Goal: Transaction & Acquisition: Purchase product/service

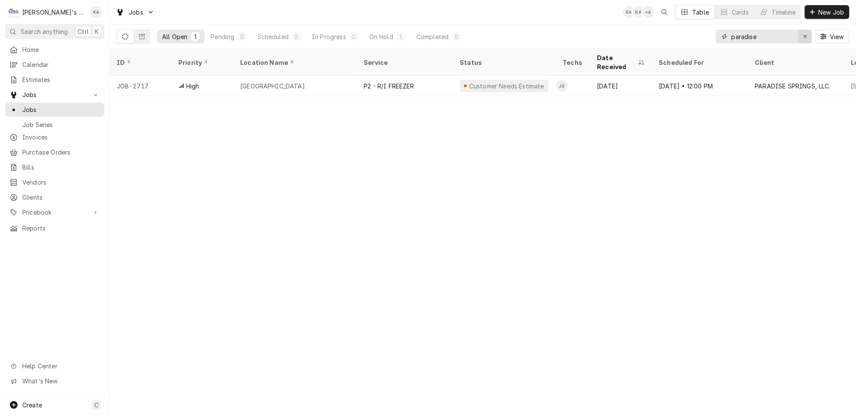
click at [807, 35] on icon "Erase input" at bounding box center [805, 36] width 3 height 3
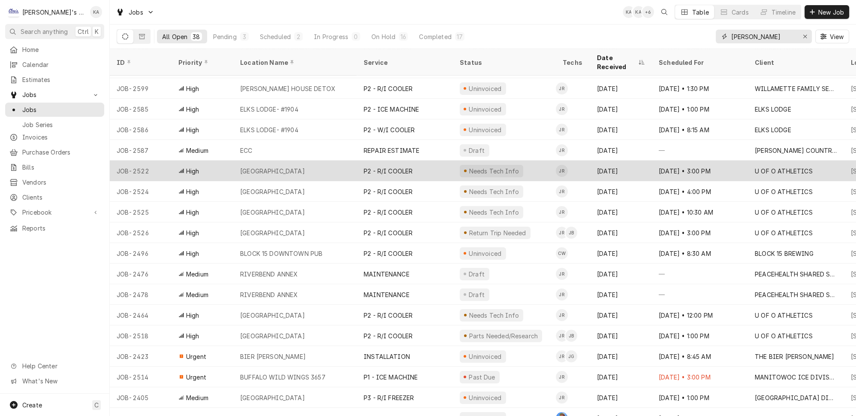
scroll to position [122, 0]
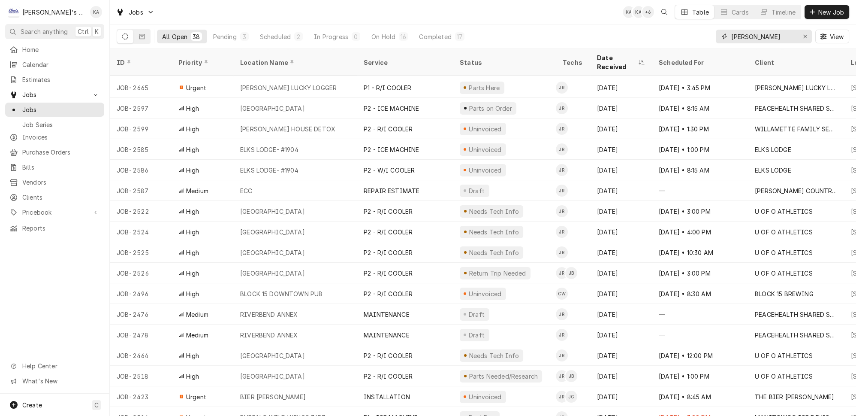
type input "jeff"
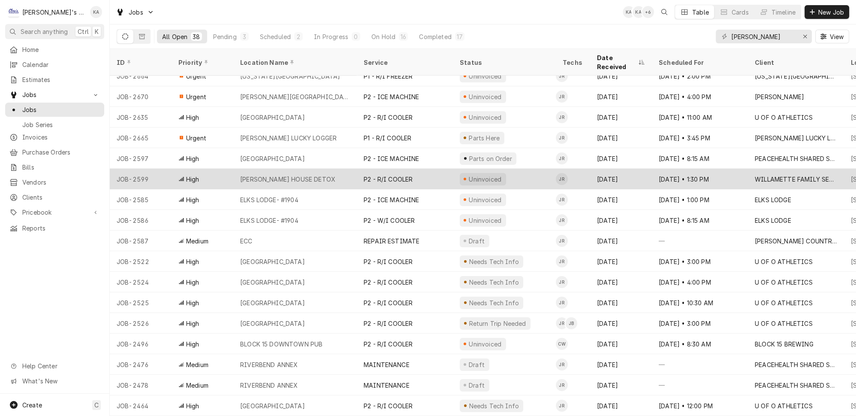
scroll to position [0, 0]
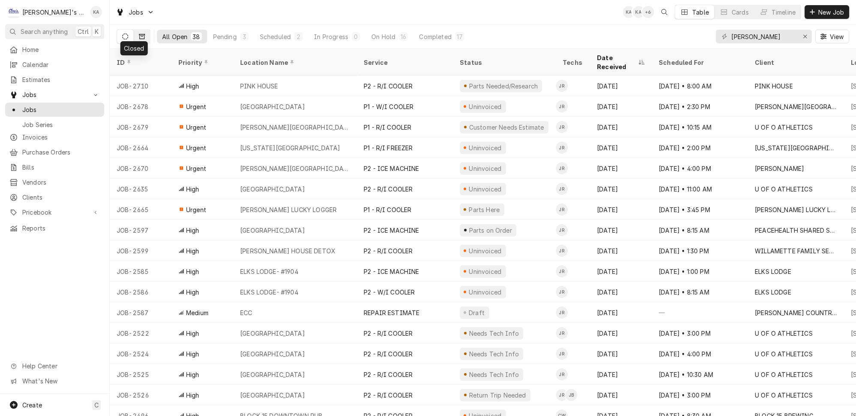
click at [139, 35] on icon "Dynamic Content Wrapper" at bounding box center [142, 36] width 6 height 6
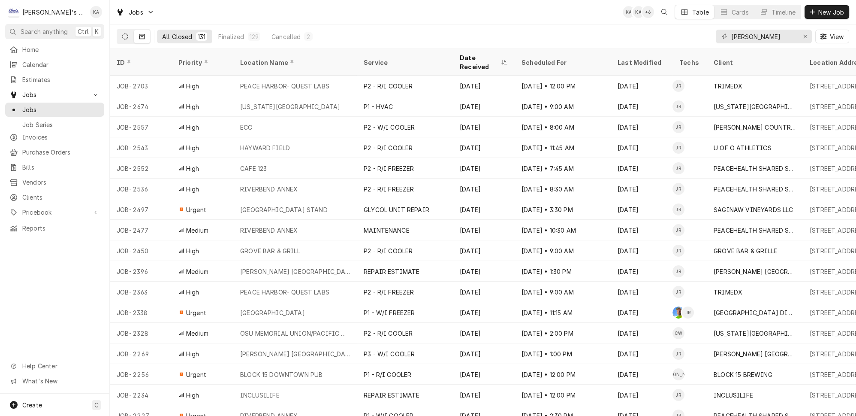
click at [122, 34] on icon "Dynamic Content Wrapper" at bounding box center [125, 36] width 6 height 6
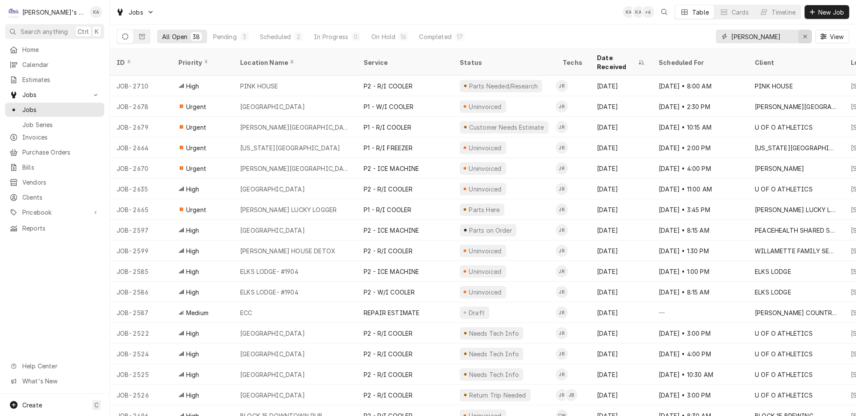
click at [807, 35] on icon "Erase input" at bounding box center [805, 36] width 3 height 3
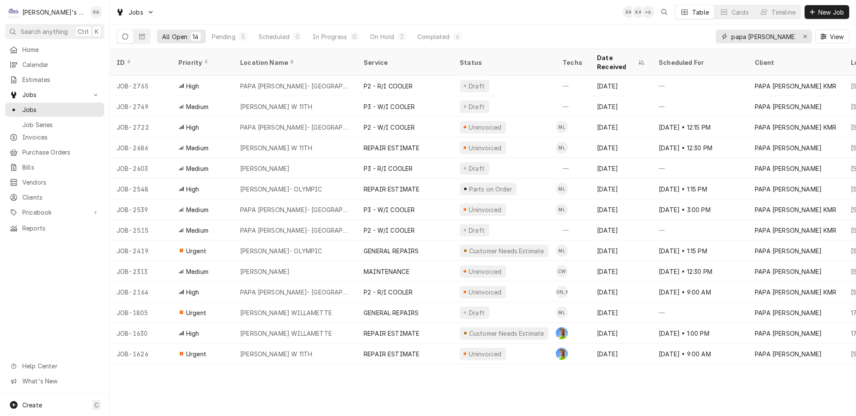
type input "papa murphy"
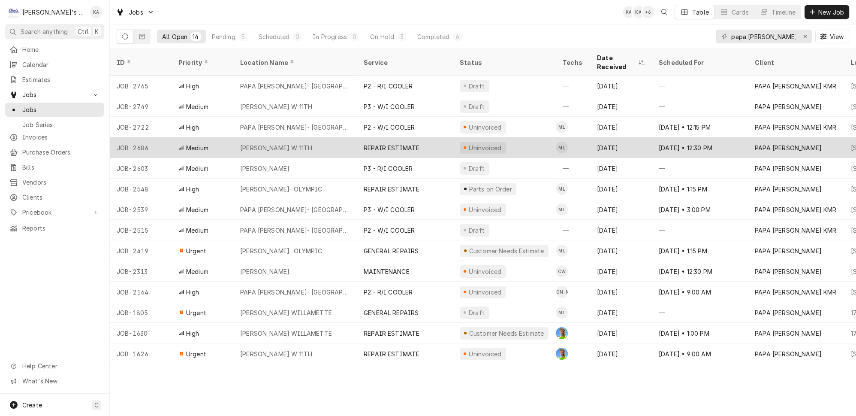
click at [311, 137] on div "PAPA MURPHY'S W 11TH" at bounding box center [295, 147] width 124 height 21
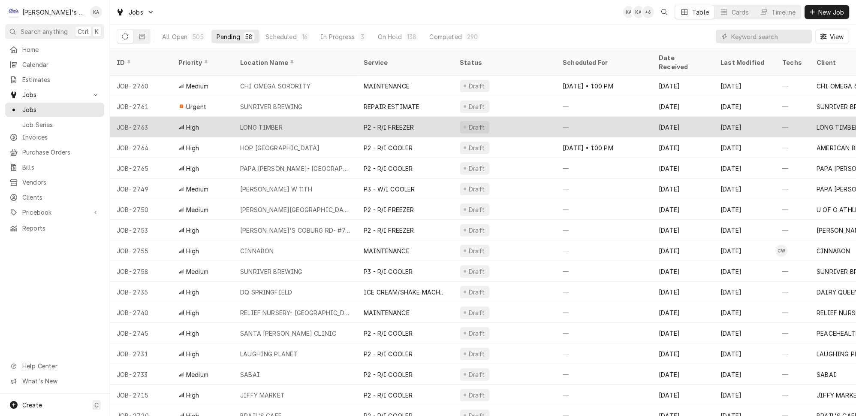
click at [283, 117] on div "LONG TIMBER" at bounding box center [295, 127] width 124 height 21
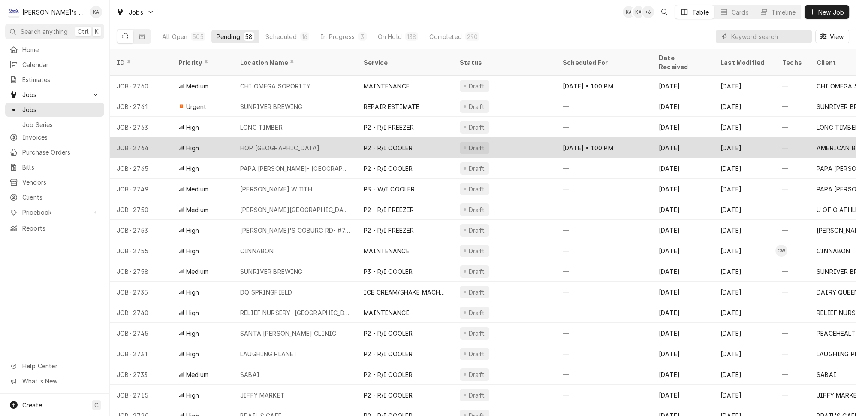
click at [318, 137] on div "HOP [GEOGRAPHIC_DATA]" at bounding box center [295, 147] width 124 height 21
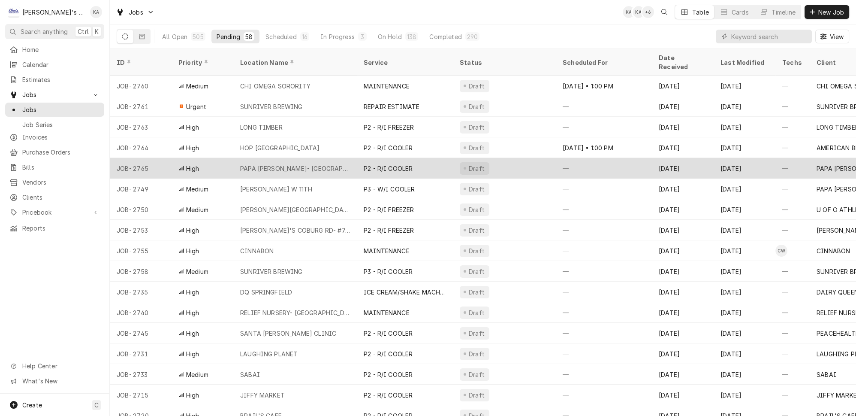
click at [262, 164] on div "PAPA [PERSON_NAME]- [GEOGRAPHIC_DATA]" at bounding box center [295, 168] width 110 height 9
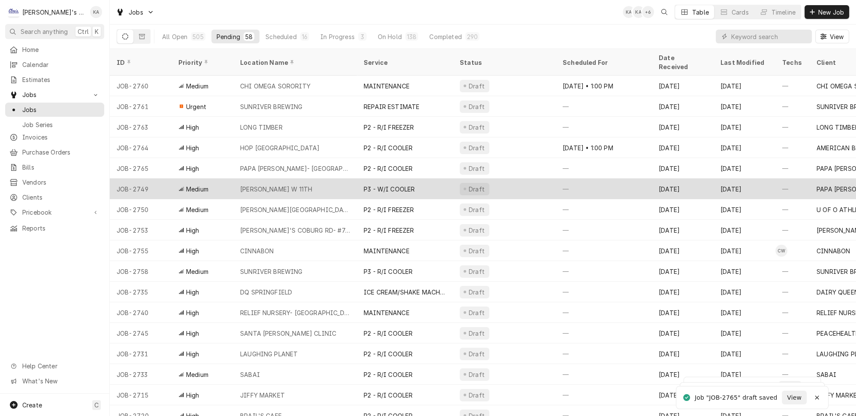
click at [271, 184] on div "PAPA MURPHY'S W 11TH" at bounding box center [276, 188] width 72 height 9
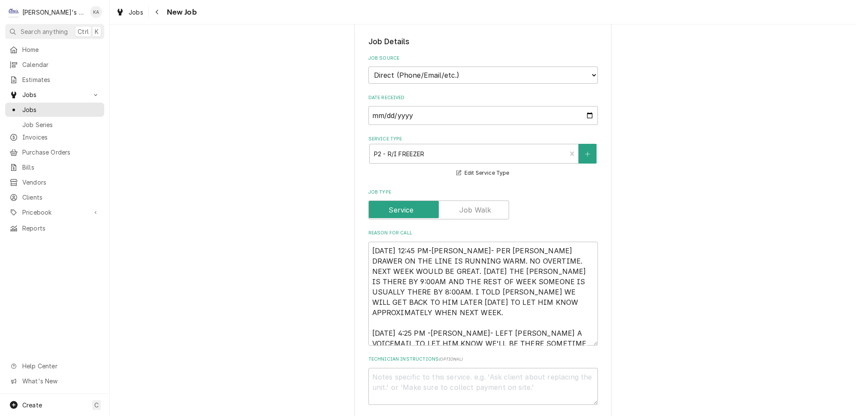
scroll to position [273, 0]
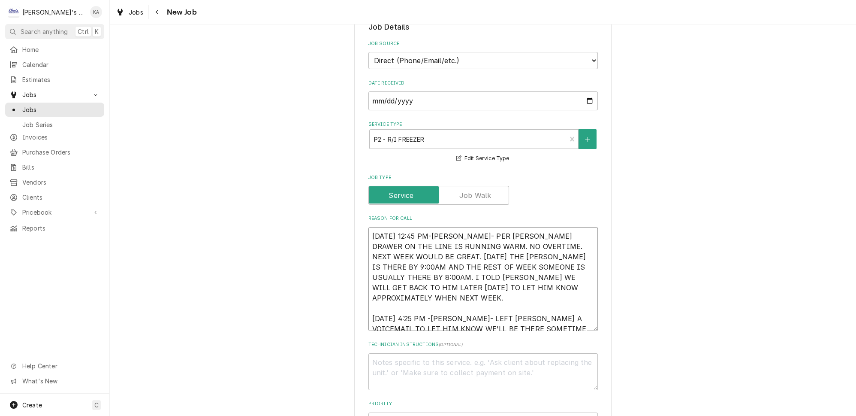
click at [439, 227] on textarea "8/22/2025 12:45 PM-SARAH- PER TRAVIS- FREEZER DRAWER ON THE LINE IS RUNNING WAR…" at bounding box center [484, 279] width 230 height 104
type textarea "x"
type textarea "8/22/2025 12:45 PM- SARAH- PER TRAVIS- FREEZER DRAWER ON THE LINE IS RUNNING WA…"
click at [387, 257] on textarea "8/22/2025 12:45 PM- SARAH- PER TRAVIS- FREEZER DRAWER ON THE LINE IS RUNNING WA…" at bounding box center [484, 279] width 230 height 104
type textarea "x"
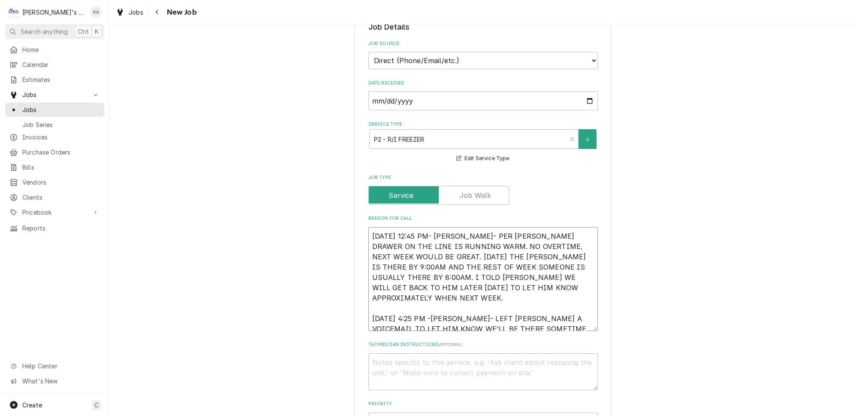
type textarea "8/22/2025 12:45 PM- SARAH- PER TRAVIS- FREEZER DRAWER ON THE LINE IS RUNNING WA…"
click at [420, 266] on textarea "8/22/2025 12:45 PM- SARAH- PER TRAVIS- FREEZER DRAWER ON THE LINE IS RUNNING WA…" at bounding box center [484, 279] width 230 height 104
type textarea "x"
type textarea "8/22/2025 12:45 PM- SARAH- PER TRAVIS- FREEZER DRAWER ON THE LINE IS RUNNING WA…"
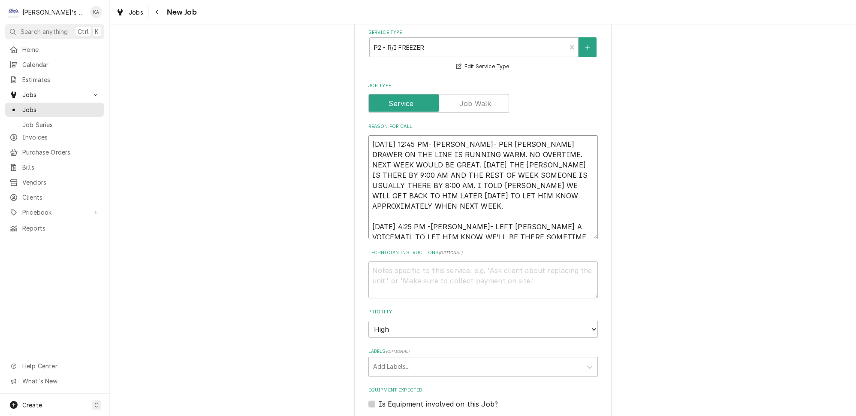
scroll to position [390, 0]
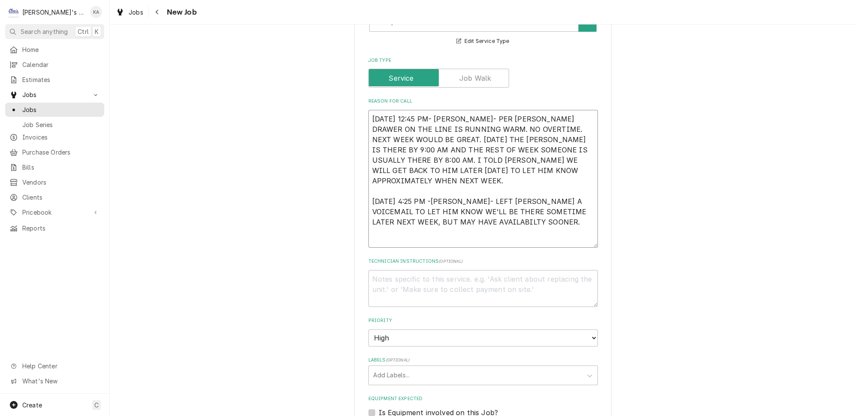
drag, startPoint x: 583, startPoint y: 203, endPoint x: 580, endPoint y: 237, distance: 34.0
click at [580, 237] on textarea "8/22/2025 12:45 PM- SARAH- PER TRAVIS- FREEZER DRAWER ON THE LINE IS RUNNING WA…" at bounding box center [484, 179] width 230 height 138
click at [435, 177] on textarea "8/22/2025 12:45 PM- SARAH- PER TRAVIS- FREEZER DRAWER ON THE LINE IS RUNNING WA…" at bounding box center [484, 179] width 230 height 138
type textarea "x"
type textarea "8/22/2025 12:45 PM- SARAH- PER TRAVIS- FREEZER DRAWER ON THE LINE IS RUNNING WA…"
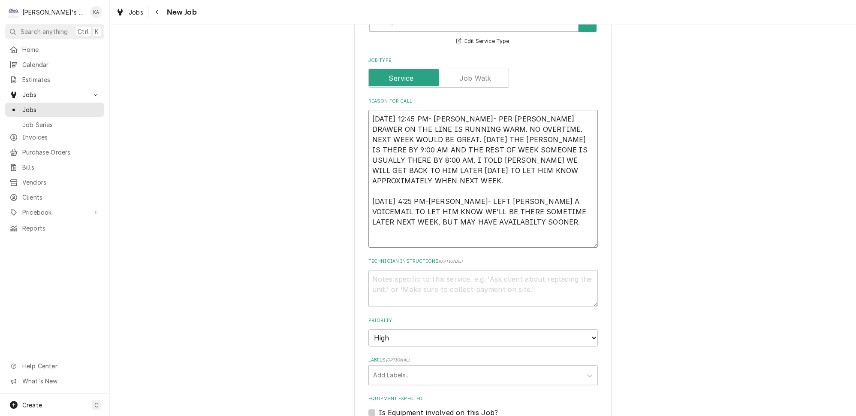
type textarea "x"
type textarea "8/22/2025 12:45 PM- SARAH- PER TRAVIS- FREEZER DRAWER ON THE LINE IS RUNNING WA…"
type textarea "x"
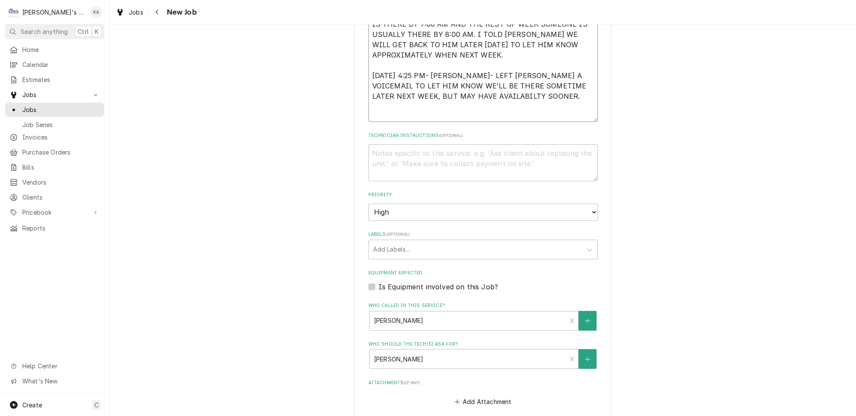
scroll to position [546, 0]
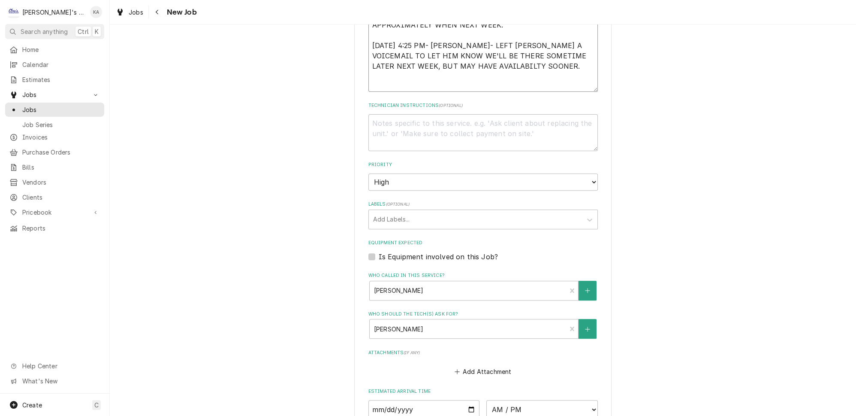
type textarea "8/22/2025 12:45 PM- SARAH- PER TRAVIS- FREEZER DRAWER ON THE LINE IS RUNNING WA…"
click at [379, 251] on label "Is Equipment involved on this Job?" at bounding box center [438, 256] width 119 height 10
click at [379, 251] on input "Equipment Expected" at bounding box center [494, 260] width 230 height 19
checkbox input "true"
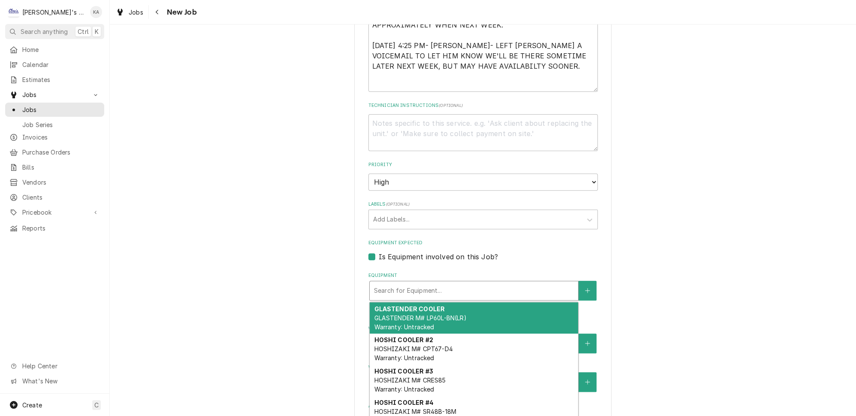
type textarea "x"
click at [464, 283] on div "Equipment" at bounding box center [474, 290] width 200 height 15
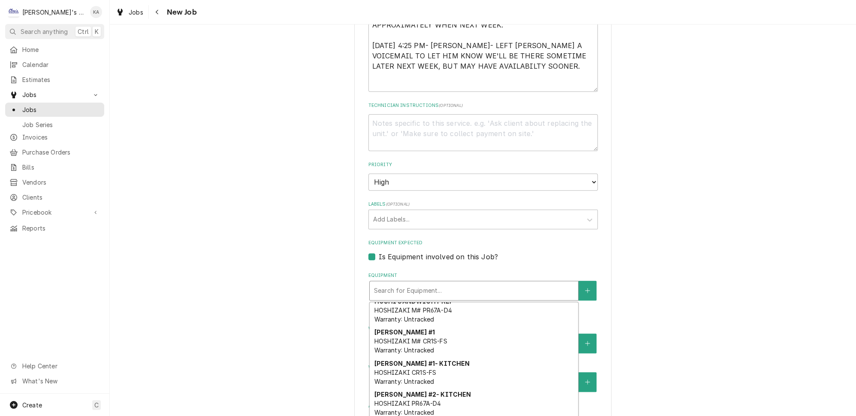
scroll to position [234, 0]
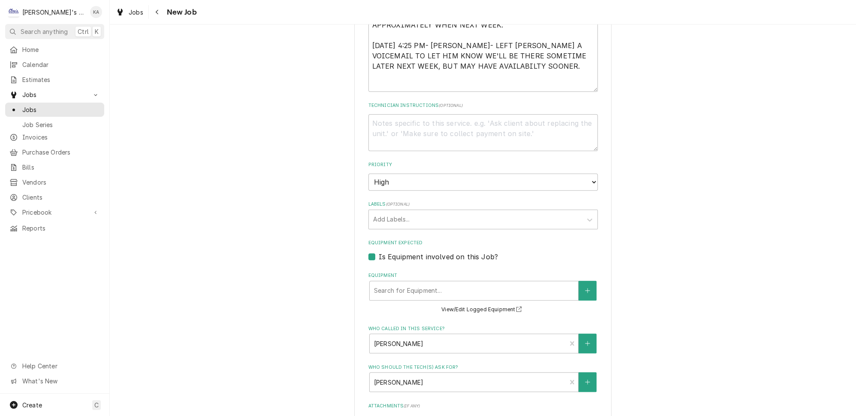
click at [379, 251] on label "Is Equipment involved on this Job?" at bounding box center [438, 256] width 119 height 10
click at [379, 251] on input "Equipment Expected" at bounding box center [494, 260] width 230 height 19
checkbox input "false"
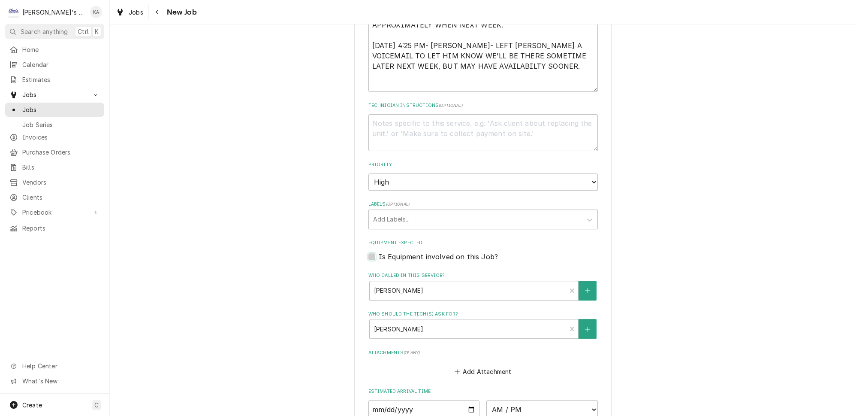
scroll to position [708, 0]
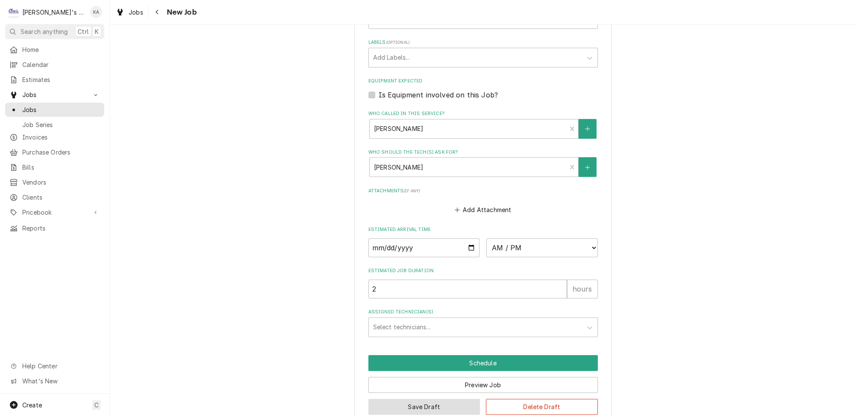
click at [425, 399] on button "Save Draft" at bounding box center [425, 407] width 112 height 16
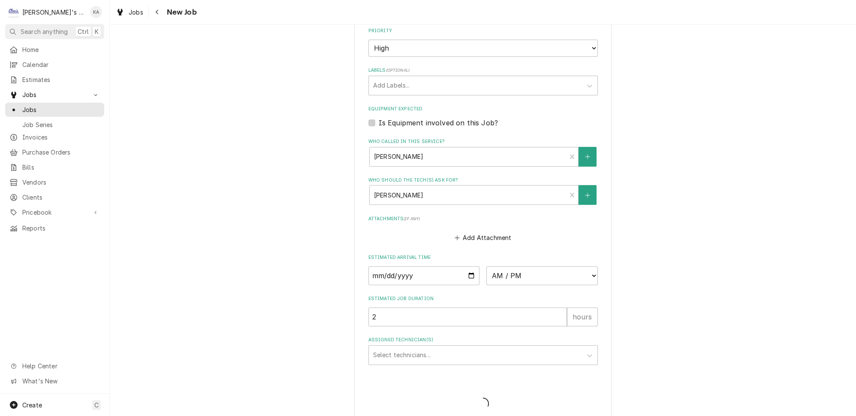
type textarea "x"
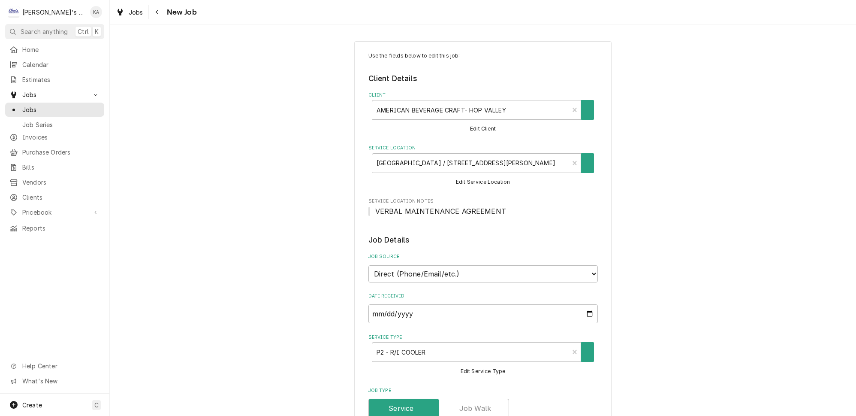
type textarea "x"
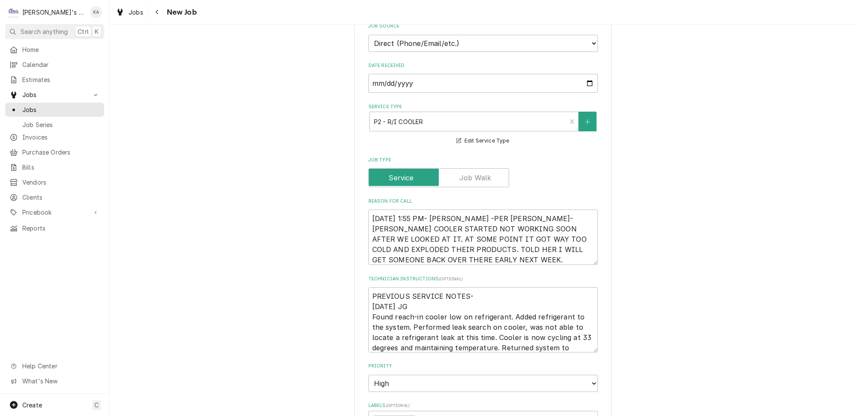
scroll to position [234, 0]
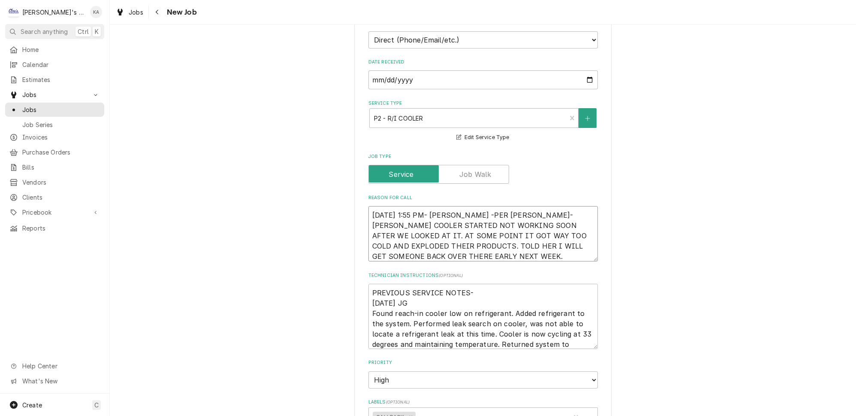
click at [463, 207] on textarea "[DATE] 1:55 PM- [PERSON_NAME] -PER [PERSON_NAME]- [PERSON_NAME] COOLER STARTED …" at bounding box center [484, 233] width 230 height 55
type textarea "[DATE] 1:55 PM- [PERSON_NAME]-PER [PERSON_NAME]- [PERSON_NAME] COOLER STARTED N…"
type textarea "x"
type textarea "8/22/2025 1:55 PM- KASSIE- PER KATE- PERLICK COOLER STARTED NOT WORKING SOON AF…"
type textarea "x"
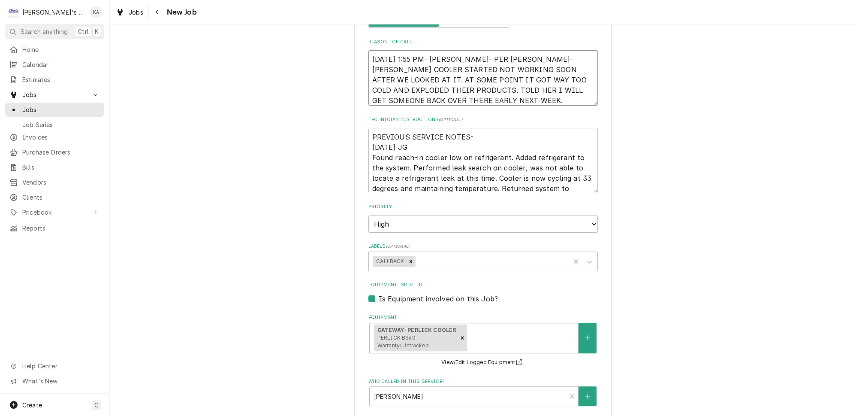
scroll to position [390, 0]
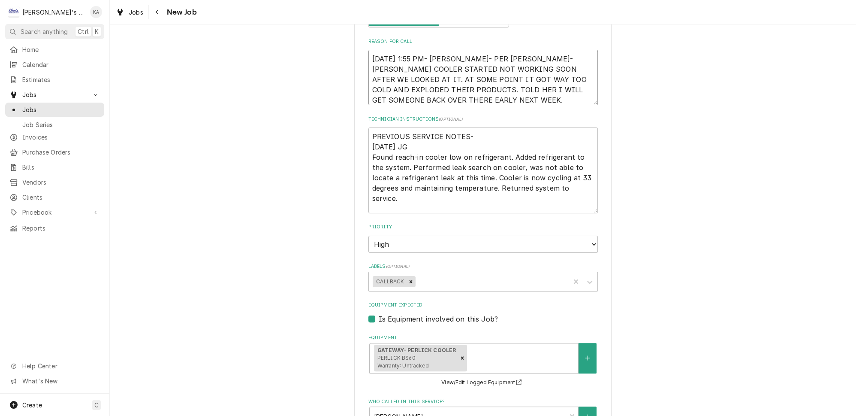
drag, startPoint x: 582, startPoint y: 184, endPoint x: 579, endPoint y: 208, distance: 23.7
click at [579, 208] on textarea "PREVIOUS SERVICE NOTES- 7/28/2025 JG Found reach-in cooler low on refrigerant. …" at bounding box center [484, 170] width 230 height 86
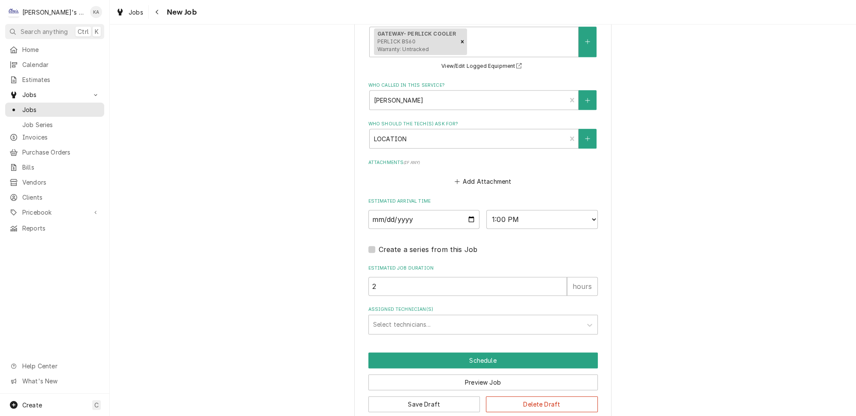
scroll to position [709, 0]
type textarea "8/22/2025 1:55 PM- KASSIE- PER KATE- PERLICK COOLER STARTED NOT WORKING SOON AF…"
click at [428, 396] on button "Save Draft" at bounding box center [425, 404] width 112 height 16
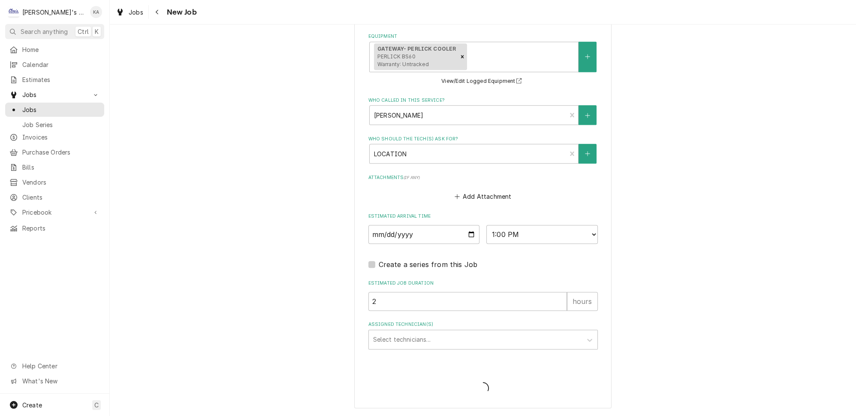
scroll to position [681, 0]
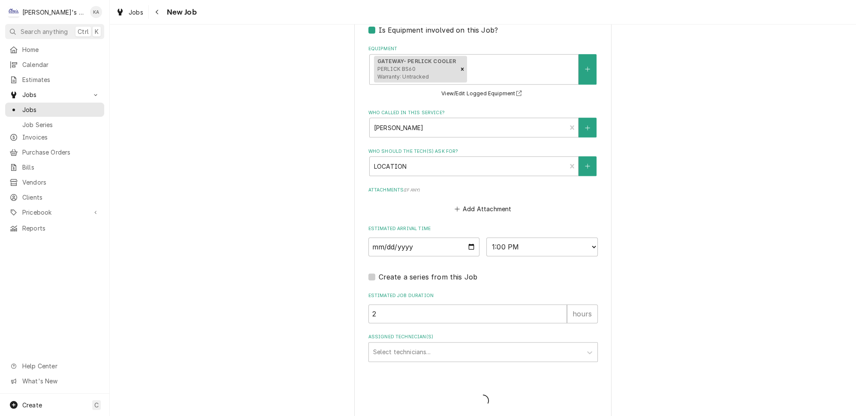
type textarea "x"
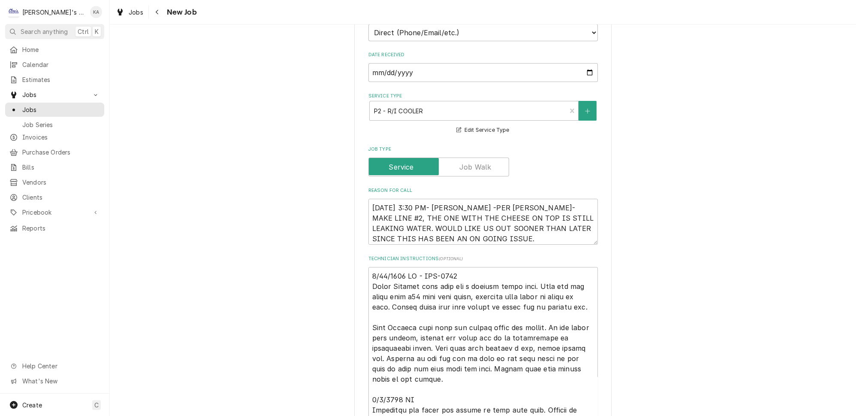
scroll to position [390, 0]
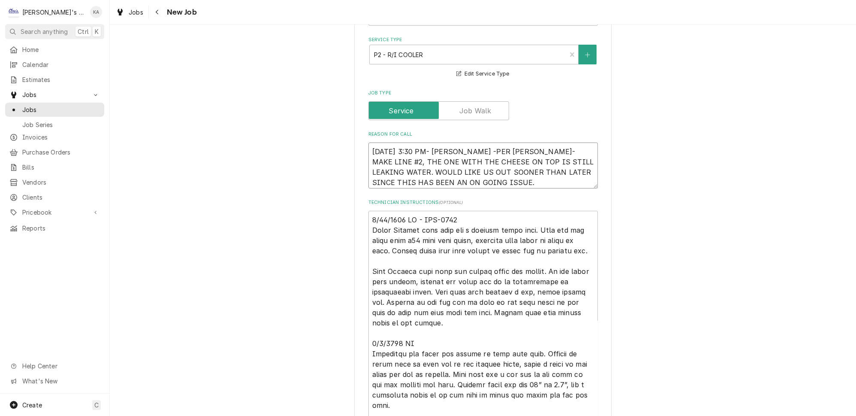
click at [465, 142] on textarea "8/22/2025 3:30 PM- KASSIE -PER SEAN- MAKE LINE #2, THE ONE WITH THE CHEESE ON T…" at bounding box center [484, 165] width 230 height 46
type textarea "8/22/2025 3:30 PM- KASSIE-PER SEAN- MAKE LINE #2, THE ONE WITH THE CHEESE ON TO…"
type textarea "x"
type textarea "8/22/2025 3:30 PM- KASSIE- PER SEAN- MAKE LINE #2, THE ONE WITH THE CHEESE ON T…"
type textarea "x"
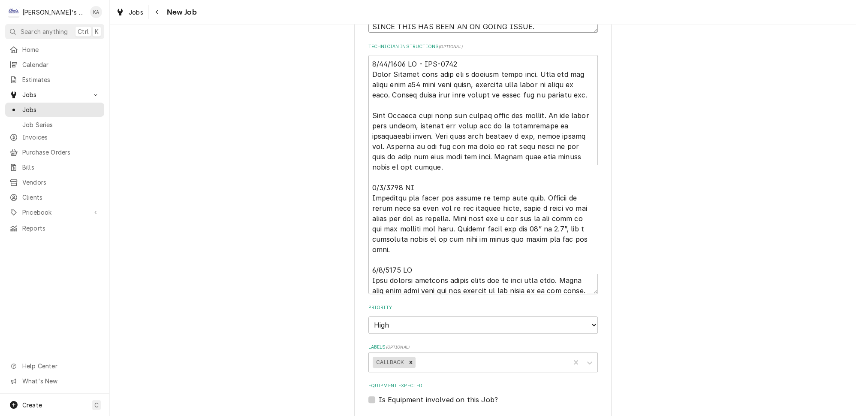
scroll to position [624, 0]
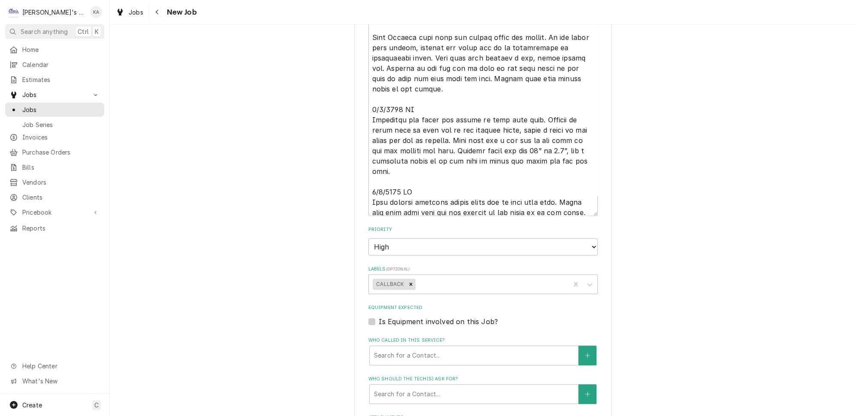
type textarea "8/22/2025 3:30 PM- KASSIE- PER SEAN- MAKE LINE #2, THE ONE WITH THE CHEESE ON T…"
drag, startPoint x: 584, startPoint y: 203, endPoint x: 582, endPoint y: 226, distance: 23.3
click at [582, 226] on fieldset "Job Details Job Source Direct (Phone/Email/etc.) Service Channel Other Date Rec…" at bounding box center [484, 133] width 230 height 860
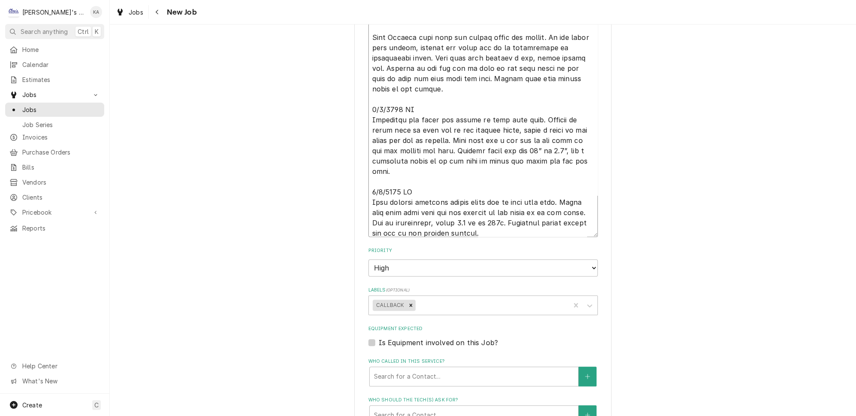
drag, startPoint x: 582, startPoint y: 203, endPoint x: 581, endPoint y: 225, distance: 22.3
click at [581, 225] on textarea "Technician Instructions ( optional )" at bounding box center [484, 107] width 230 height 260
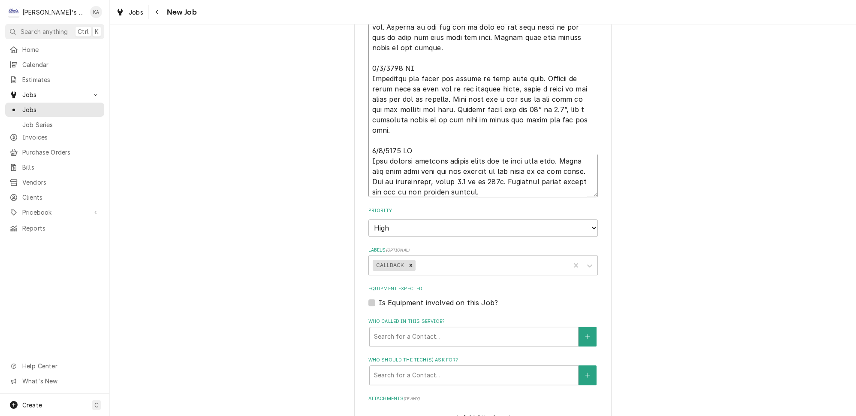
scroll to position [702, 0]
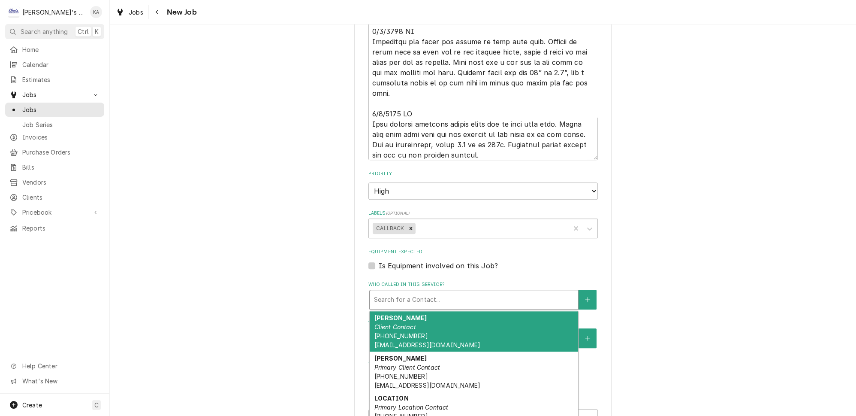
click at [454, 292] on div "Who called in this service?" at bounding box center [474, 299] width 200 height 15
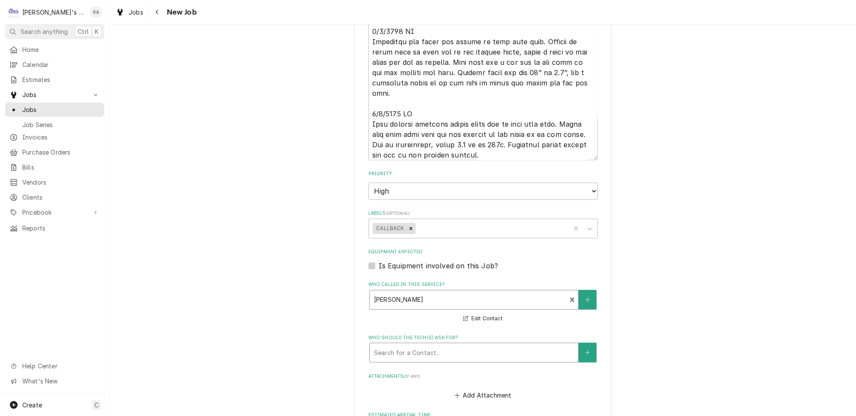
click at [433, 345] on div "Who should the tech(s) ask for?" at bounding box center [474, 352] width 200 height 15
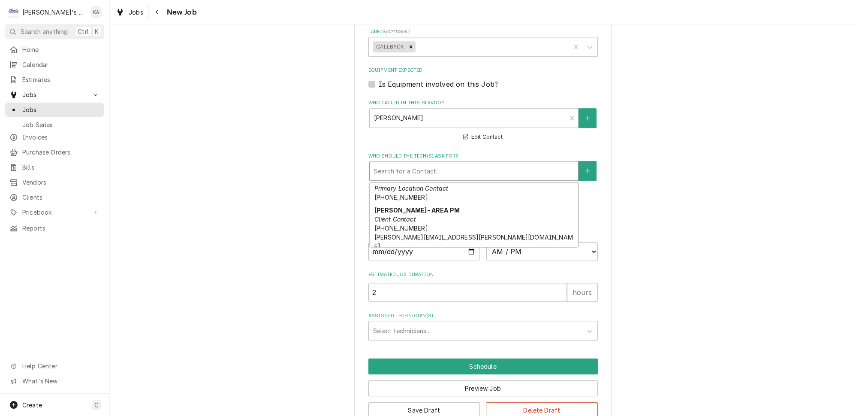
scroll to position [115, 0]
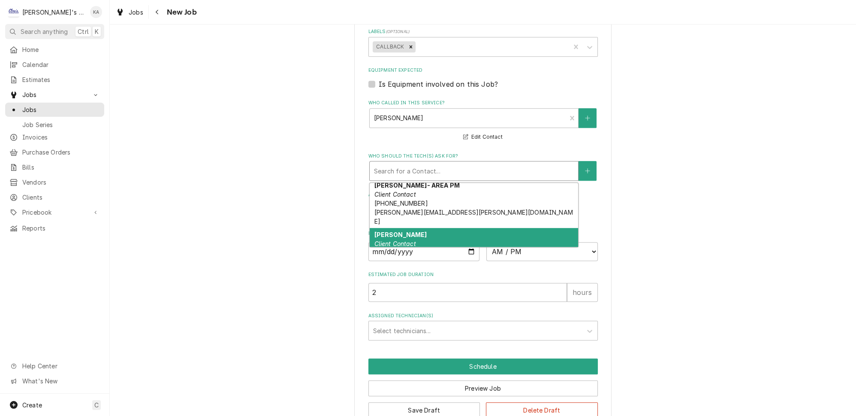
click at [437, 228] on div "SEAN THOME Client Contact (971) 506-8878 SEANPM129@GMAIL.COM" at bounding box center [474, 248] width 209 height 40
type textarea "x"
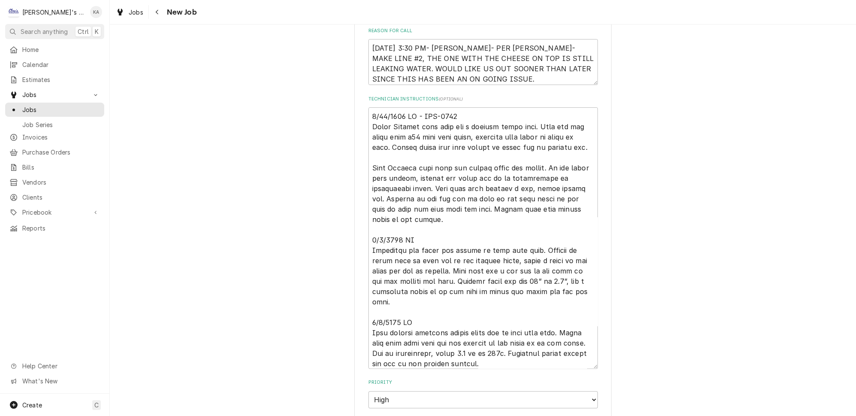
scroll to position [727, 0]
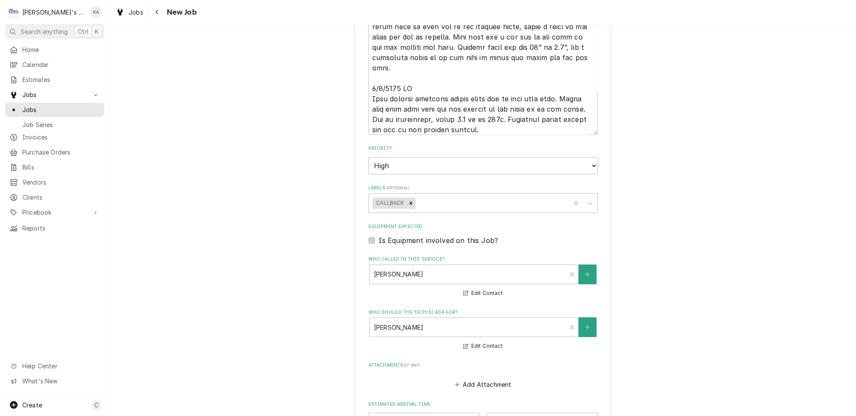
click at [379, 235] on label "Is Equipment involved on this Job?" at bounding box center [438, 240] width 119 height 10
click at [379, 235] on input "Equipment Expected" at bounding box center [494, 244] width 230 height 19
checkbox input "true"
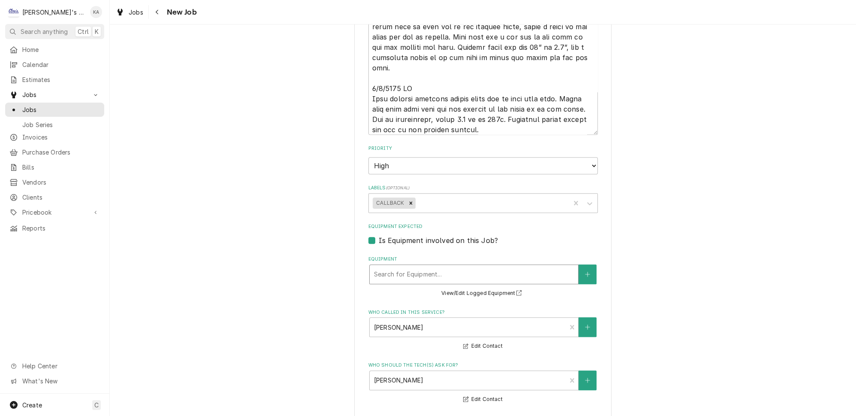
click at [453, 266] on div "Equipment" at bounding box center [474, 273] width 200 height 15
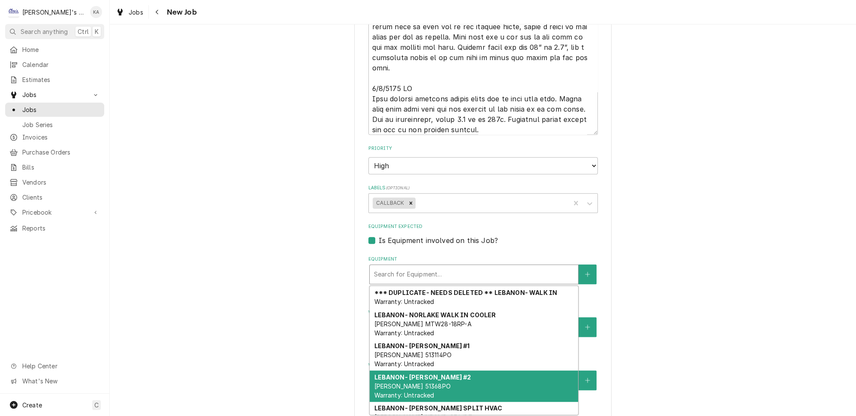
click at [421, 382] on span "RANDELL 51368PO Warranty: Untracked" at bounding box center [412, 390] width 76 height 16
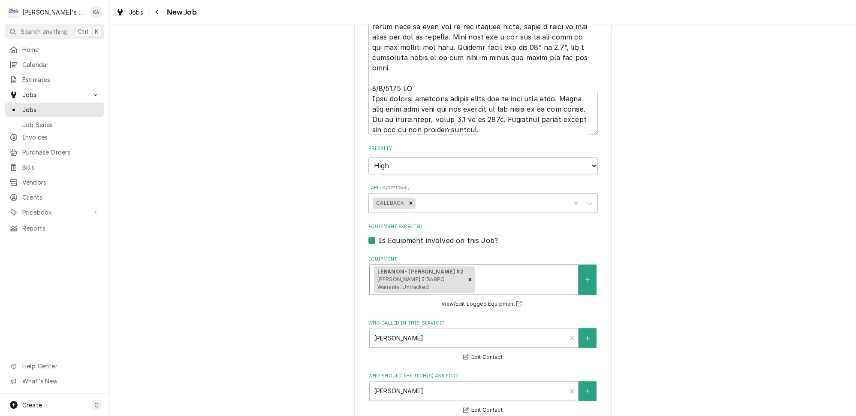
scroll to position [965, 0]
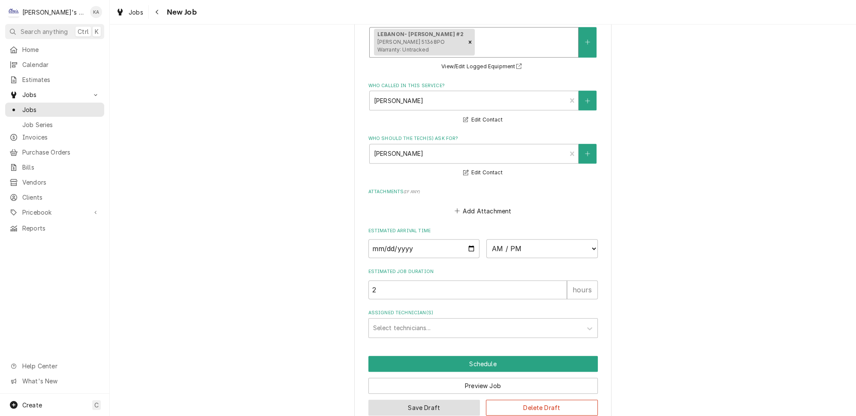
click at [419, 399] on button "Save Draft" at bounding box center [425, 407] width 112 height 16
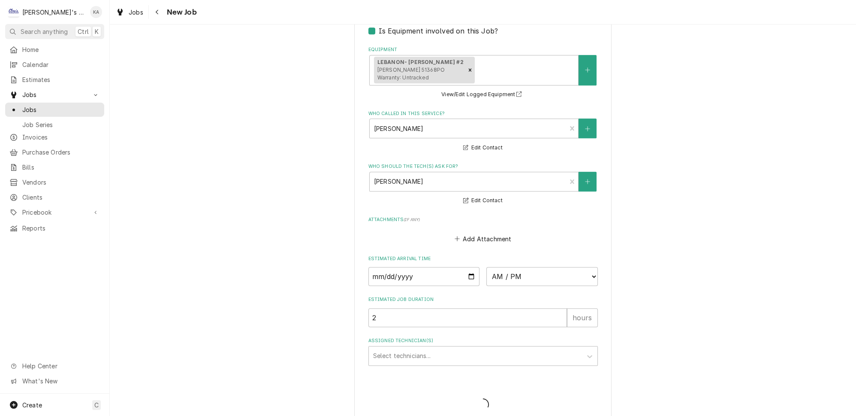
type textarea "x"
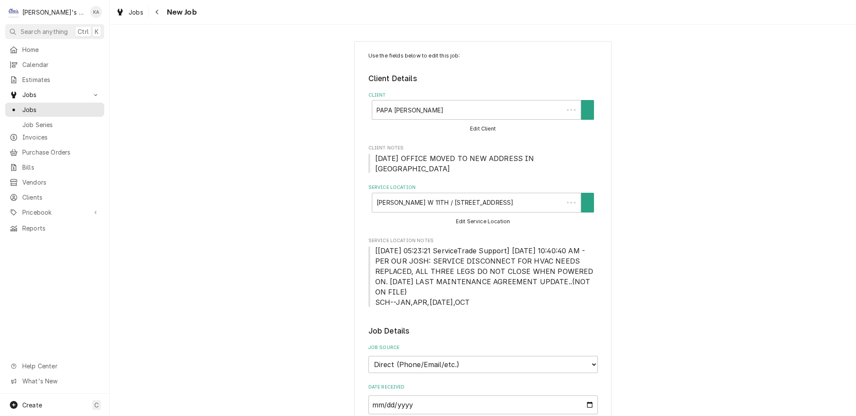
type textarea "x"
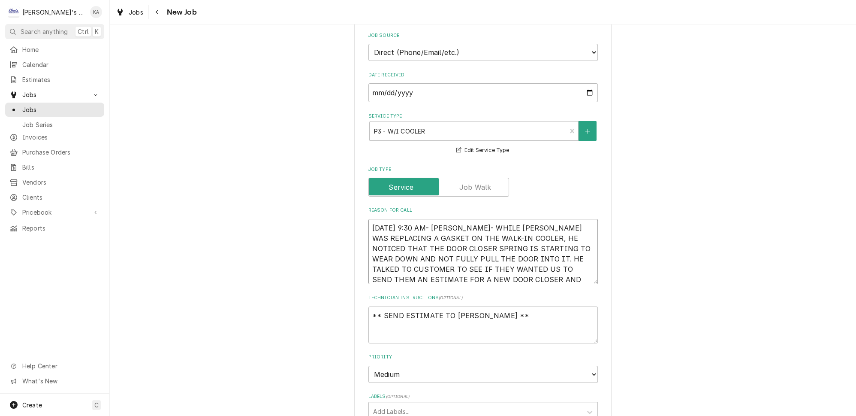
click at [386, 219] on textarea "[DATE] 9:30 AM- [PERSON_NAME]- WHILE [PERSON_NAME] WAS REPLACING A GASKET ON TH…" at bounding box center [484, 251] width 230 height 65
type textarea "[DATE] 9:30 AM- [PERSON_NAME]- WHILE [PERSON_NAME] WAS REPLACING A GASKET ON TH…"
type textarea "x"
type textarea "[DATE] 9:30 AM- [PERSON_NAME]- WHILE [PERSON_NAME] WAS REPLACING A GASKET ON TH…"
type textarea "x"
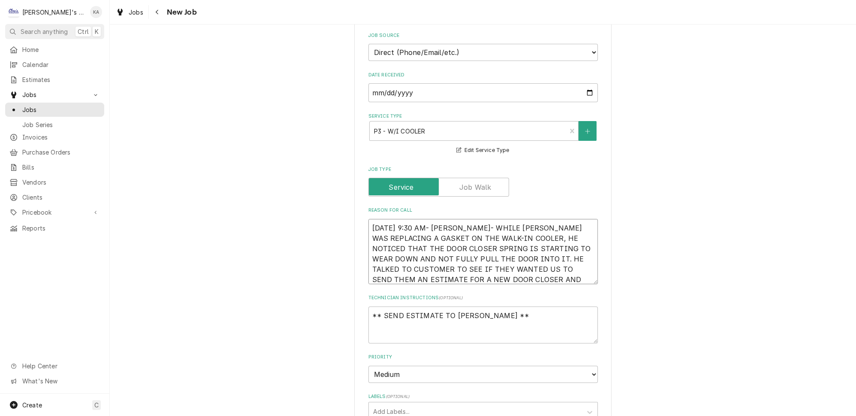
drag, startPoint x: 433, startPoint y: 206, endPoint x: 407, endPoint y: 207, distance: 25.7
click at [407, 219] on textarea "[DATE] 9:30 AM- [PERSON_NAME]- WHILE [PERSON_NAME] WAS REPLACING A GASKET ON TH…" at bounding box center [484, 251] width 230 height 65
type textarea "[DATE] 1- [PERSON_NAME]- WHILE MIKAH WAS REPLACING A GASKET ON THE WALK-IN COOL…"
type textarea "x"
type textarea "[DATE] 12- [PERSON_NAME]- WHILE MIKAH WAS REPLACING A GASKET ON THE WALK-IN COO…"
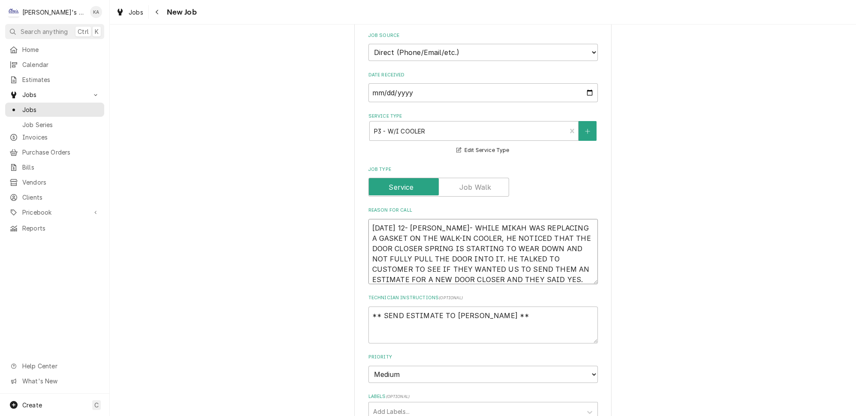
type textarea "x"
type textarea "[DATE] 12:- [PERSON_NAME]- WHILE [PERSON_NAME] WAS REPLACING A GASKET ON THE WA…"
type textarea "x"
type textarea "[DATE] 12:3- [PERSON_NAME]- WHILE [PERSON_NAME] WAS REPLACING A GASKET ON THE W…"
type textarea "x"
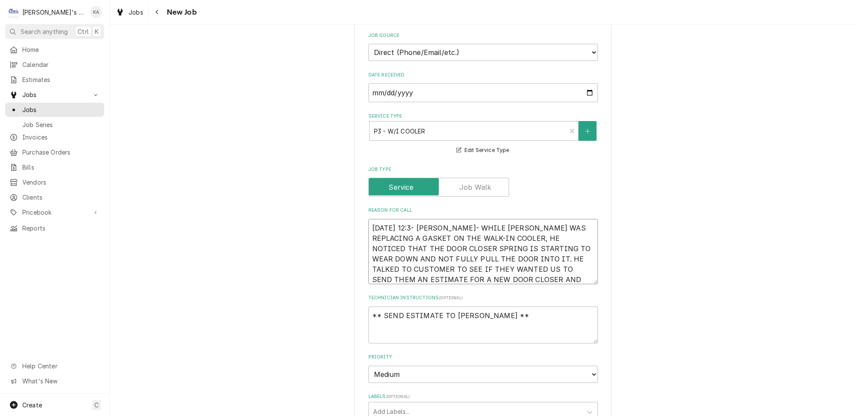
type textarea "[DATE] 12:30- [PERSON_NAME]- WHILE MIKAH WAS REPLACING A GASKET ON THE WALK-IN …"
type textarea "x"
type textarea "[DATE] 12:30 - [PERSON_NAME]- WHILE MIKAH WAS REPLACING A GASKET ON THE WALK-IN…"
type textarea "x"
type textarea "[DATE] 12:30 P- [PERSON_NAME]- WHILE MIKAH WAS REPLACING A GASKET ON THE WALK-I…"
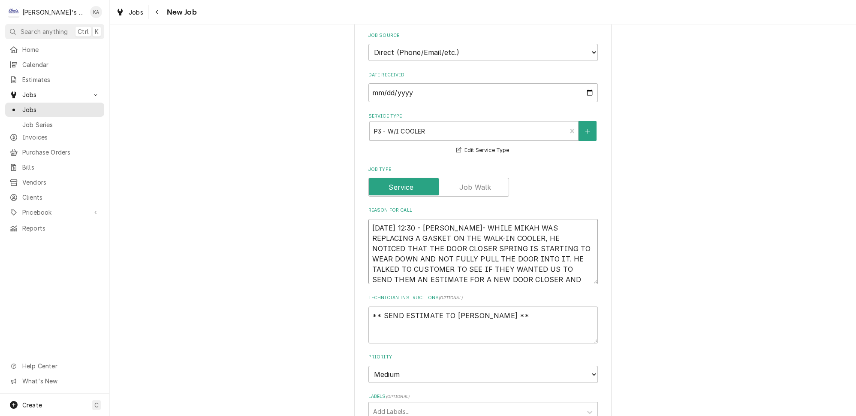
type textarea "x"
type textarea "[DATE] 12:30 PM- [PERSON_NAME]- WHILE [PERSON_NAME] WAS REPLACING A GASKET ON T…"
type textarea "x"
drag, startPoint x: 473, startPoint y: 235, endPoint x: 395, endPoint y: 236, distance: 78.5
click at [395, 236] on textarea "8/20/2025 12:30 PM- KASSIE- WHILE MIKAH WAS REPLACING A GASKET ON THE WALK-IN C…" at bounding box center [484, 251] width 230 height 65
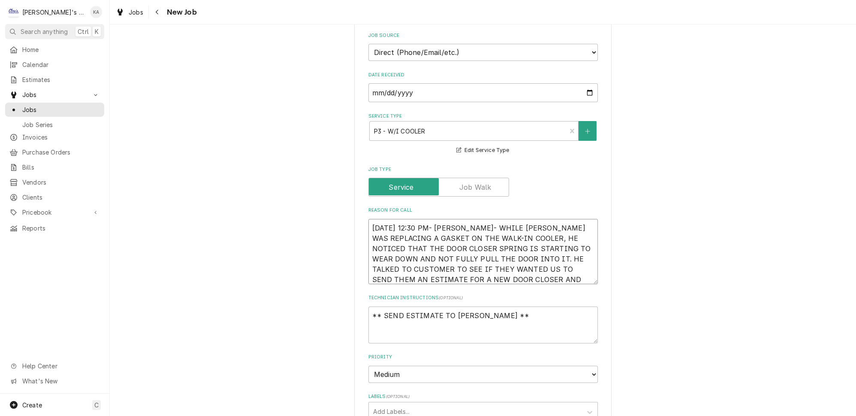
type textarea "8/20/2025 12:30 PM- KASSIE- WHILE MIKAH WAS REPLACING A GASKET ON THE WALK-IN C…"
type textarea "x"
type textarea "8/20/2025 12:30 PM- KASSIE- WHILE MIKAH WAS REPLACING A GASKET ON THE WALK-IN C…"
type textarea "x"
type textarea "8/20/2025 12:30 PM- KASSIE- WHILE MIKAH WAS REPLACING A GASKET ON THE WALK-IN C…"
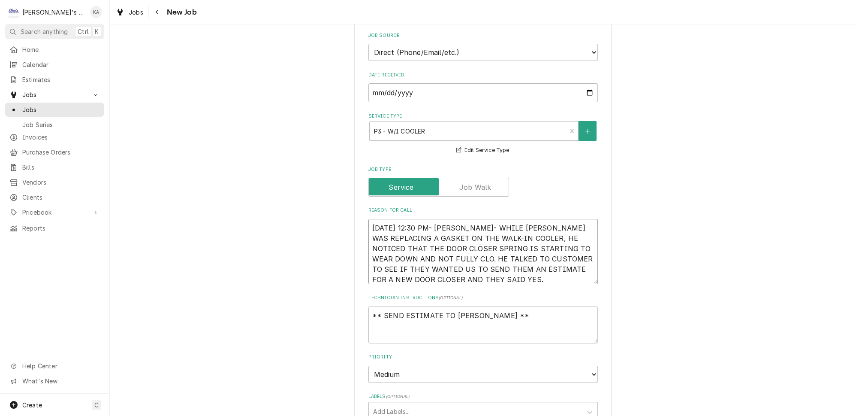
type textarea "x"
type textarea "8/20/2025 12:30 PM- KASSIE- WHILE MIKAH WAS REPLACING A GASKET ON THE WALK-IN C…"
type textarea "x"
type textarea "8/20/2025 12:30 PM- KASSIE- WHILE MIKAH WAS REPLACING A GASKET ON THE WALK-IN C…"
type textarea "x"
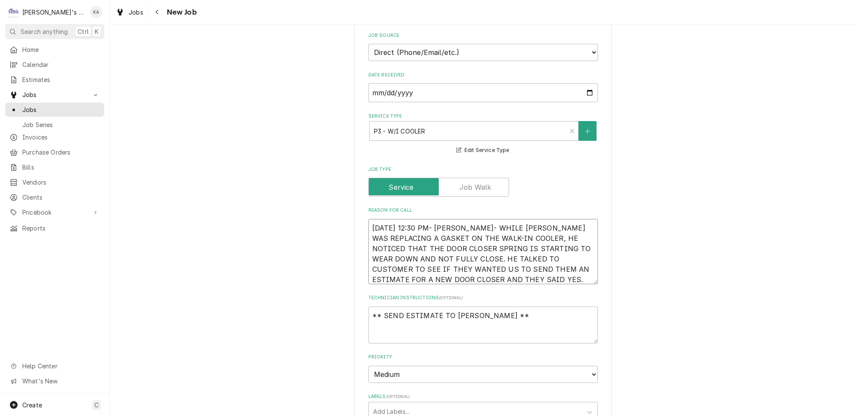
type textarea "8/20/2025 12:30 PM- KASSIE- WHILE MIKAH WAS REPLACING A GASKET ON THE WALK-IN C…"
type textarea "x"
type textarea "8/20/2025 12:30 PM- KASSIE- WHILE MIKAH WAS REPLACING A GASKET ON THE WALK-IN C…"
type textarea "x"
type textarea "8/20/2025 12:30 PM- KASSIE- WHILE MIKAH WAS REPLACING A GASKET ON THE WALK-IN C…"
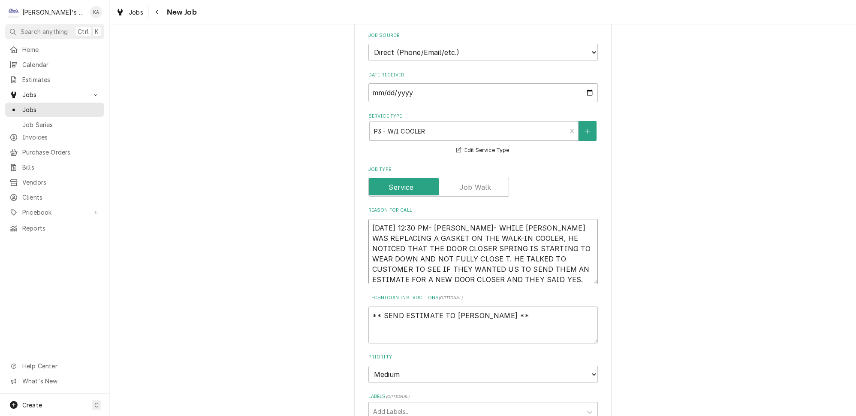
type textarea "x"
type textarea "8/20/2025 12:30 PM- KASSIE- WHILE MIKAH WAS REPLACING A GASKET ON THE WALK-IN C…"
type textarea "x"
type textarea "8/20/2025 12:30 PM- KASSIE- WHILE MIKAH WAS REPLACING A GASKET ON THE WALK-IN C…"
type textarea "x"
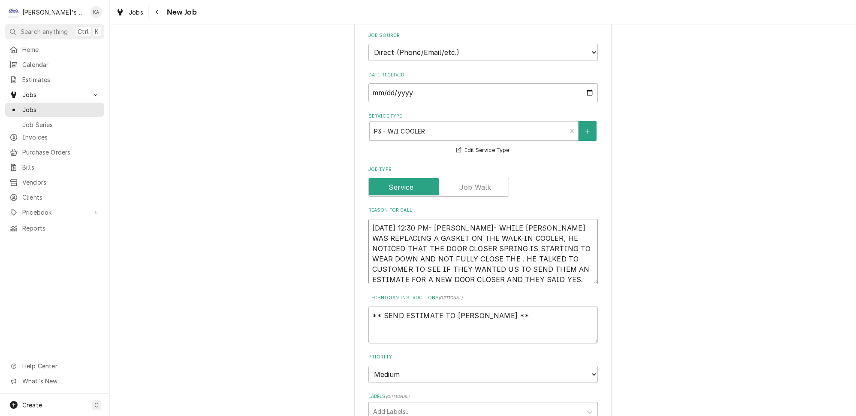
type textarea "8/20/2025 12:30 PM- KASSIE- WHILE MIKAH WAS REPLACING A GASKET ON THE WALK-IN C…"
type textarea "x"
type textarea "8/20/2025 12:30 PM- KASSIE- WHILE MIKAH WAS REPLACING A GASKET ON THE WALK-IN C…"
type textarea "x"
type textarea "8/20/2025 12:30 PM- KASSIE- WHILE MIKAH WAS REPLACING A GASKET ON THE WALK-IN C…"
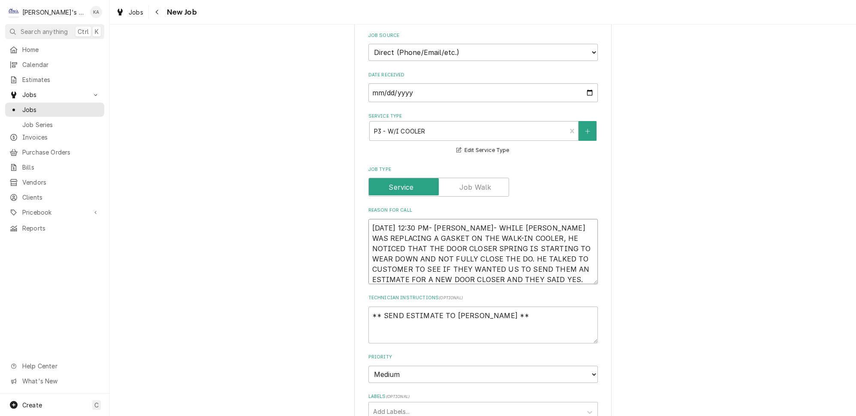
type textarea "x"
type textarea "8/20/2025 12:30 PM- KASSIE- WHILE MIKAH WAS REPLACING A GASKET ON THE WALK-IN C…"
type textarea "x"
click at [456, 235] on textarea "8/20/2025 12:30 PM- KASSIE- WHILE MIKAH WAS REPLACING A GASKET ON THE WALK-IN C…" at bounding box center [484, 251] width 230 height 65
type textarea "8/20/2025 12:30 PM- KASSIE- WHILE MIKAH WAS REPLACING A GASKET ON THE WALK-IN C…"
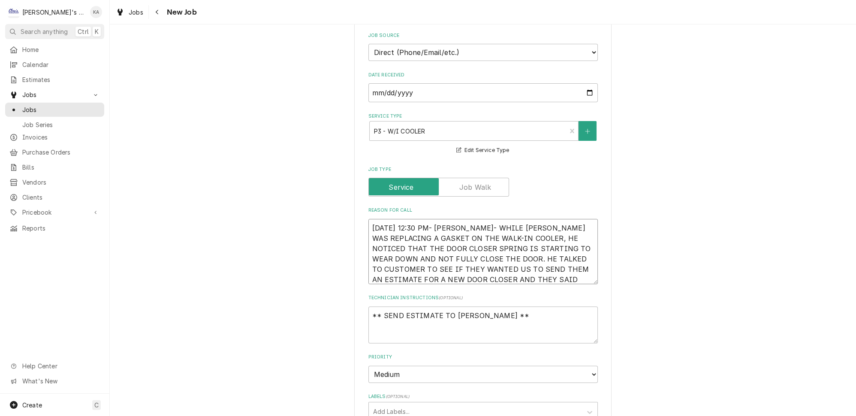
type textarea "x"
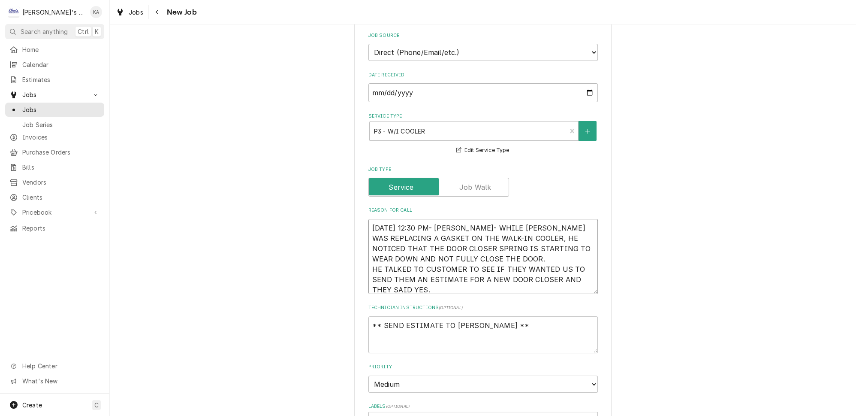
type textarea "8/20/2025 12:30 PM- KASSIE- WHILE MIKAH WAS REPLACING A GASKET ON THE WALK-IN C…"
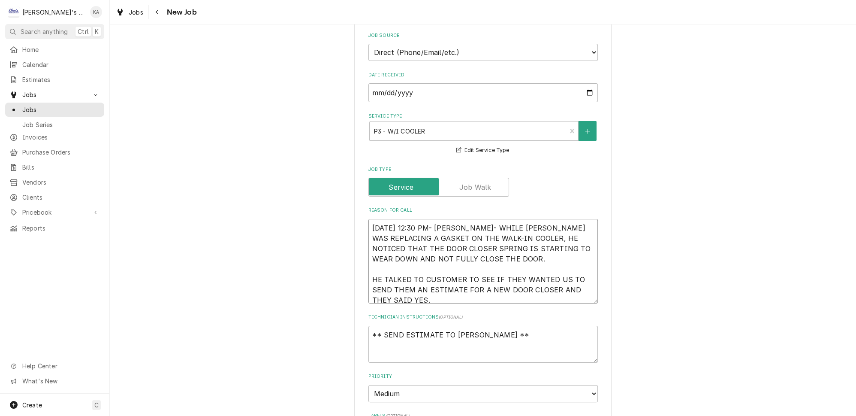
type textarea "x"
click at [467, 235] on textarea "8/20/2025 12:30 PM- KASSIE- WHILE MIKAH WAS REPLACING A GASKET ON THE WALK-IN C…" at bounding box center [484, 261] width 230 height 85
type textarea "8/20/2025 12:30 PM- KASSIE- WHILE MIKAH WAS REPLACING A GASKET ON THE WALK-IN C…"
type textarea "x"
type textarea "8/20/2025 12:30 PM- KASSIE- WHILE MIKAH WAS REPLACING A GASKET ON THE WALK-IN C…"
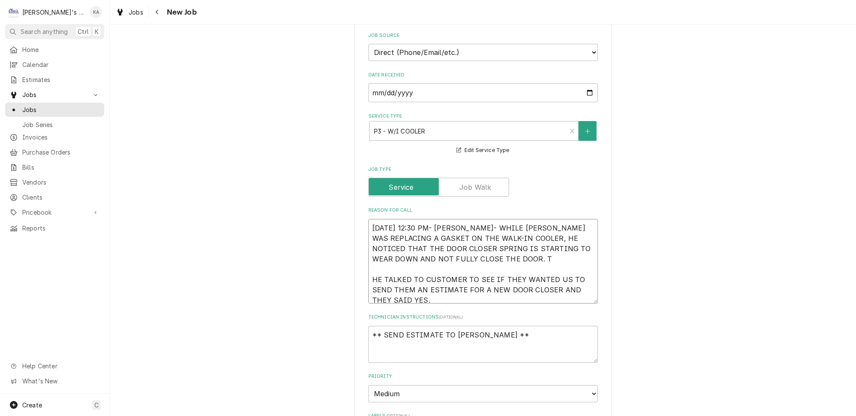
type textarea "x"
type textarea "8/20/2025 12:30 PM- KASSIE- WHILE MIKAH WAS REPLACING A GASKET ON THE WALK-IN C…"
type textarea "x"
type textarea "8/20/2025 12:30 PM- KASSIE- WHILE MIKAH WAS REPLACING A GASKET ON THE WALK-IN C…"
type textarea "x"
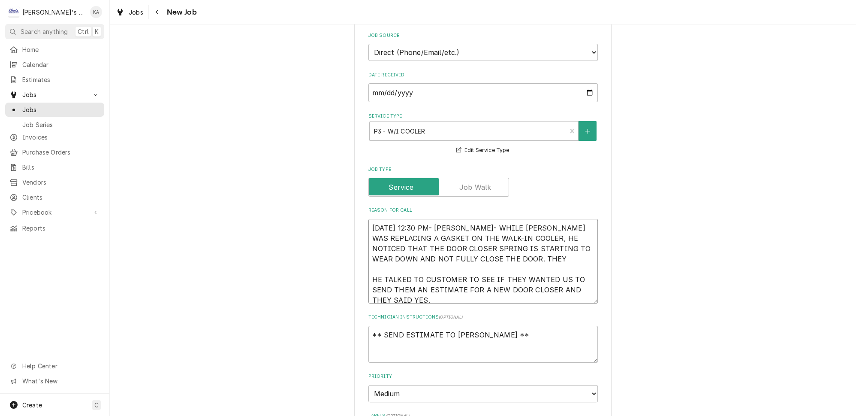
type textarea "8/20/2025 12:30 PM- KASSIE- WHILE MIKAH WAS REPLACING A GASKET ON THE WALK-IN C…"
type textarea "x"
type textarea "8/20/2025 12:30 PM- KASSIE- WHILE MIKAH WAS REPLACING A GASKET ON THE WALK-IN C…"
type textarea "x"
type textarea "8/20/2025 12:30 PM- KASSIE- WHILE MIKAH WAS REPLACING A GASKET ON THE WALK-IN C…"
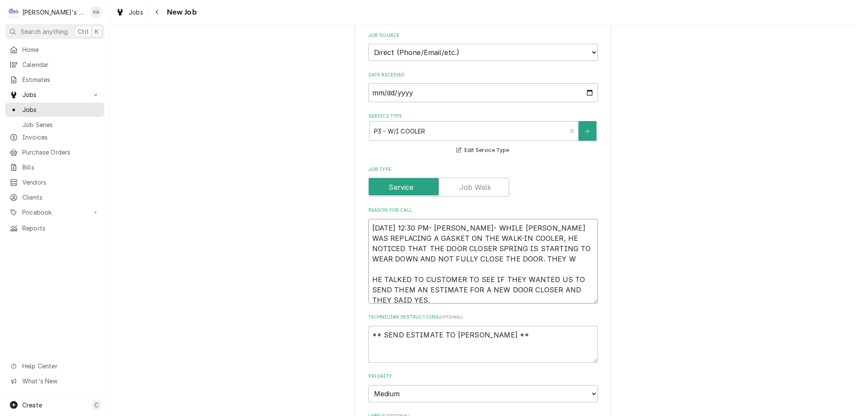
type textarea "x"
type textarea "8/20/2025 12:30 PM- KASSIE- WHILE MIKAH WAS REPLACING A GASKET ON THE WALK-IN C…"
type textarea "x"
type textarea "8/20/2025 12:30 PM- KASSIE- WHILE MIKAH WAS REPLACING A GASKET ON THE WALK-IN C…"
type textarea "x"
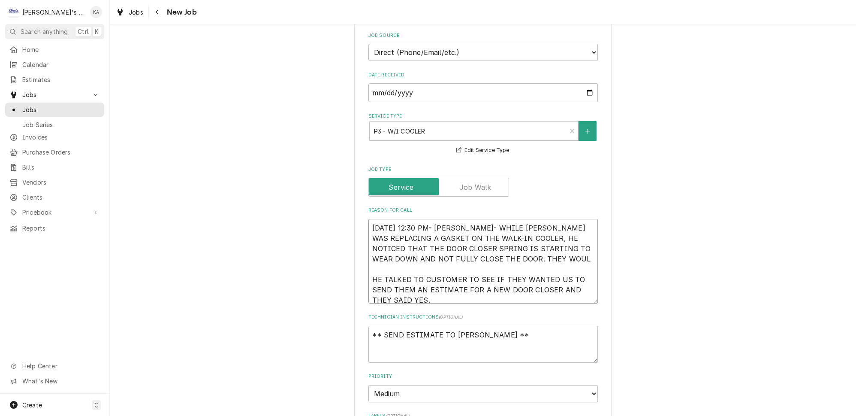
type textarea "8/20/2025 12:30 PM- KASSIE- WHILE MIKAH WAS REPLACING A GASKET ON THE WALK-IN C…"
type textarea "x"
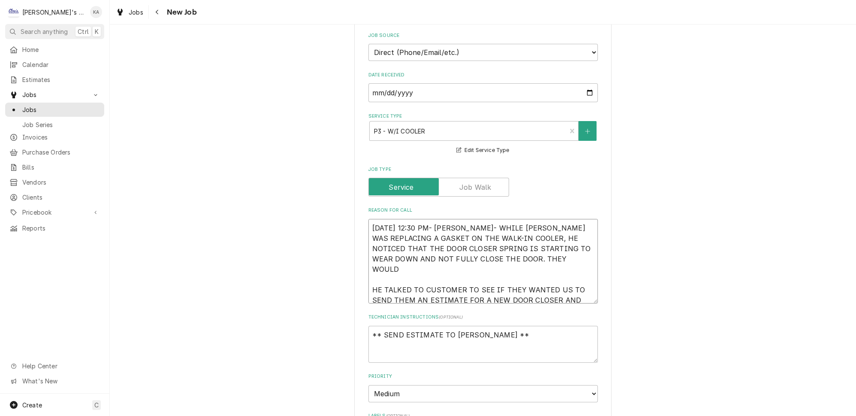
type textarea "8/20/2025 12:30 PM- KASSIE- WHILE MIKAH WAS REPLACING A GASKET ON THE WALK-IN C…"
type textarea "x"
type textarea "8/20/2025 12:30 PM- KASSIE- WHILE MIKAH WAS REPLACING A GASKET ON THE WALK-IN C…"
type textarea "x"
type textarea "8/20/2025 12:30 PM- KASSIE- WHILE MIKAH WAS REPLACING A GASKET ON THE WALK-IN C…"
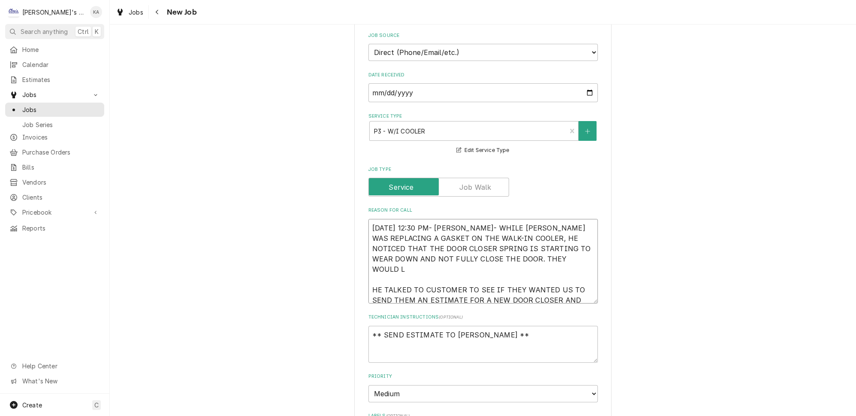
type textarea "x"
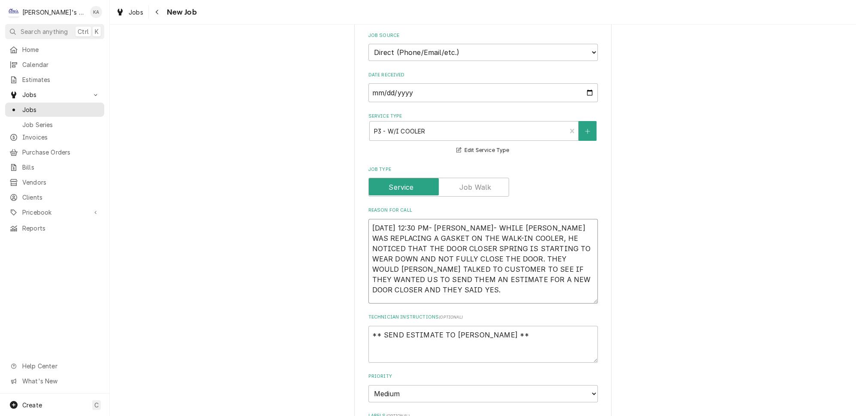
type textarea "8/20/2025 12:30 PM- KASSIE- WHILE MIKAH WAS REPLACING A GASKET ON THE WALK-IN C…"
type textarea "x"
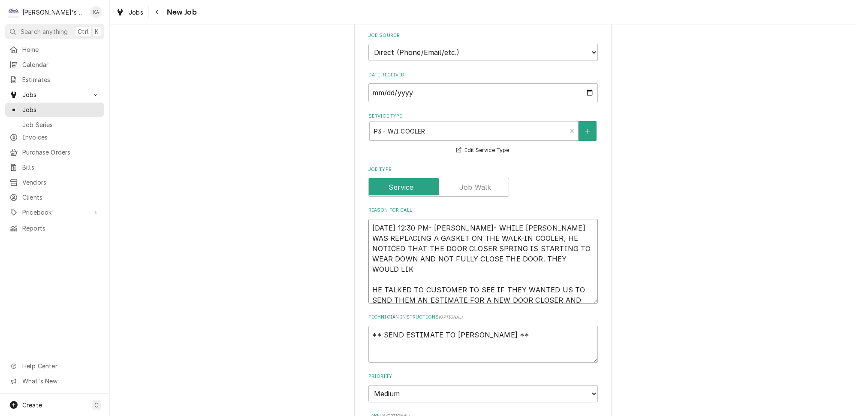
type textarea "8/20/2025 12:30 PM- KASSIE- WHILE MIKAH WAS REPLACING A GASKET ON THE WALK-IN C…"
type textarea "x"
type textarea "8/20/2025 12:30 PM- KASSIE- WHILE MIKAH WAS REPLACING A GASKET ON THE WALK-IN C…"
type textarea "x"
type textarea "8/20/2025 12:30 PM- KASSIE- WHILE MIKAH WAS REPLACING A GASKET ON THE WALK-IN C…"
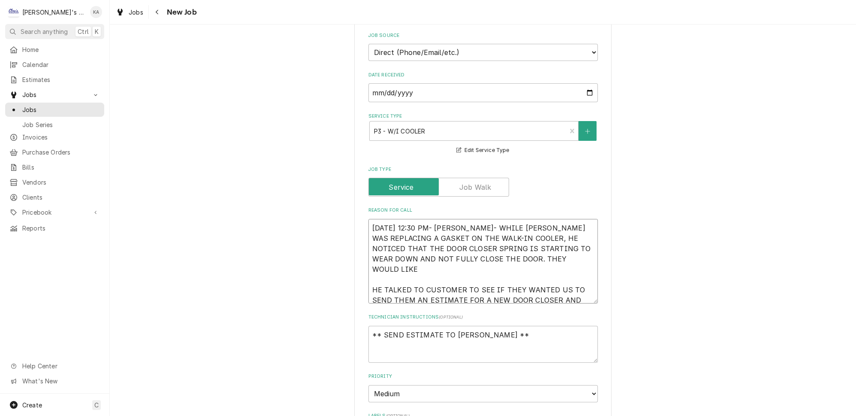
type textarea "x"
type textarea "8/20/2025 12:30 PM- KASSIE- WHILE MIKAH WAS REPLACING A GASKET ON THE WALK-IN C…"
type textarea "x"
type textarea "8/20/2025 12:30 PM- KASSIE- WHILE MIKAH WAS REPLACING A GASKET ON THE WALK-IN C…"
type textarea "x"
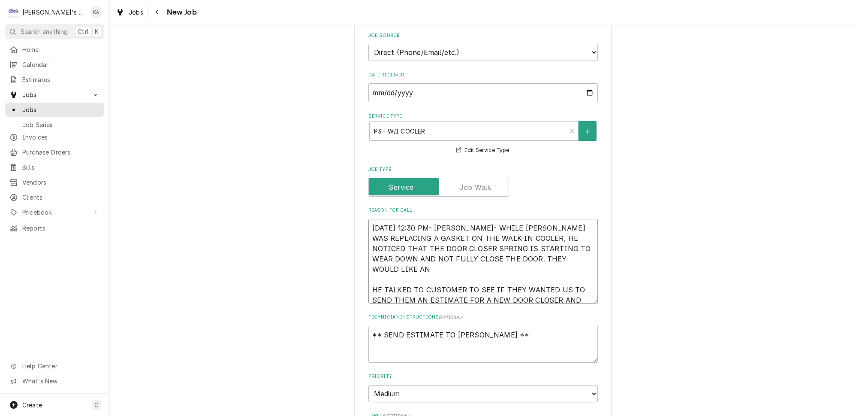
type textarea "8/20/2025 12:30 PM- KASSIE- WHILE MIKAH WAS REPLACING A GASKET ON THE WALK-IN C…"
type textarea "x"
type textarea "8/20/2025 12:30 PM- KASSIE- WHILE MIKAH WAS REPLACING A GASKET ON THE WALK-IN C…"
type textarea "x"
type textarea "8/20/2025 12:30 PM- KASSIE- WHILE MIKAH WAS REPLACING A GASKET ON THE WALK-IN C…"
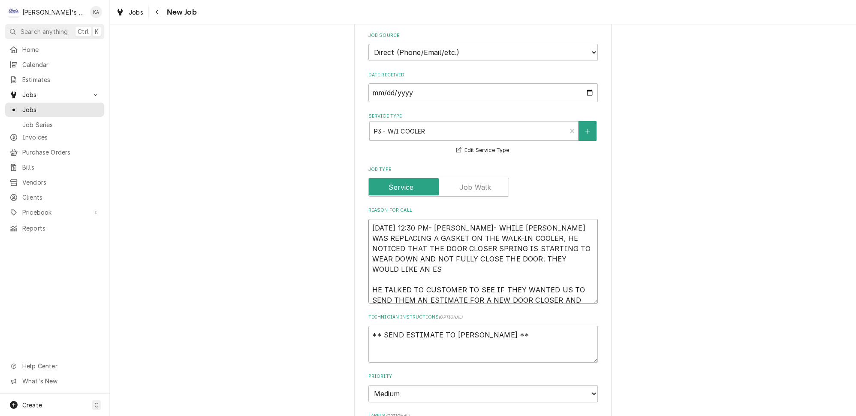
type textarea "x"
type textarea "8/20/2025 12:30 PM- KASSIE- WHILE MIKAH WAS REPLACING A GASKET ON THE WALK-IN C…"
type textarea "x"
type textarea "8/20/2025 12:30 PM- KASSIE- WHILE MIKAH WAS REPLACING A GASKET ON THE WALK-IN C…"
type textarea "x"
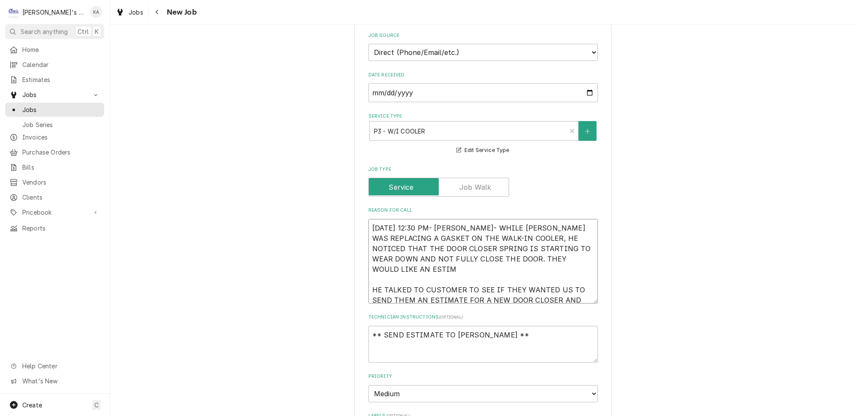
type textarea "8/20/2025 12:30 PM- KASSIE- WHILE MIKAH WAS REPLACING A GASKET ON THE WALK-IN C…"
type textarea "x"
type textarea "8/20/2025 12:30 PM- KASSIE- WHILE MIKAH WAS REPLACING A GASKET ON THE WALK-IN C…"
type textarea "x"
type textarea "8/20/2025 12:30 PM- KASSIE- WHILE MIKAH WAS REPLACING A GASKET ON THE WALK-IN C…"
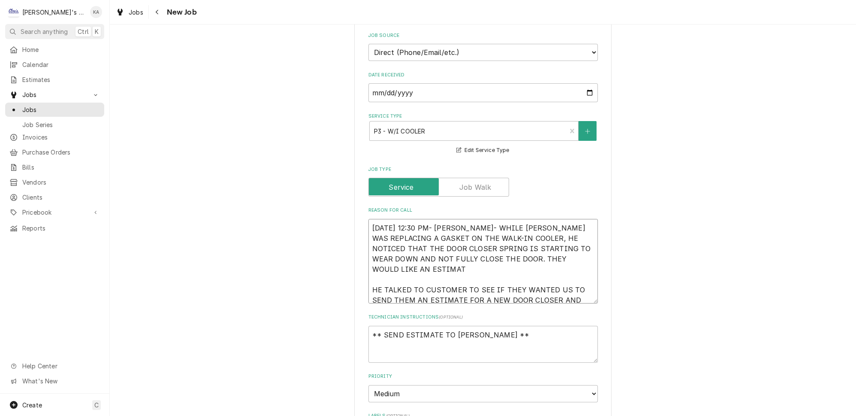
type textarea "x"
type textarea "8/20/2025 12:30 PM- KASSIE- WHILE MIKAH WAS REPLACING A GASKET ON THE WALK-IN C…"
type textarea "x"
type textarea "8/20/2025 12:30 PM- KASSIE- WHILE MIKAH WAS REPLACING A GASKET ON THE WALK-IN C…"
type textarea "x"
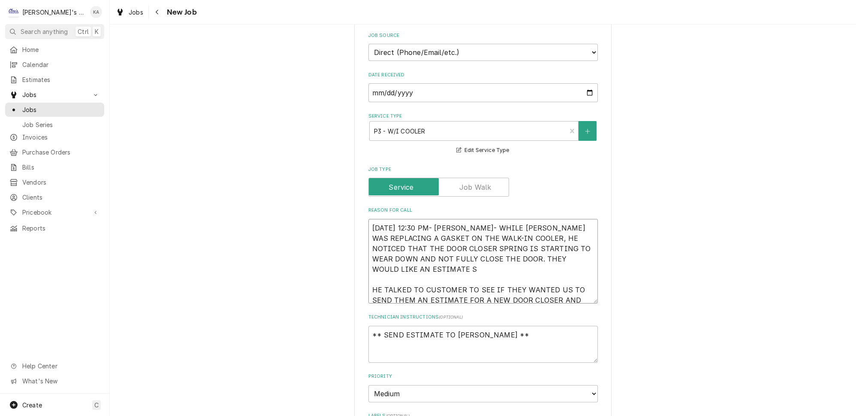
type textarea "8/20/2025 12:30 PM- KASSIE- WHILE MIKAH WAS REPLACING A GASKET ON THE WALK-IN C…"
type textarea "x"
type textarea "8/20/2025 12:30 PM- KASSIE- WHILE MIKAH WAS REPLACING A GASKET ON THE WALK-IN C…"
type textarea "x"
type textarea "8/20/2025 12:30 PM- KASSIE- WHILE MIKAH WAS REPLACING A GASKET ON THE WALK-IN C…"
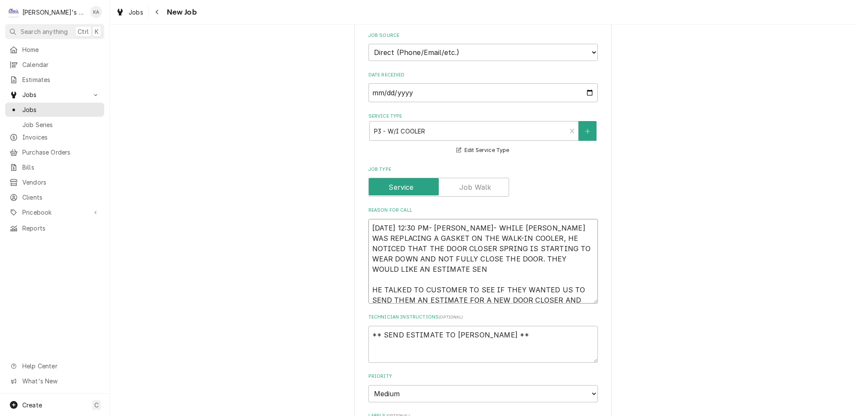
type textarea "x"
type textarea "8/20/2025 12:30 PM- KASSIE- WHILE MIKAH WAS REPLACING A GASKET ON THE WALK-IN C…"
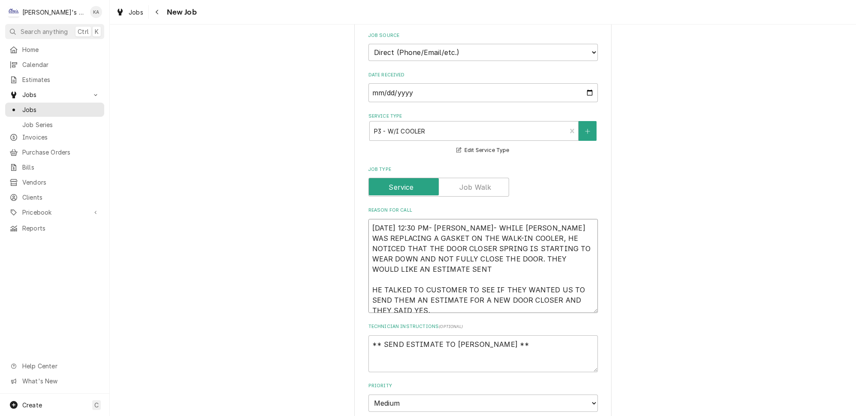
type textarea "x"
type textarea "8/20/2025 12:30 PM- KASSIE- WHILE MIKAH WAS REPLACING A GASKET ON THE WALK-IN C…"
type textarea "x"
type textarea "8/20/2025 12:30 PM- KASSIE- WHILE MIKAH WAS REPLACING A GASKET ON THE WALK-IN C…"
type textarea "x"
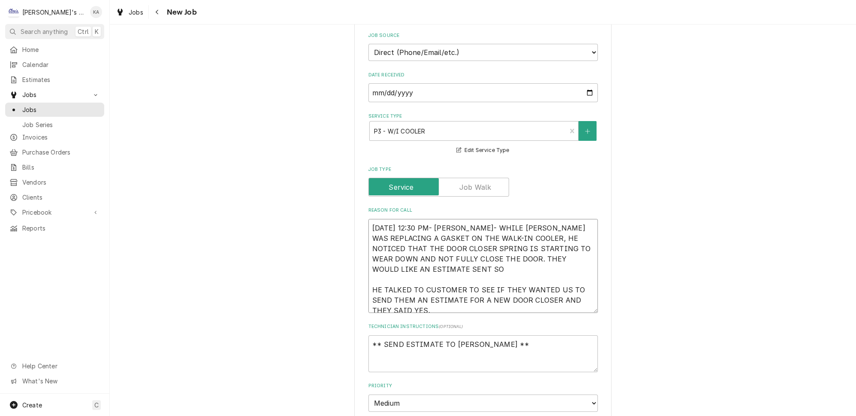
type textarea "8/20/2025 12:30 PM- KASSIE- WHILE MIKAH WAS REPLACING A GASKET ON THE WALK-IN C…"
type textarea "x"
type textarea "8/20/2025 12:30 PM- KASSIE- WHILE MIKAH WAS REPLACING A GASKET ON THE WALK-IN C…"
type textarea "x"
type textarea "8/20/2025 12:30 PM- KASSIE- WHILE MIKAH WAS REPLACING A GASKET ON THE WALK-IN C…"
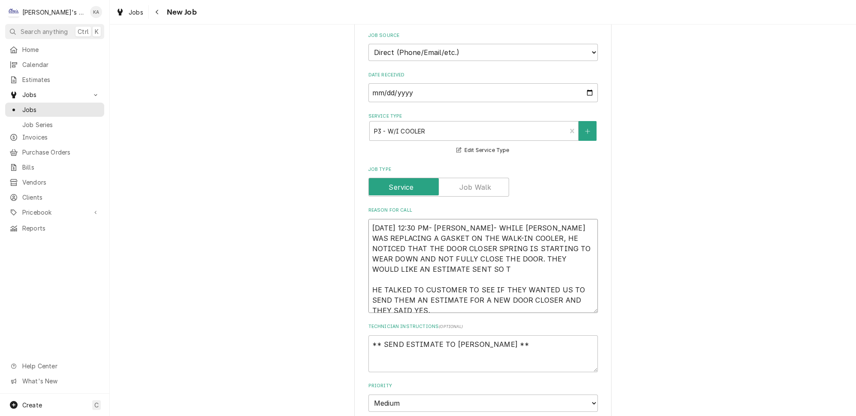
type textarea "x"
type textarea "8/20/2025 12:30 PM- KASSIE- WHILE MIKAH WAS REPLACING A GASKET ON THE WALK-IN C…"
type textarea "x"
type textarea "8/20/2025 12:30 PM- KASSIE- WHILE MIKAH WAS REPLACING A GASKET ON THE WALK-IN C…"
type textarea "x"
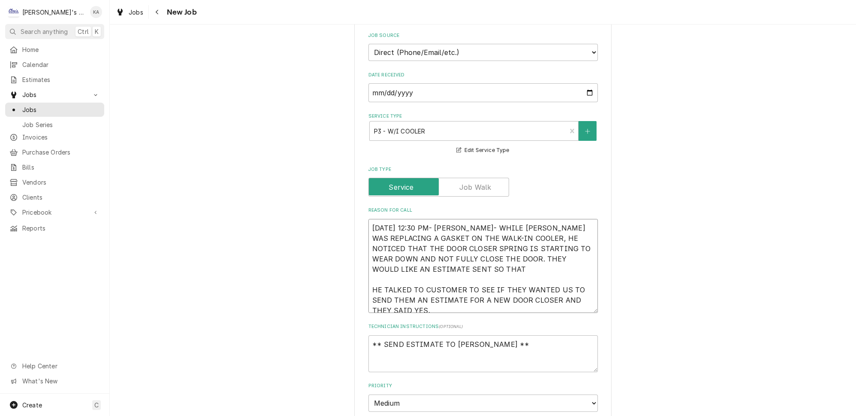
type textarea "8/20/2025 12:30 PM- KASSIE- WHILE MIKAH WAS REPLACING A GASKET ON THE WALK-IN C…"
type textarea "x"
type textarea "8/20/2025 12:30 PM- KASSIE- WHILE MIKAH WAS REPLACING A GASKET ON THE WALK-IN C…"
type textarea "x"
type textarea "8/20/2025 12:30 PM- KASSIE- WHILE MIKAH WAS REPLACING A GASKET ON THE WALK-IN C…"
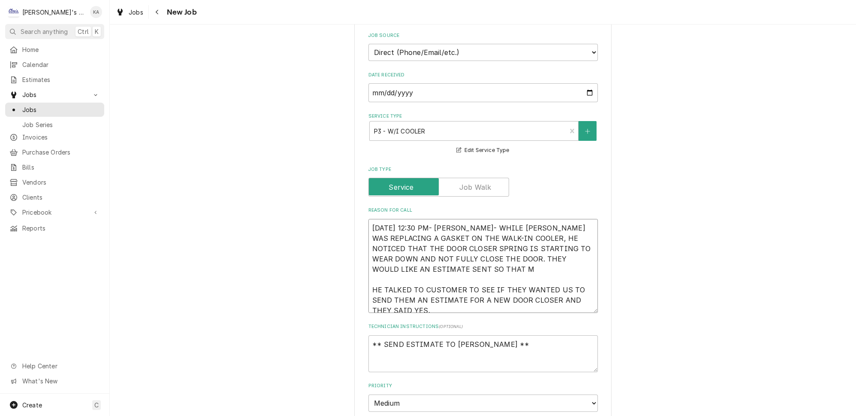
type textarea "x"
type textarea "8/20/2025 12:30 PM- KASSIE- WHILE MIKAH WAS REPLACING A GASKET ON THE WALK-IN C…"
type textarea "x"
type textarea "8/20/2025 12:30 PM- KASSIE- WHILE MIKAH WAS REPLACING A GASKET ON THE WALK-IN C…"
type textarea "x"
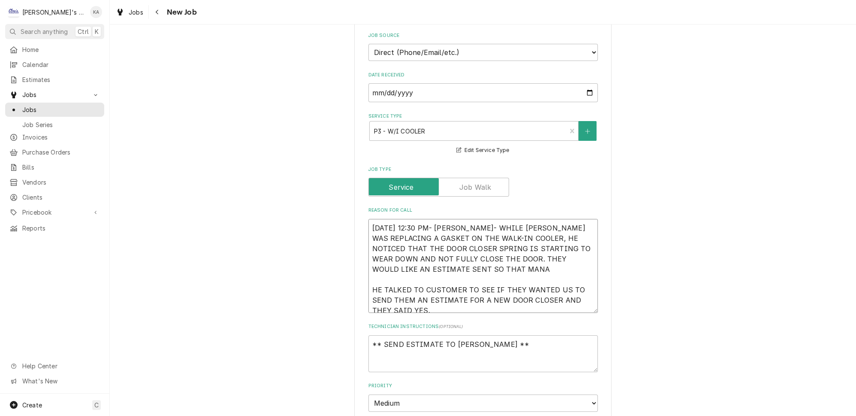
type textarea "8/20/2025 12:30 PM- KASSIE- WHILE MIKAH WAS REPLACING A GASKET ON THE WALK-IN C…"
type textarea "x"
type textarea "8/20/2025 12:30 PM- KASSIE- WHILE MIKAH WAS REPLACING A GASKET ON THE WALK-IN C…"
type textarea "x"
type textarea "8/20/2025 12:30 PM- KASSIE- WHILE MIKAH WAS REPLACING A GASKET ON THE WALK-IN C…"
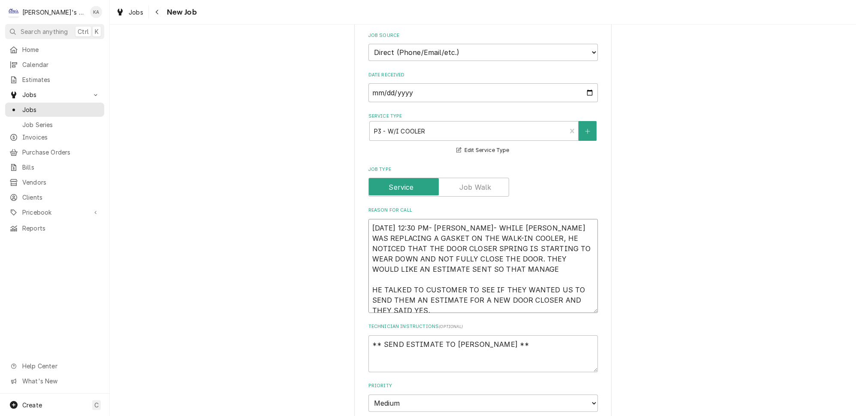
type textarea "x"
type textarea "8/20/2025 12:30 PM- KASSIE- WHILE MIKAH WAS REPLACING A GASKET ON THE WALK-IN C…"
type textarea "x"
type textarea "8/20/2025 12:30 PM- KASSIE- WHILE MIKAH WAS REPLACING A GASKET ON THE WALK-IN C…"
type textarea "x"
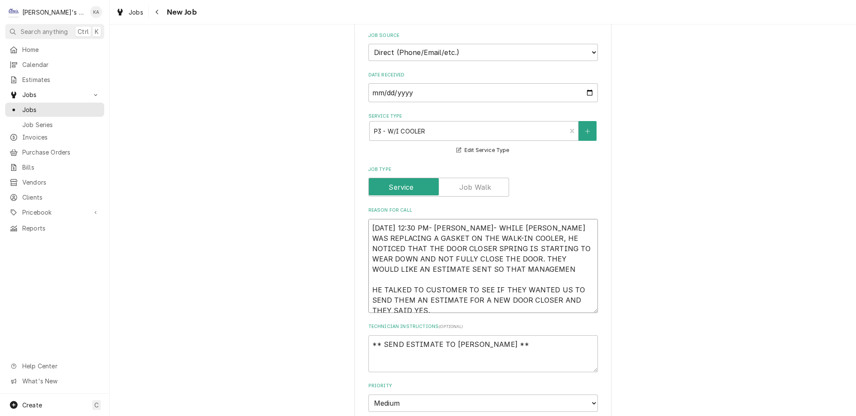
type textarea "8/20/2025 12:30 PM- KASSIE- WHILE MIKAH WAS REPLACING A GASKET ON THE WALK-IN C…"
type textarea "x"
type textarea "8/20/2025 12:30 PM- KASSIE- WHILE MIKAH WAS REPLACING A GASKET ON THE WALK-IN C…"
type textarea "x"
type textarea "8/20/2025 12:30 PM- KASSIE- WHILE MIKAH WAS REPLACING A GASKET ON THE WALK-IN C…"
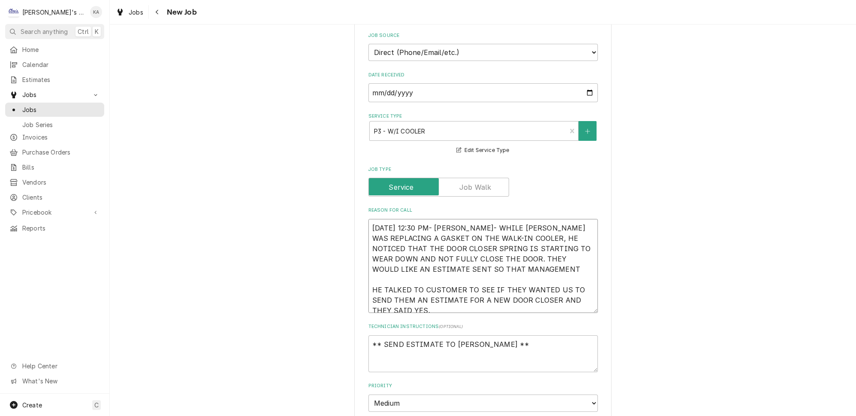
type textarea "x"
type textarea "8/20/2025 12:30 PM- KASSIE- WHILE MIKAH WAS REPLACING A GASKET ON THE WALK-IN C…"
type textarea "x"
type textarea "8/20/2025 12:30 PM- KASSIE- WHILE MIKAH WAS REPLACING A GASKET ON THE WALK-IN C…"
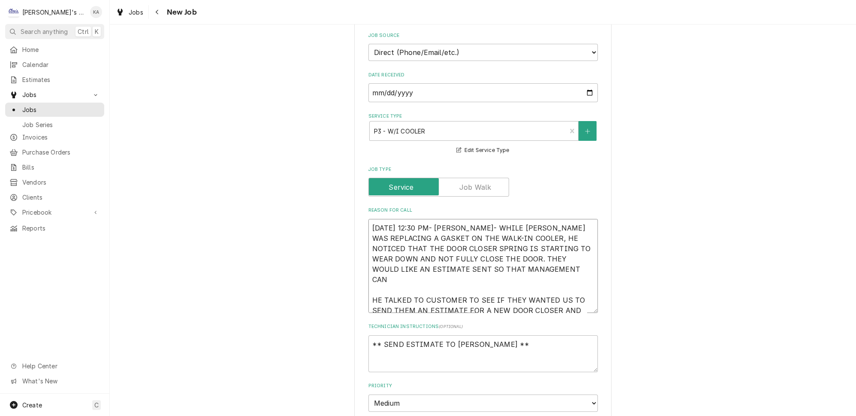
type textarea "x"
type textarea "8/20/2025 12:30 PM- KASSIE- WHILE MIKAH WAS REPLACING A GASKET ON THE WALK-IN C…"
type textarea "x"
type textarea "8/20/2025 12:30 PM- KASSIE- WHILE MIKAH WAS REPLACING A GASKET ON THE WALK-IN C…"
type textarea "x"
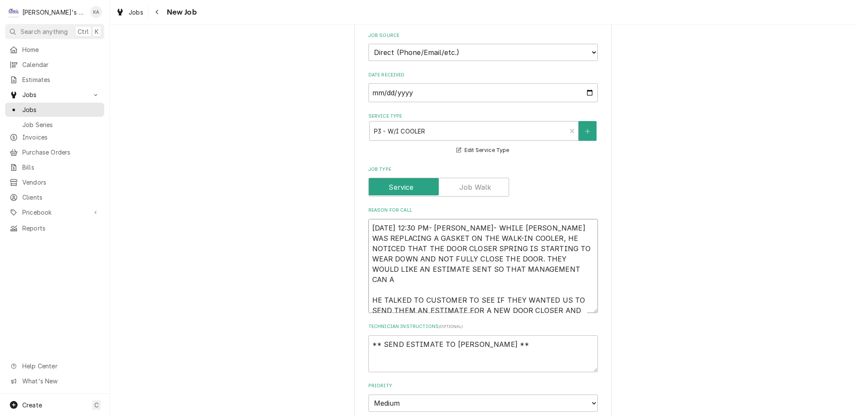
type textarea "8/20/2025 12:30 PM- KASSIE- WHILE MIKAH WAS REPLACING A GASKET ON THE WALK-IN C…"
type textarea "x"
type textarea "8/20/2025 12:30 PM- KASSIE- WHILE MIKAH WAS REPLACING A GASKET ON THE WALK-IN C…"
type textarea "x"
type textarea "8/20/2025 12:30 PM- KASSIE- WHILE MIKAH WAS REPLACING A GASKET ON THE WALK-IN C…"
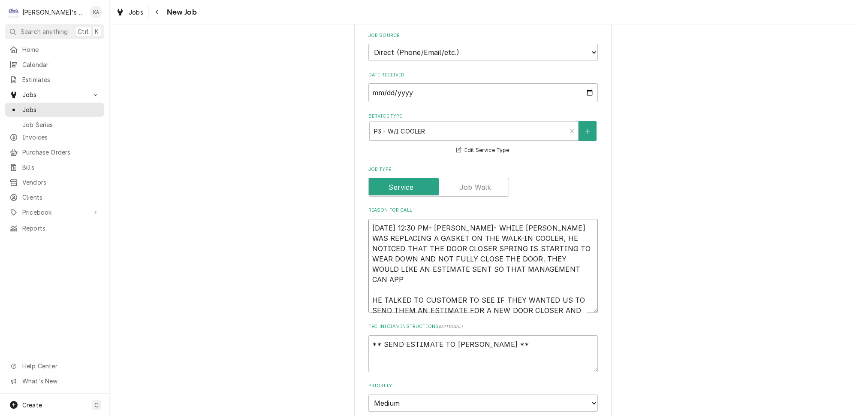
type textarea "x"
type textarea "8/20/2025 12:30 PM- KASSIE- WHILE MIKAH WAS REPLACING A GASKET ON THE WALK-IN C…"
type textarea "x"
type textarea "8/20/2025 12:30 PM- KASSIE- WHILE MIKAH WAS REPLACING A GASKET ON THE WALK-IN C…"
type textarea "x"
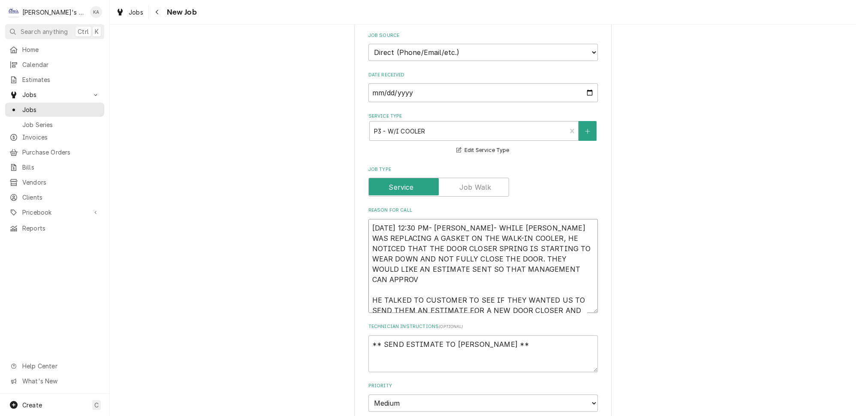
type textarea "8/20/2025 12:30 PM- KASSIE- WHILE MIKAH WAS REPLACING A GASKET ON THE WALK-IN C…"
type textarea "x"
type textarea "8/20/2025 12:30 PM- KASSIE- WHILE MIKAH WAS REPLACING A GASKET ON THE WALK-IN C…"
type textarea "x"
drag, startPoint x: 431, startPoint y: 286, endPoint x: 357, endPoint y: 266, distance: 76.1
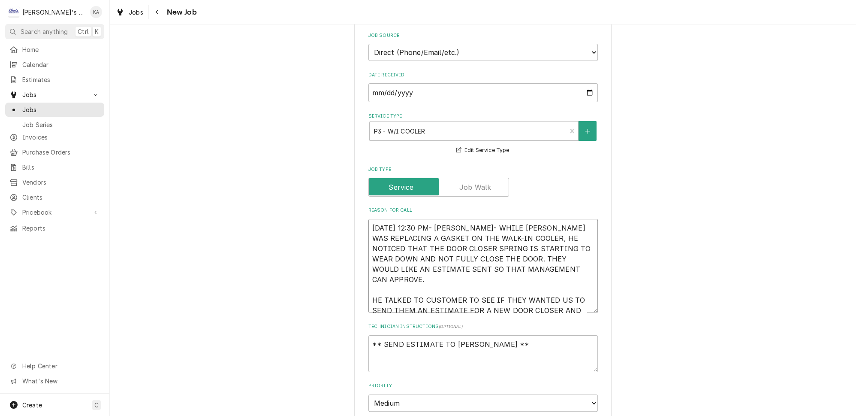
click at [357, 266] on div "Use the fields below to edit this job: Client Details Client PAPA MURPHY'S Edit…" at bounding box center [482, 300] width 257 height 1143
type textarea "8/20/2025 12:30 PM- KASSIE- WHILE MIKAH WAS REPLACING A GASKET ON THE WALK-IN C…"
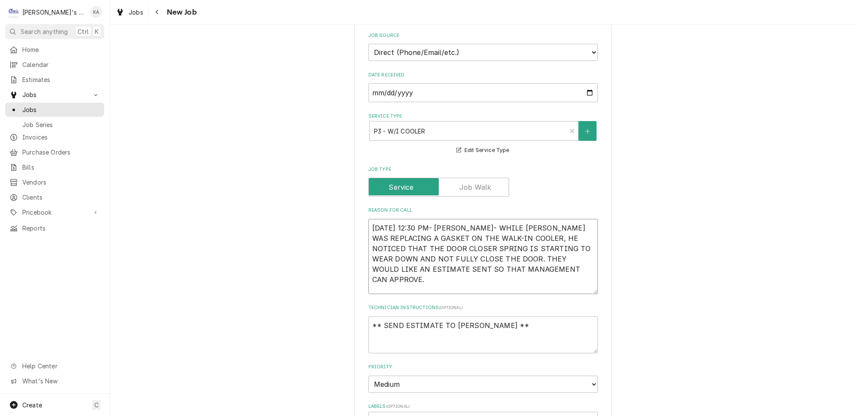
type textarea "x"
type textarea "8/20/2025 12:30 PM- KASSIE- WHILE MIKAH WAS REPLACING A GASKET ON THE WALK-IN C…"
type textarea "x"
type textarea "8/20/2025 12:30 PM- KASSIE- WHILE MIKAH WAS REPLACING A GASKET ON THE WALK-IN C…"
type textarea "x"
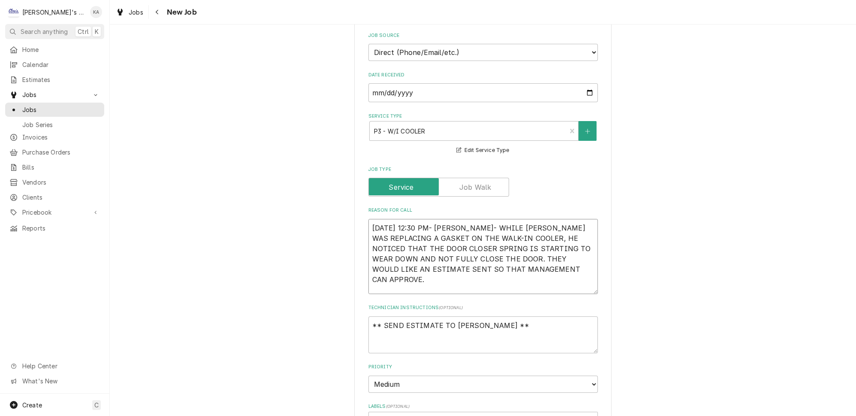
type textarea "8/20/2025 12:30 PM- KASSIE- WHILE MIKAH WAS REPLACING A GASKET ON THE WALK-IN C…"
type textarea "x"
type textarea "8/20/2025 12:30 PM- KASSIE- WHILE MIKAH WAS REPLACING A GASKET ON THE WALK-IN C…"
type textarea "x"
type textarea "8/20/2025 12:30 PM- KASSIE- WHILE MIKAH WAS REPLACING A GASKET ON THE WALK-IN C…"
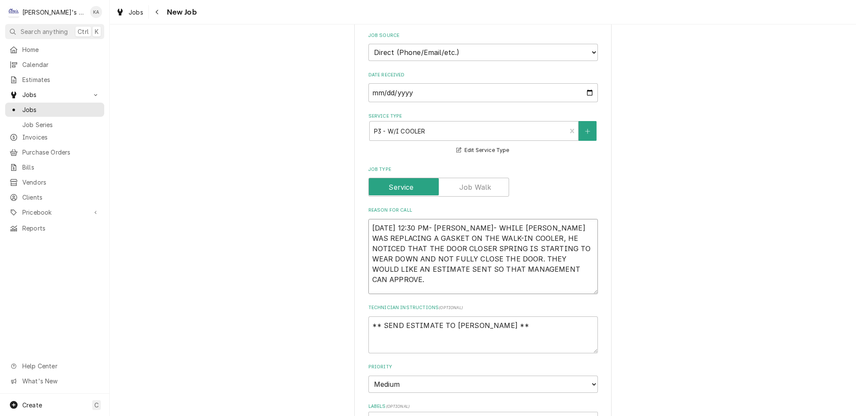
type textarea "x"
type textarea "8/20/2025 12:30 PM- KASSIE- WHILE MIKAH WAS REPLACING A GASKET ON THE WALK-IN C…"
type textarea "x"
type textarea "8/20/2025 12:30 PM- KASSIE- WHILE MIKAH WAS REPLACING A GASKET ON THE WALK-IN C…"
type textarea "x"
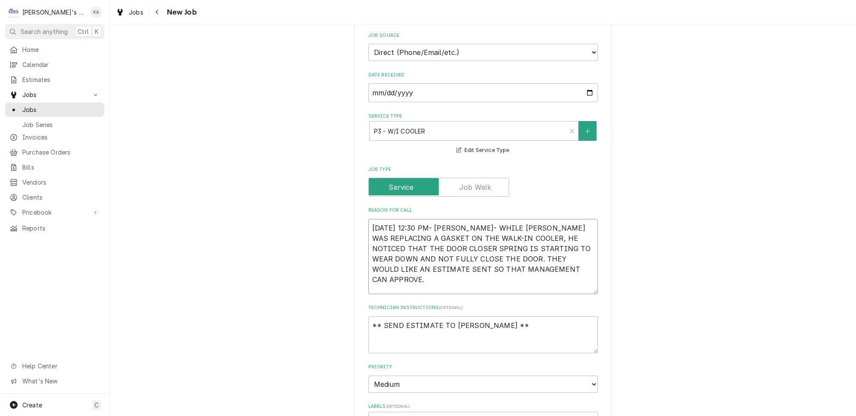
type textarea "8/20/2025 12:30 PM- KASSIE- WHILE MIKAH WAS REPLACING A GASKET ON THE WALK-IN C…"
type textarea "x"
type textarea "8/20/2025 12:30 PM- KASSIE- WHILE MIKAH WAS REPLACING A GASKET ON THE WALK-IN C…"
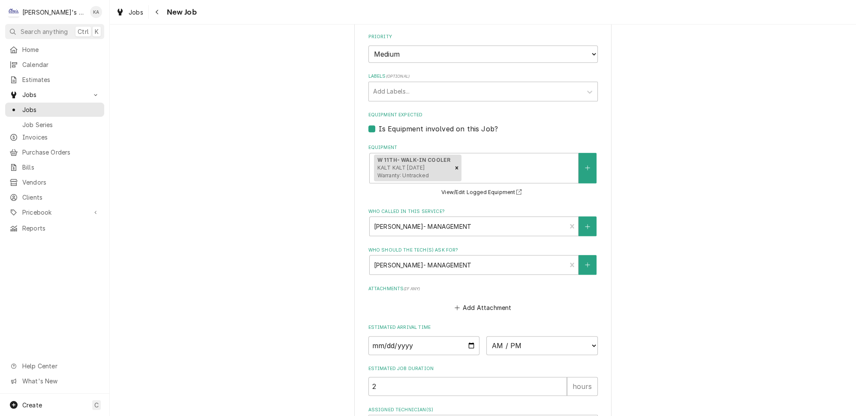
scroll to position [750, 0]
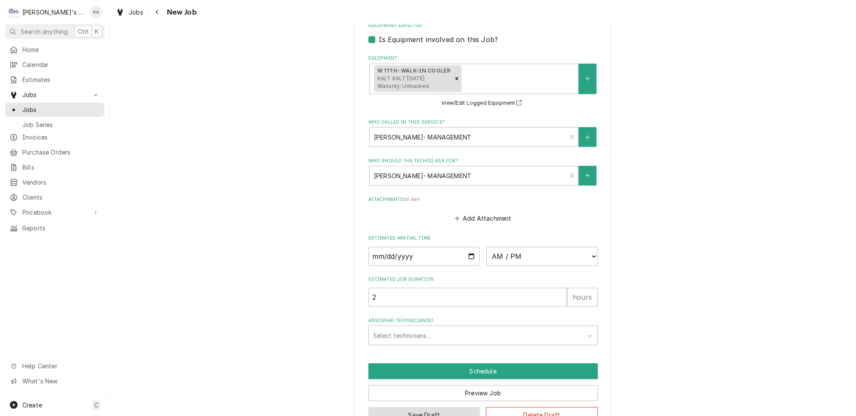
click at [436, 407] on button "Save Draft" at bounding box center [425, 415] width 112 height 16
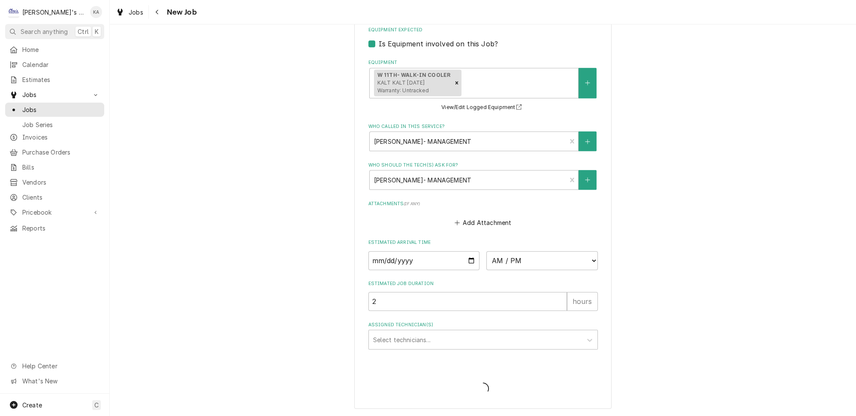
scroll to position [722, 0]
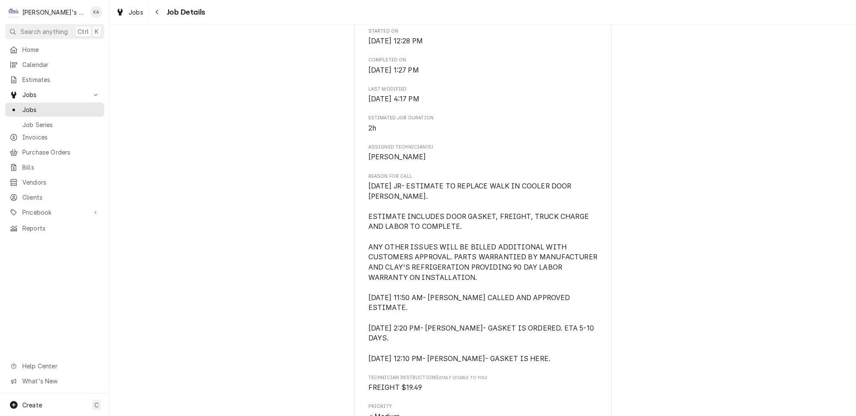
scroll to position [429, 0]
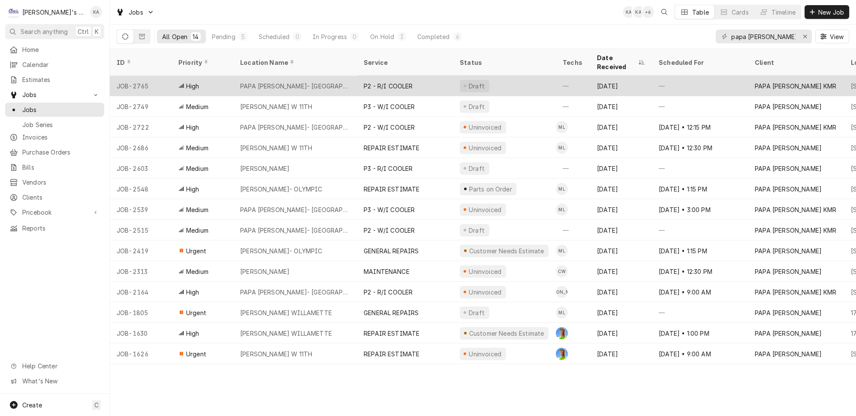
click at [305, 82] on div "PAPA MURPHY'S- LEBANON" at bounding box center [295, 86] width 110 height 9
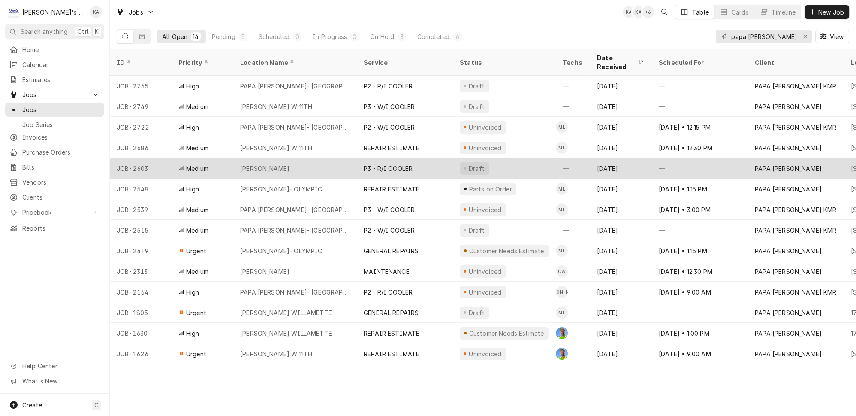
click at [322, 158] on div "PAPA MURPHY'S- THURSTON" at bounding box center [295, 168] width 124 height 21
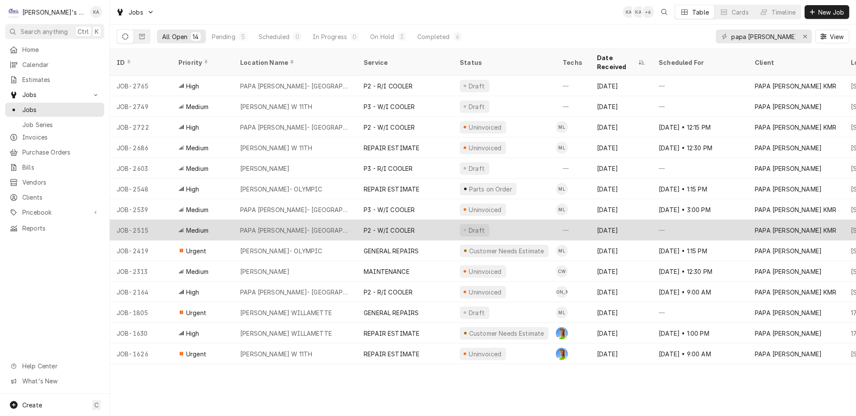
click at [322, 220] on div "PAPA MURPHY'S- LEBANON" at bounding box center [295, 230] width 124 height 21
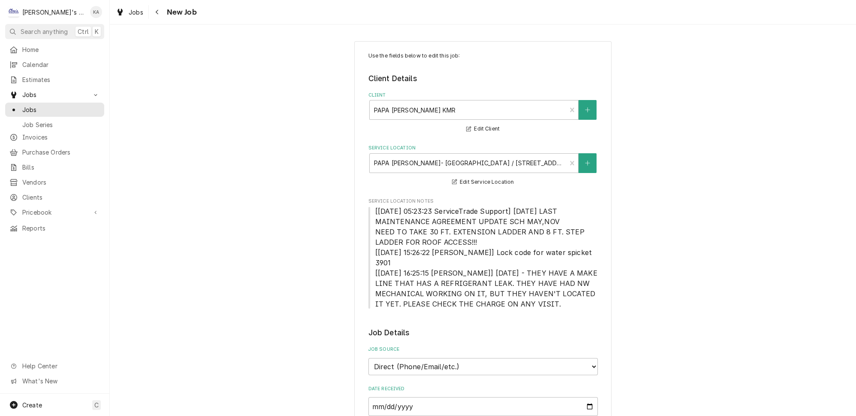
type textarea "x"
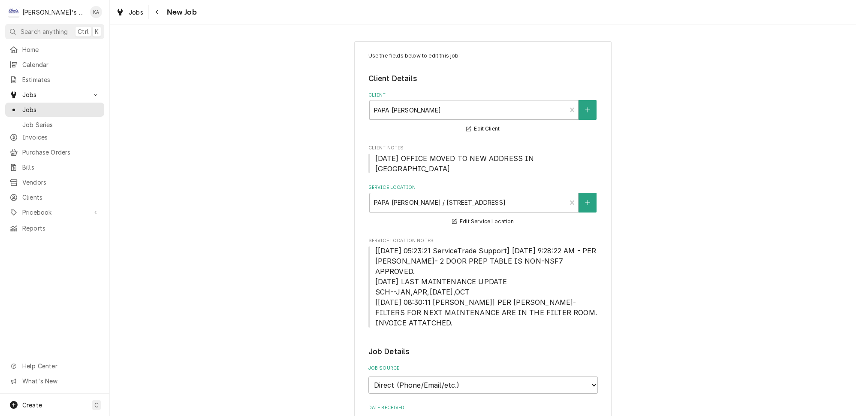
type textarea "x"
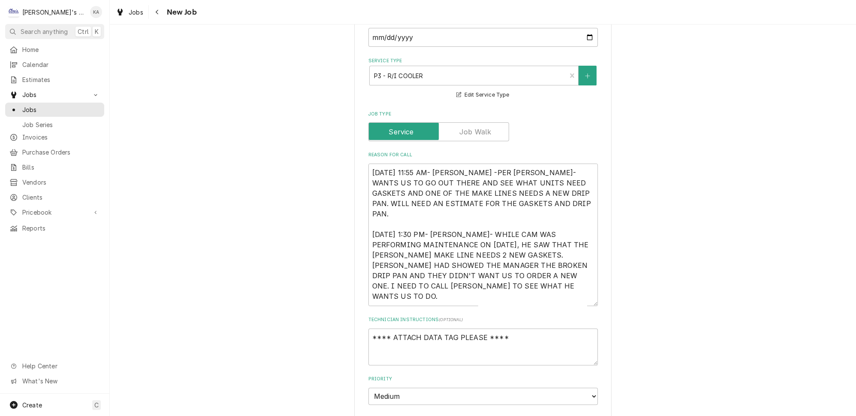
scroll to position [390, 0]
click at [462, 161] on textarea "[DATE] 11:55 AM- [PERSON_NAME] -PER [PERSON_NAME]- WANTS US TO GO OUT THERE AND…" at bounding box center [484, 232] width 230 height 142
type textarea "[DATE] 11:55 AM- [PERSON_NAME]-PER [PERSON_NAME]- WANTS US TO GO OUT THERE AND …"
type textarea "x"
type textarea "[DATE] 11:55 AM- [PERSON_NAME]- PER [PERSON_NAME]- WANTS US TO GO OUT THERE AND…"
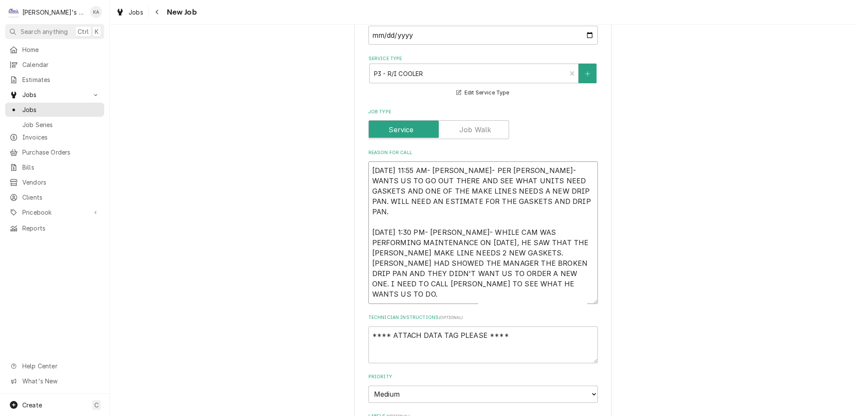
type textarea "x"
click at [453, 206] on textarea "8/7/2025 11:55 AM- KASSIE- PER ANDREW- WANTS US TO GO OUT THERE AND SEE WHAT UN…" at bounding box center [484, 232] width 230 height 142
type textarea "8/7/2025 11:55 AM- KASSIE- PER ANDREW- WANTS US TO GO OUT THERE AND SEE WHAT UN…"
type textarea "x"
type textarea "8/7/2025 11:55 AM- KASSIE- PER ANDREW- WANTS US TO GO OUT THERE AND SEE WHAT UN…"
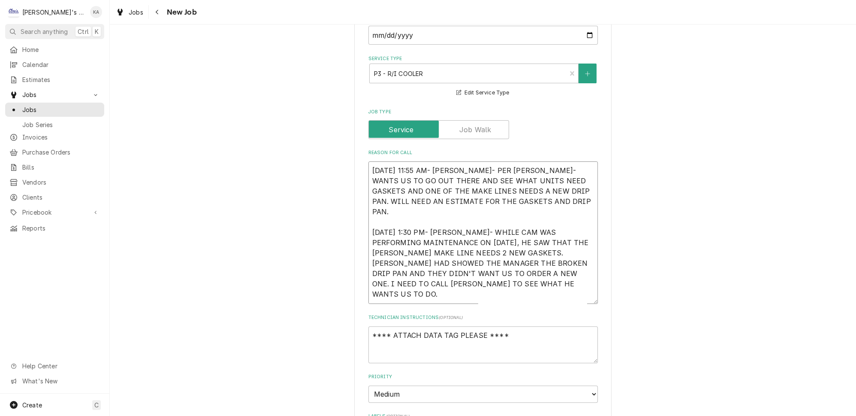
type textarea "x"
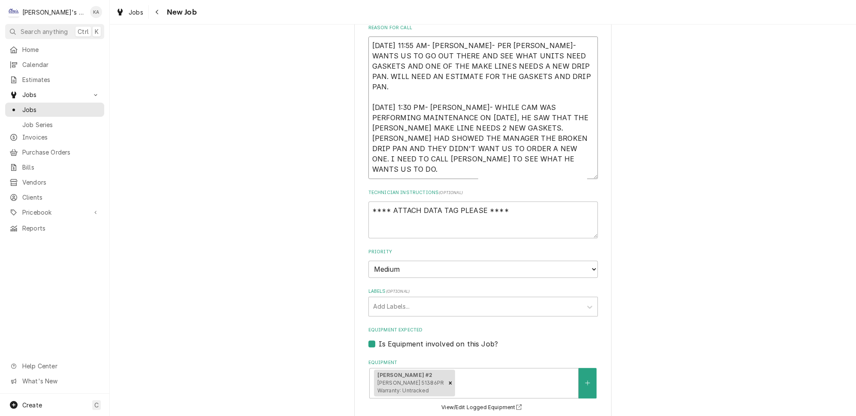
scroll to position [429, 0]
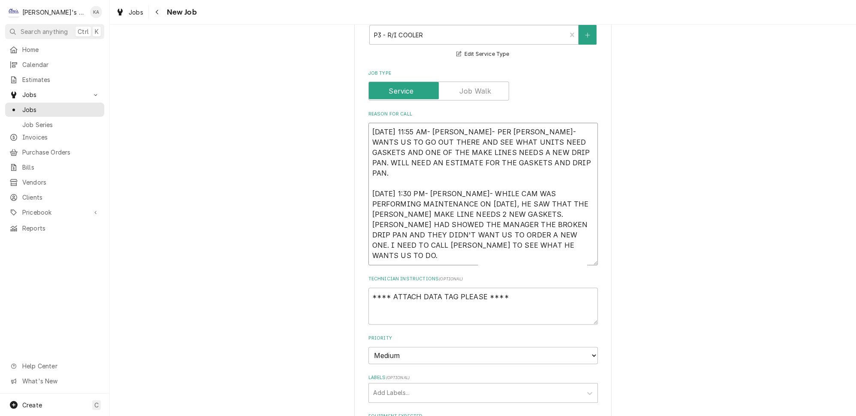
click at [411, 177] on textarea "8/7/2025 11:55 AM- KASSIE- PER ANDREW- WANTS US TO GO OUT THERE AND SEE WHAT UN…" at bounding box center [484, 194] width 230 height 142
type textarea "8/7/2025 11:55 AM- KASSIE- PER ANDREW- WANTS US TO GO OUT THERE AND SEE WHAT UN…"
type textarea "x"
type textarea "8/7/2025 11:55 AM- KASSIE- PER ANDREW- WANTS US TO GO OUT THERE AND SEE WHAT UN…"
type textarea "x"
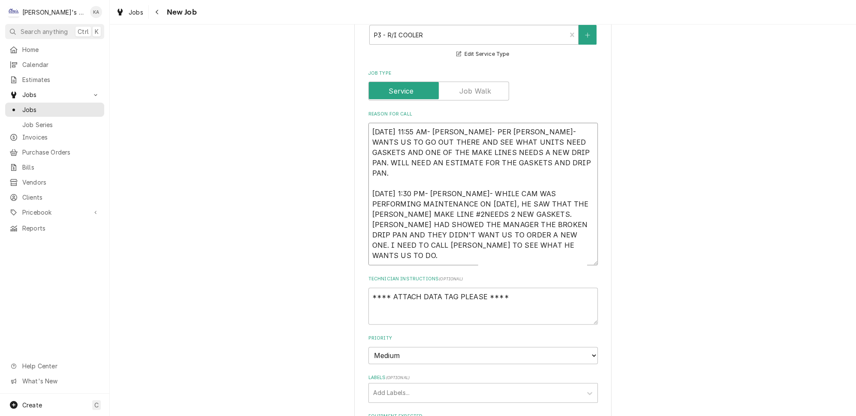
type textarea "8/7/2025 11:55 AM- KASSIE- PER ANDREW- WANTS US TO GO OUT THERE AND SEE WHAT UN…"
type textarea "x"
drag, startPoint x: 563, startPoint y: 166, endPoint x: 517, endPoint y: 169, distance: 45.6
click at [517, 169] on textarea "8/7/2025 11:55 AM- KASSIE- PER ANDREW- WANTS US TO GO OUT THERE AND SEE WHAT UN…" at bounding box center [484, 194] width 230 height 142
type textarea "8/7/2025 11:55 AM- KASSIE- PER ANDREW- WANTS US TO GO OUT THERE AND SEE WHAT UN…"
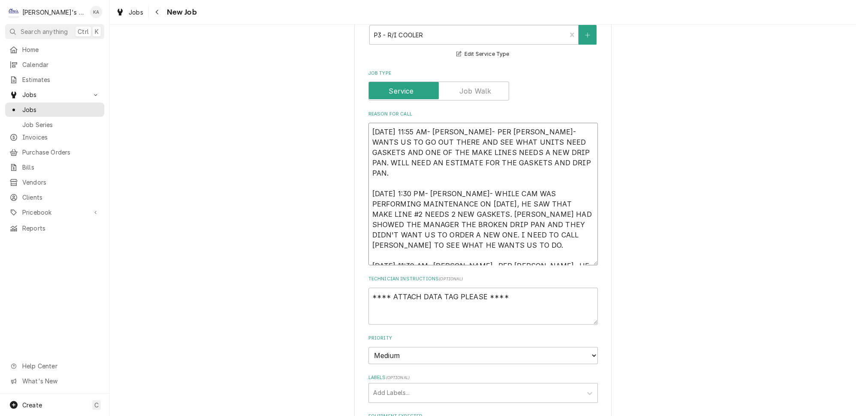
type textarea "x"
type textarea "8/7/2025 11:55 AM- KASSIE- PER ANDREW- WANTS US TO GO OUT THERE AND SEE WHAT UN…"
type textarea "x"
click at [416, 185] on textarea "8/7/2025 11:55 AM- KASSIE- PER ANDREW- WANTS US TO GO OUT THERE AND SEE WHAT UN…" at bounding box center [484, 194] width 230 height 142
type textarea "8/7/2025 11:55 AM- KASSIE- PER ANDREW- WANTS US TO GO OUT THERE AND SEE WHAT UN…"
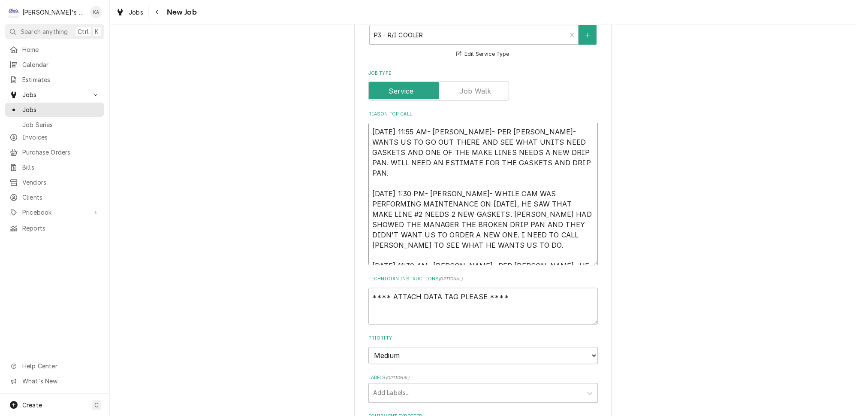
type textarea "x"
type textarea "8/7/2025 11:55 AM- KASSIE- PER ANDREW- WANTS US TO GO OUT THERE AND SEE WHAT UN…"
type textarea "x"
type textarea "8/7/2025 11:55 AM- KASSIE- PER ANDREW- WANTS US TO GO OUT THERE AND SEE WHAT UN…"
type textarea "x"
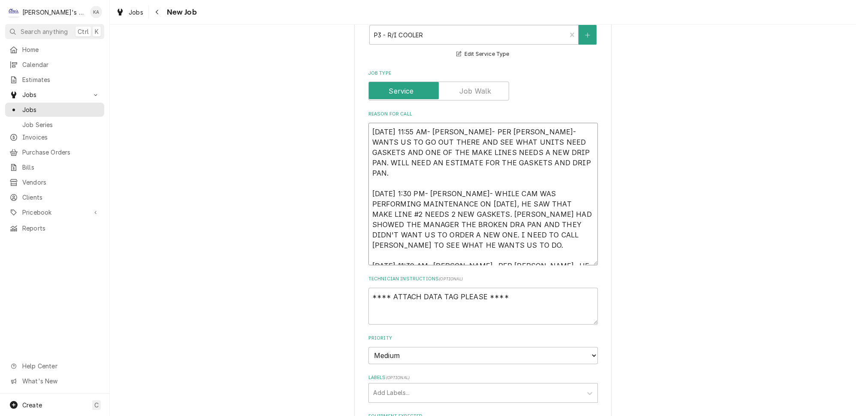
type textarea "8/7/2025 11:55 AM- KASSIE- PER ANDREW- WANTS US TO GO OUT THERE AND SEE WHAT UN…"
type textarea "x"
type textarea "8/7/2025 11:55 AM- KASSIE- PER ANDREW- WANTS US TO GO OUT THERE AND SEE WHAT UN…"
type textarea "x"
click at [438, 186] on textarea "8/7/2025 11:55 AM- KASSIE- PER ANDREW- WANTS US TO GO OUT THERE AND SEE WHAT UN…" at bounding box center [484, 194] width 230 height 142
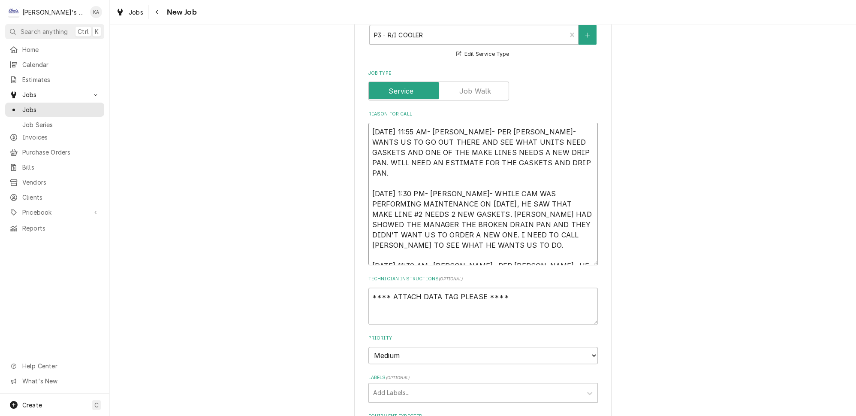
type textarea "8/7/2025 11:55 AM- KASSIE- PER ANDREW- WANTS US TO GO OUT THERE AND SEE WHAT UN…"
type textarea "x"
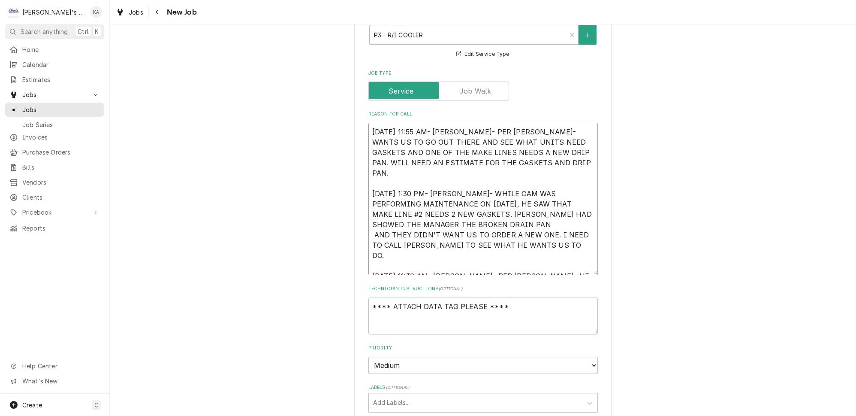
type textarea "8/7/2025 11:55 AM- KASSIE- PER ANDREW- WANTS US TO GO OUT THERE AND SEE WHAT UN…"
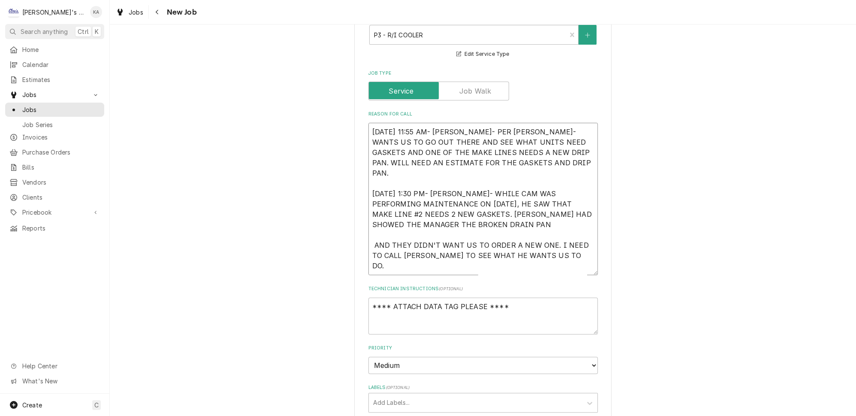
type textarea "x"
click at [444, 186] on textarea "8/7/2025 11:55 AM- KASSIE- PER ANDREW- WANTS US TO GO OUT THERE AND SEE WHAT UN…" at bounding box center [484, 199] width 230 height 152
type textarea "8/7/2025 11:55 AM- KASSIE- PER ANDREW- WANTS US TO GO OUT THERE AND SEE WHAT UN…"
type textarea "x"
type textarea "8/7/2025 11:55 AM- KASSIE- PER ANDREW- WANTS US TO GO OUT THERE AND SEE WHAT UN…"
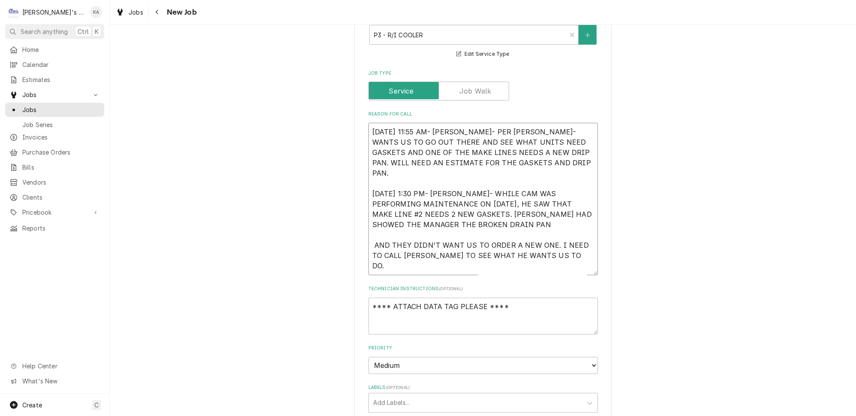
type textarea "x"
type textarea "8/7/2025 11:55 AM- KASSIE- PER ANDREW- WANTS US TO GO OUT THERE AND SEE WHAT UN…"
type textarea "x"
type textarea "8/7/2025 11:55 AM- KASSIE- PER ANDREW- WANTS US TO GO OUT THERE AND SEE WHAT UN…"
type textarea "x"
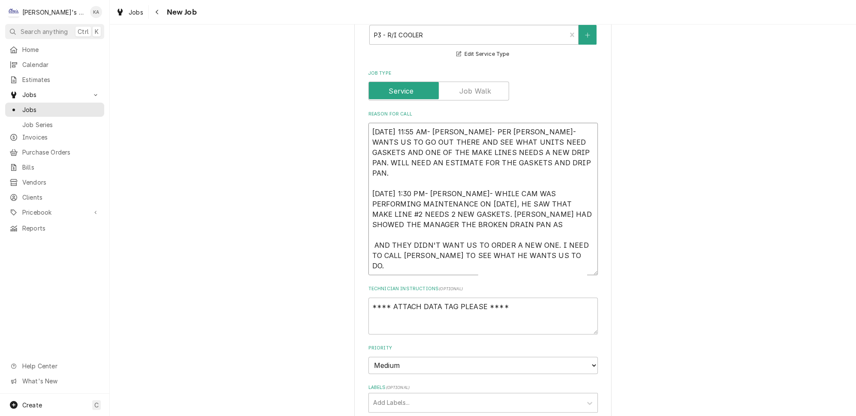
type textarea "8/7/2025 11:55 AM- KASSIE- PER ANDREW- WANTS US TO GO OUT THERE AND SEE WHAT UN…"
type textarea "x"
type textarea "8/7/2025 11:55 AM- KASSIE- PER ANDREW- WANTS US TO GO OUT THERE AND SEE WHAT UN…"
type textarea "x"
type textarea "8/7/2025 11:55 AM- KASSIE- PER ANDREW- WANTS US TO GO OUT THERE AND SEE WHAT UN…"
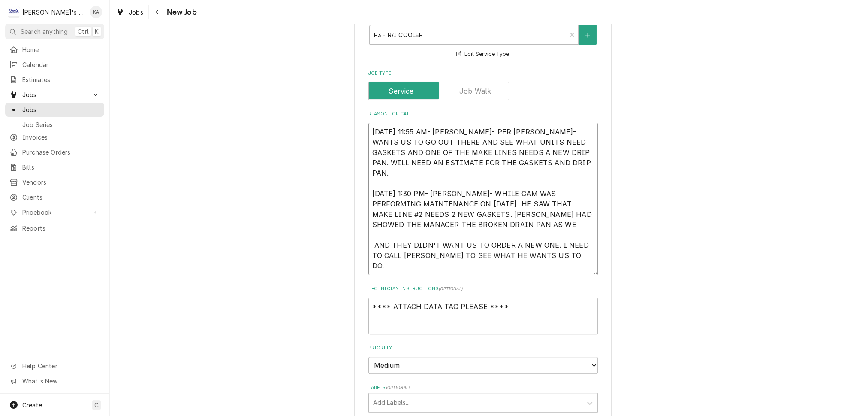
type textarea "x"
type textarea "8/7/2025 11:55 AM- KASSIE- PER ANDREW- WANTS US TO GO OUT THERE AND SEE WHAT UN…"
type textarea "x"
type textarea "8/7/2025 11:55 AM- KASSIE- PER ANDREW- WANTS US TO GO OUT THERE AND SEE WHAT UN…"
type textarea "x"
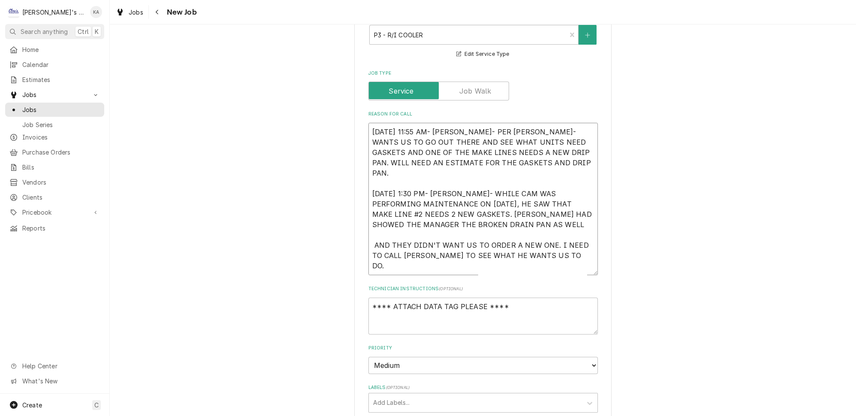
type textarea "8/7/2025 11:55 AM- KASSIE- PER ANDREW- WANTS US TO GO OUT THERE AND SEE WHAT UN…"
type textarea "x"
type textarea "8/7/2025 11:55 AM- KASSIE- PER ANDREW- WANTS US TO GO OUT THERE AND SEE WHAT UN…"
type textarea "x"
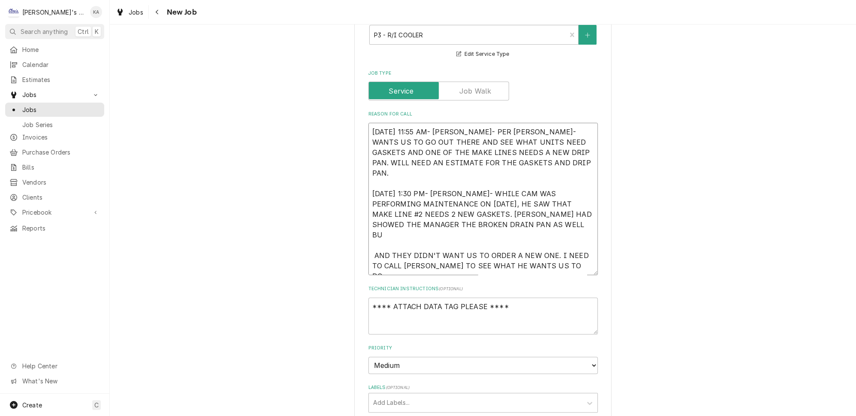
type textarea "8/7/2025 11:55 AM- KASSIE- PER ANDREW- WANTS US TO GO OUT THERE AND SEE WHAT UN…"
type textarea "x"
type textarea "8/7/2025 11:55 AM- KASSIE- PER ANDREW- WANTS US TO GO OUT THERE AND SEE WHAT UN…"
type textarea "x"
type textarea "8/7/2025 11:55 AM- KASSIE- PER ANDREW- WANTS US TO GO OUT THERE AND SEE WHAT UN…"
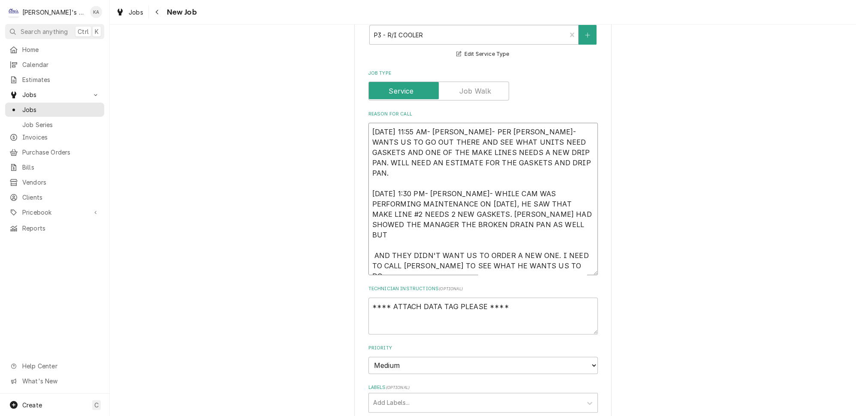
type textarea "x"
type textarea "8/7/2025 11:55 AM- KASSIE- PER ANDREW- WANTS US TO GO OUT THERE AND SEE WHAT UN…"
type textarea "x"
type textarea "8/7/2025 11:55 AM- KASSIE- PER ANDREW- WANTS US TO GO OUT THERE AND SEE WHAT UN…"
type textarea "x"
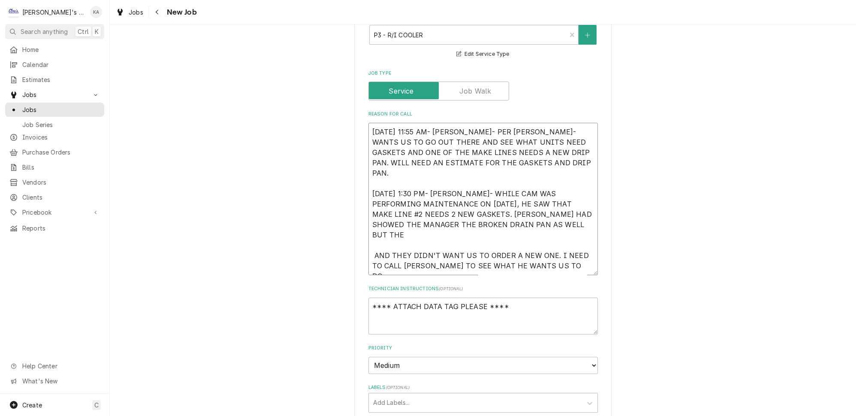
type textarea "8/7/2025 11:55 AM- KASSIE- PER ANDREW- WANTS US TO GO OUT THERE AND SEE WHAT UN…"
type textarea "x"
type textarea "8/7/2025 11:55 AM- KASSIE- PER ANDREW- WANTS US TO GO OUT THERE AND SEE WHAT UN…"
type textarea "x"
type textarea "8/7/2025 11:55 AM- KASSIE- PER ANDREW- WANTS US TO GO OUT THERE AND SEE WHAT UN…"
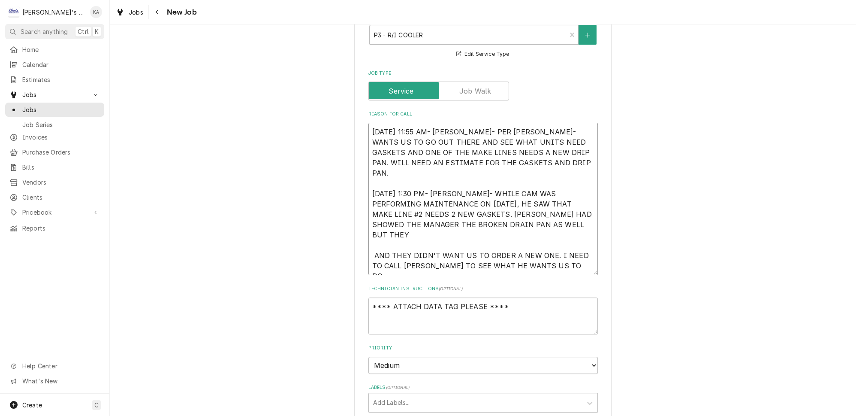
type textarea "x"
type textarea "8/7/2025 11:55 AM- KASSIE- PER ANDREW- WANTS US TO GO OUT THERE AND SEE WHAT UN…"
type textarea "x"
type textarea "8/7/2025 11:55 AM- KASSIE- PER ANDREW- WANTS US TO GO OUT THERE AND SEE WHAT UN…"
type textarea "x"
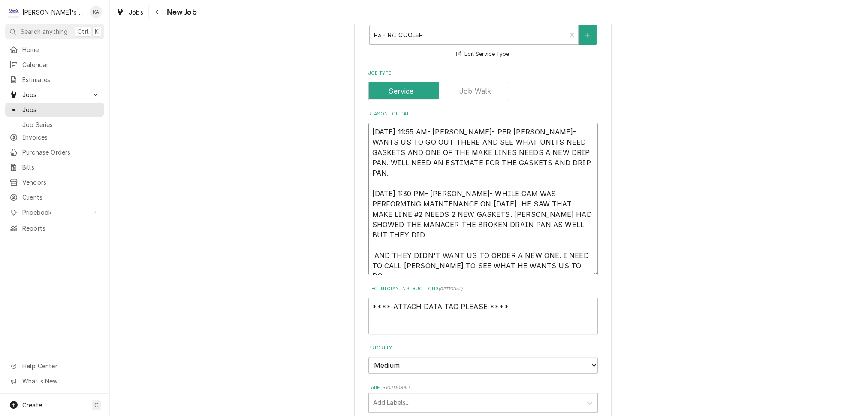
type textarea "8/7/2025 11:55 AM- KASSIE- PER ANDREW- WANTS US TO GO OUT THERE AND SEE WHAT UN…"
type textarea "x"
type textarea "8/7/2025 11:55 AM- KASSIE- PER ANDREW- WANTS US TO GO OUT THERE AND SEE WHAT UN…"
type textarea "x"
type textarea "8/7/2025 11:55 AM- KASSIE- PER ANDREW- WANTS US TO GO OUT THERE AND SEE WHAT UN…"
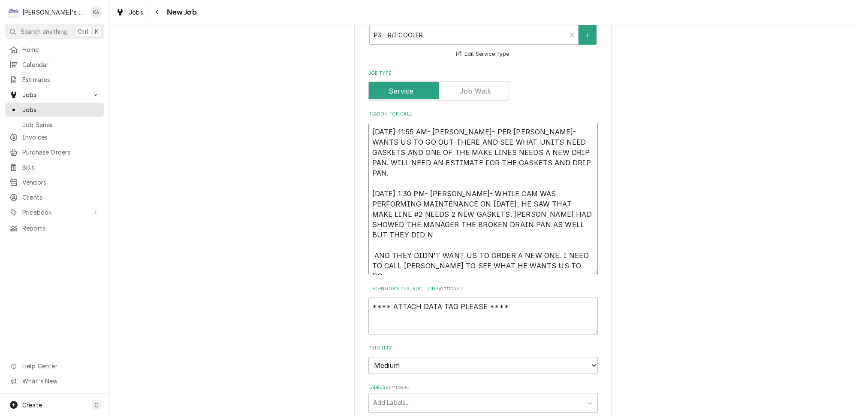
type textarea "x"
type textarea "8/7/2025 11:55 AM- KASSIE- PER ANDREW- WANTS US TO GO OUT THERE AND SEE WHAT UN…"
type textarea "x"
type textarea "8/7/2025 11:55 AM- KASSIE- PER ANDREW- WANTS US TO GO OUT THERE AND SEE WHAT UN…"
type textarea "x"
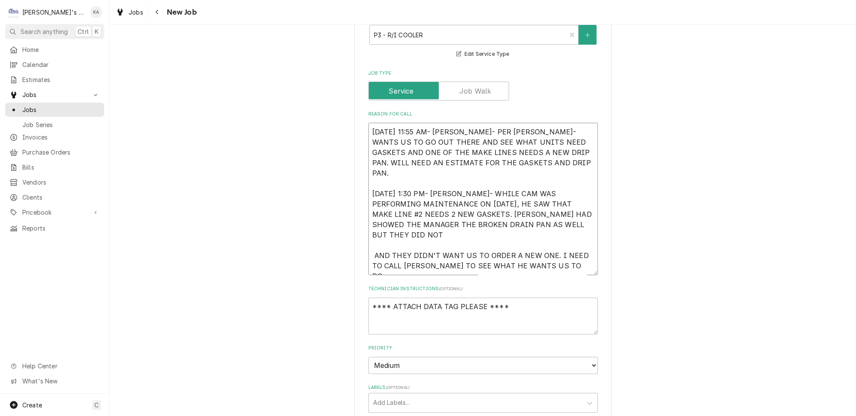
type textarea "8/7/2025 11:55 AM- KASSIE- PER ANDREW- WANTS US TO GO OUT THERE AND SEE WHAT UN…"
type textarea "x"
type textarea "8/7/2025 11:55 AM- KASSIE- PER ANDREW- WANTS US TO GO OUT THERE AND SEE WHAT UN…"
type textarea "x"
type textarea "8/7/2025 11:55 AM- KASSIE- PER ANDREW- WANTS US TO GO OUT THERE AND SEE WHAT UN…"
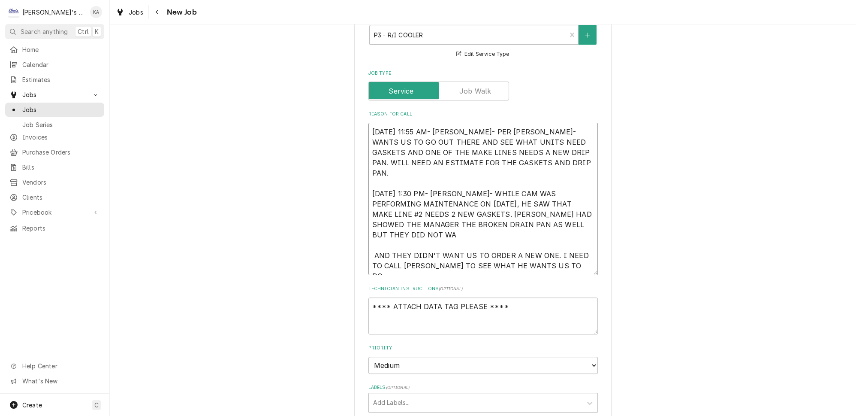
type textarea "x"
type textarea "8/7/2025 11:55 AM- KASSIE- PER ANDREW- WANTS US TO GO OUT THERE AND SEE WHAT UN…"
type textarea "x"
type textarea "8/7/2025 11:55 AM- KASSIE- PER ANDREW- WANTS US TO GO OUT THERE AND SEE WHAT UN…"
type textarea "x"
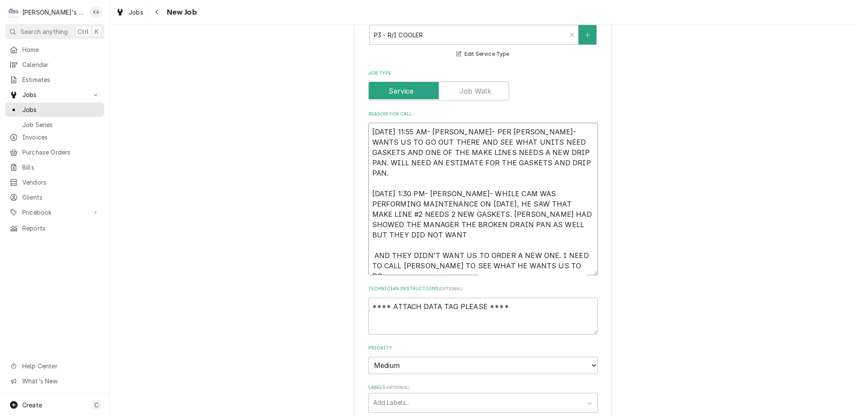
type textarea "8/7/2025 11:55 AM- KASSIE- PER ANDREW- WANTS US TO GO OUT THERE AND SEE WHAT UN…"
type textarea "x"
type textarea "8/7/2025 11:55 AM- KASSIE- PER ANDREW- WANTS US TO GO OUT THERE AND SEE WHAT UN…"
type textarea "x"
type textarea "8/7/2025 11:55 AM- KASSIE- PER ANDREW- WANTS US TO GO OUT THERE AND SEE WHAT UN…"
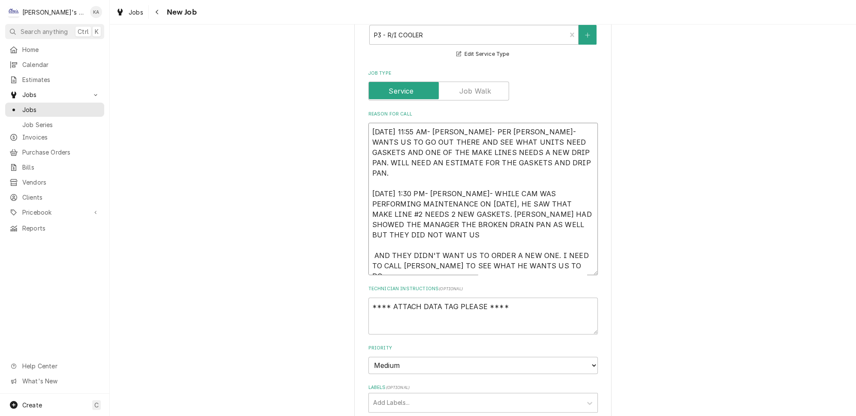
type textarea "x"
type textarea "8/7/2025 11:55 AM- KASSIE- PER ANDREW- WANTS US TO GO OUT THERE AND SEE WHAT UN…"
type textarea "x"
type textarea "8/7/2025 11:55 AM- KASSIE- PER ANDREW- WANTS US TO GO OUT THERE AND SEE WHAT UN…"
type textarea "x"
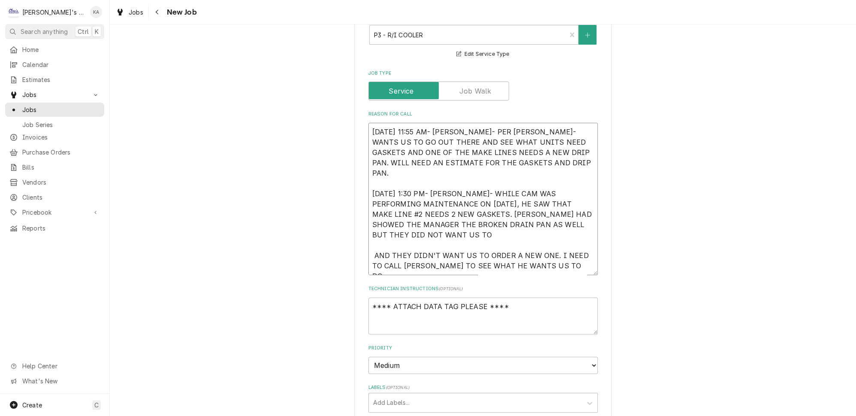
type textarea "8/7/2025 11:55 AM- KASSIE- PER ANDREW- WANTS US TO GO OUT THERE AND SEE WHAT UN…"
type textarea "x"
type textarea "8/7/2025 11:55 AM- KASSIE- PER ANDREW- WANTS US TO GO OUT THERE AND SEE WHAT UN…"
type textarea "x"
type textarea "8/7/2025 11:55 AM- KASSIE- PER ANDREW- WANTS US TO GO OUT THERE AND SEE WHAT UN…"
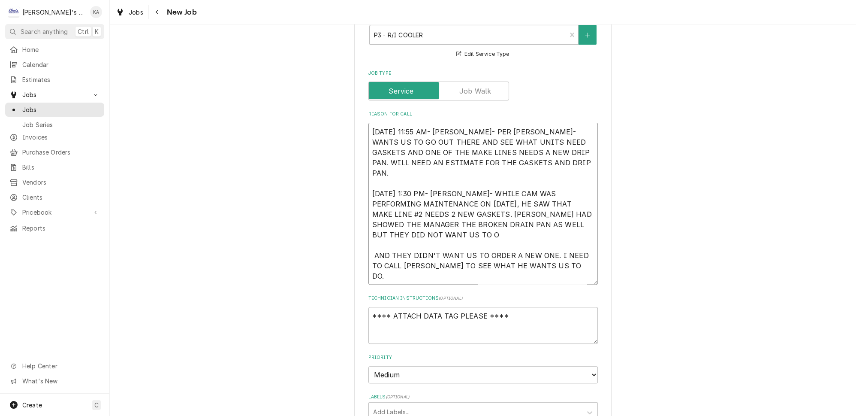
type textarea "x"
type textarea "8/7/2025 11:55 AM- KASSIE- PER ANDREW- WANTS US TO GO OUT THERE AND SEE WHAT UN…"
type textarea "x"
type textarea "8/7/2025 11:55 AM- KASSIE- PER ANDREW- WANTS US TO GO OUT THERE AND SEE WHAT UN…"
type textarea "x"
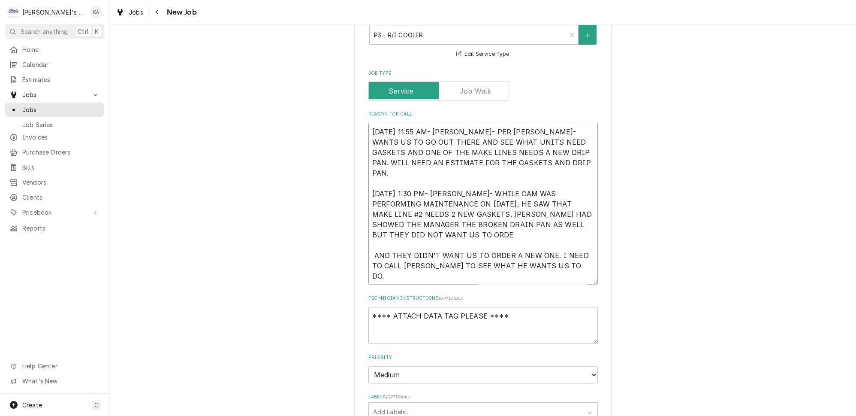
type textarea "8/7/2025 11:55 AM- KASSIE- PER ANDREW- WANTS US TO GO OUT THERE AND SEE WHAT UN…"
type textarea "x"
type textarea "8/7/2025 11:55 AM- KASSIE- PER ANDREW- WANTS US TO GO OUT THERE AND SEE WHAT UN…"
type textarea "x"
type textarea "8/7/2025 11:55 AM- KASSIE- PER ANDREW- WANTS US TO GO OUT THERE AND SEE WHAT UN…"
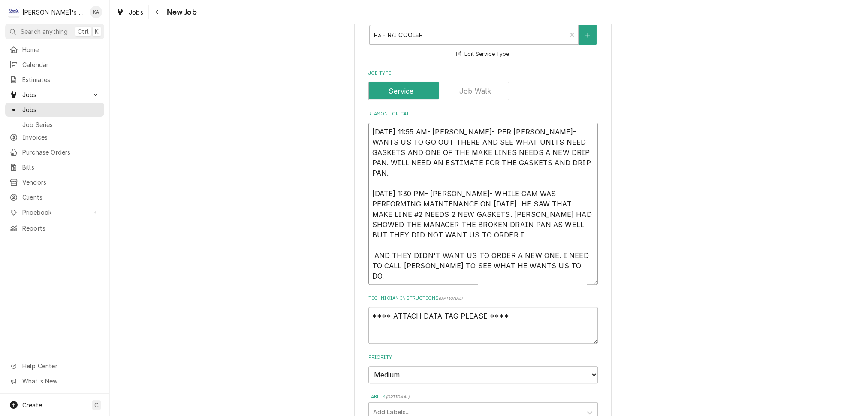
type textarea "x"
type textarea "8/7/2025 11:55 AM- KASSIE- PER ANDREW- WANTS US TO GO OUT THERE AND SEE WHAT UN…"
type textarea "x"
type textarea "8/7/2025 11:55 AM- KASSIE- PER ANDREW- WANTS US TO GO OUT THERE AND SEE WHAT UN…"
type textarea "x"
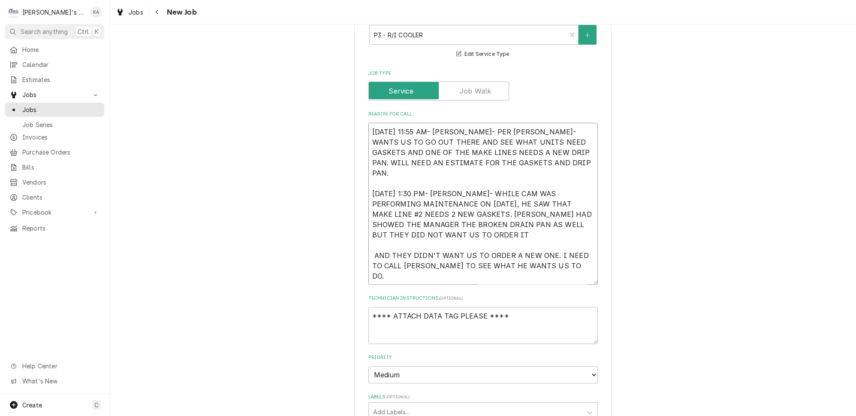
type textarea "8/7/2025 11:55 AM- KASSIE- PER ANDREW- WANTS US TO GO OUT THERE AND SEE WHAT UN…"
type textarea "x"
type textarea "8/7/2025 11:55 AM- KASSIE- PER ANDREW- WANTS US TO GO OUT THERE AND SEE WHAT UN…"
type textarea "x"
type textarea "8/7/2025 11:55 AM- KASSIE- PER ANDREW- WANTS US TO GO OUT THERE AND SEE WHAT UN…"
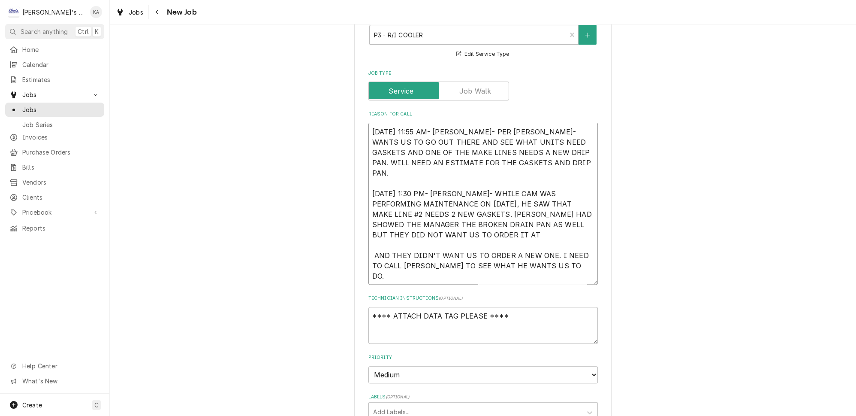
type textarea "x"
type textarea "8/7/2025 11:55 AM- KASSIE- PER ANDREW- WANTS US TO GO OUT THERE AND SEE WHAT UN…"
type textarea "x"
type textarea "8/7/2025 11:55 AM- KASSIE- PER ANDREW- WANTS US TO GO OUT THERE AND SEE WHAT UN…"
type textarea "x"
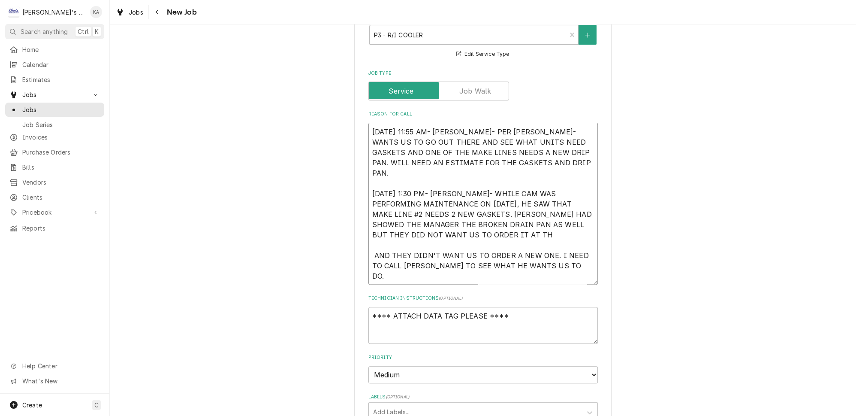
type textarea "8/7/2025 11:55 AM- KASSIE- PER ANDREW- WANTS US TO GO OUT THERE AND SEE WHAT UN…"
type textarea "x"
type textarea "8/7/2025 11:55 AM- KASSIE- PER ANDREW- WANTS US TO GO OUT THERE AND SEE WHAT UN…"
type textarea "x"
type textarea "8/7/2025 11:55 AM- KASSIE- PER ANDREW- WANTS US TO GO OUT THERE AND SEE WHAT UN…"
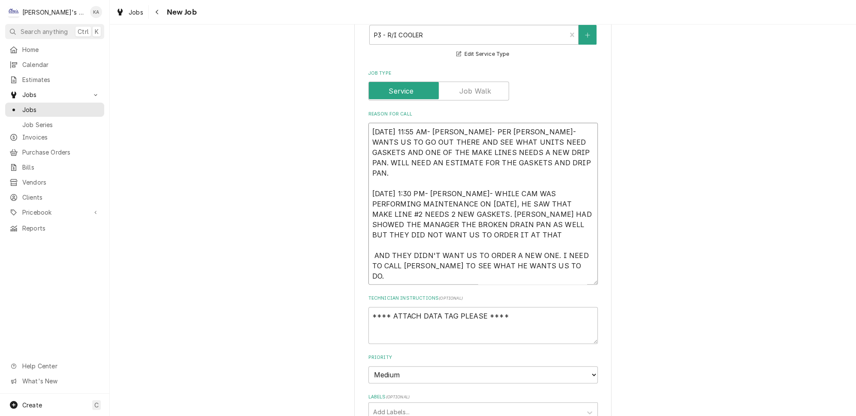
type textarea "x"
type textarea "8/7/2025 11:55 AM- KASSIE- PER ANDREW- WANTS US TO GO OUT THERE AND SEE WHAT UN…"
type textarea "x"
type textarea "8/7/2025 11:55 AM- KASSIE- PER ANDREW- WANTS US TO GO OUT THERE AND SEE WHAT UN…"
type textarea "x"
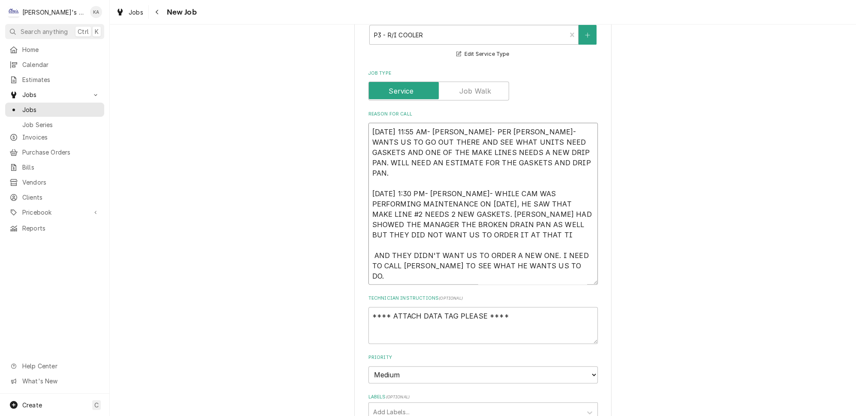
type textarea "8/7/2025 11:55 AM- KASSIE- PER ANDREW- WANTS US TO GO OUT THERE AND SEE WHAT UN…"
type textarea "x"
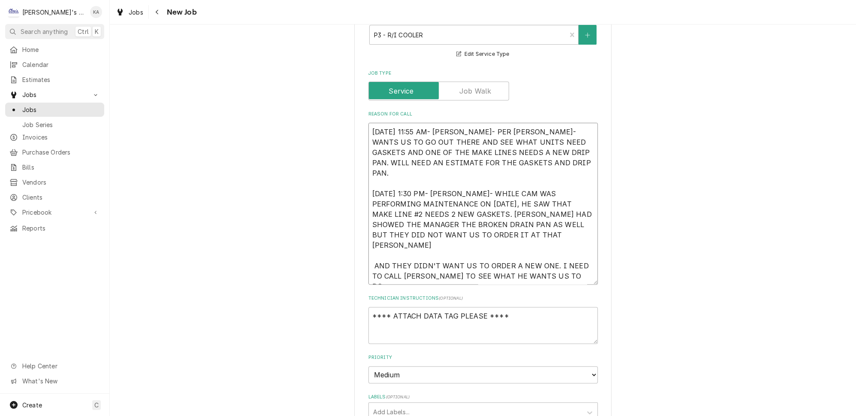
type textarea "8/7/2025 11:55 AM- KASSIE- PER ANDREW- WANTS US TO GO OUT THERE AND SEE WHAT UN…"
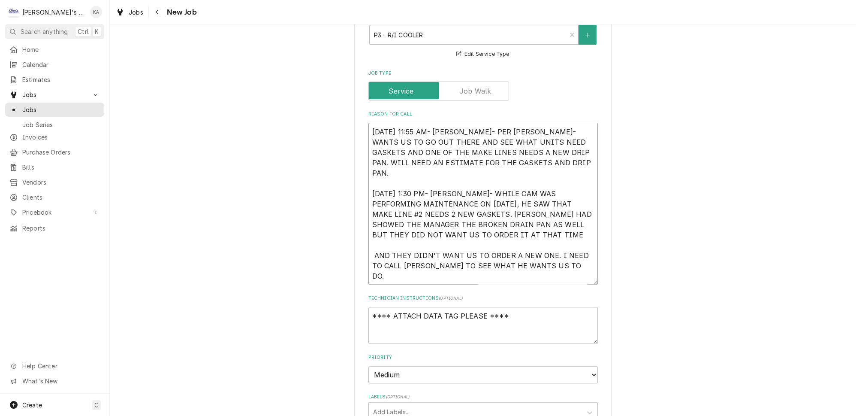
type textarea "x"
type textarea "8/7/2025 11:55 AM- KASSIE- PER ANDREW- WANTS US TO GO OUT THERE AND SEE WHAT UN…"
type textarea "x"
drag, startPoint x: 541, startPoint y: 215, endPoint x: 370, endPoint y: 216, distance: 171.2
click at [370, 216] on textarea "8/7/2025 11:55 AM- KASSIE- PER ANDREW- WANTS US TO GO OUT THERE AND SEE WHAT UN…" at bounding box center [484, 204] width 230 height 162
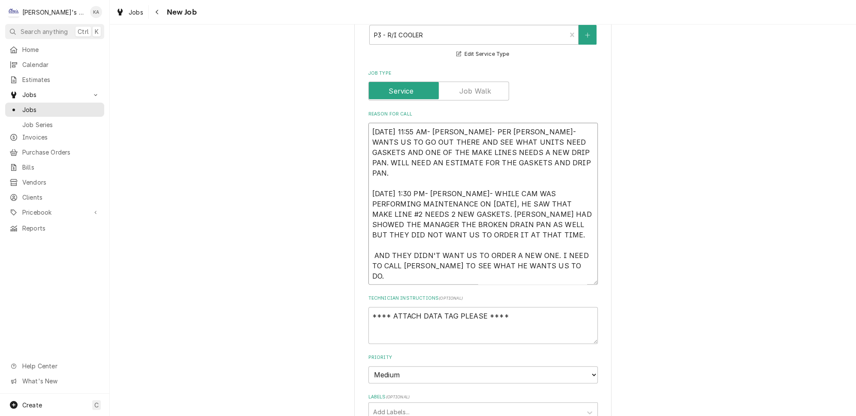
type textarea "8/7/2025 11:55 AM- KASSIE- PER ANDREW- WANTS US TO GO OUT THERE AND SEE WHAT UN…"
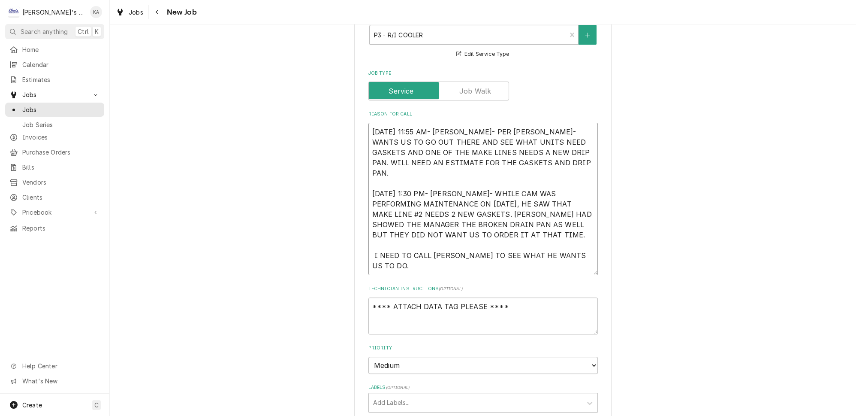
type textarea "x"
type textarea "8/7/2025 11:55 AM- KASSIE- PER ANDREW- WANTS US TO GO OUT THERE AND SEE WHAT UN…"
type textarea "x"
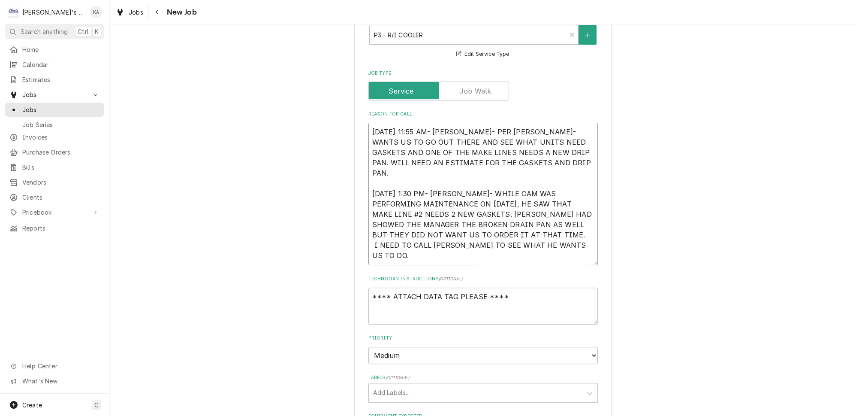
type textarea "8/7/2025 11:55 AM- KASSIE- PER ANDREW- WANTS US TO GO OUT THERE AND SEE WHAT UN…"
type textarea "x"
click at [464, 224] on textarea "8/7/2025 11:55 AM- KASSIE- PER ANDREW- WANTS US TO GO OUT THERE AND SEE WHAT UN…" at bounding box center [484, 194] width 230 height 142
type textarea "8/7/2025 11:55 AM- KASSIE- PER ANDREW- WANTS US TO GO OUT THERE AND SEE WHAT UN…"
type textarea "x"
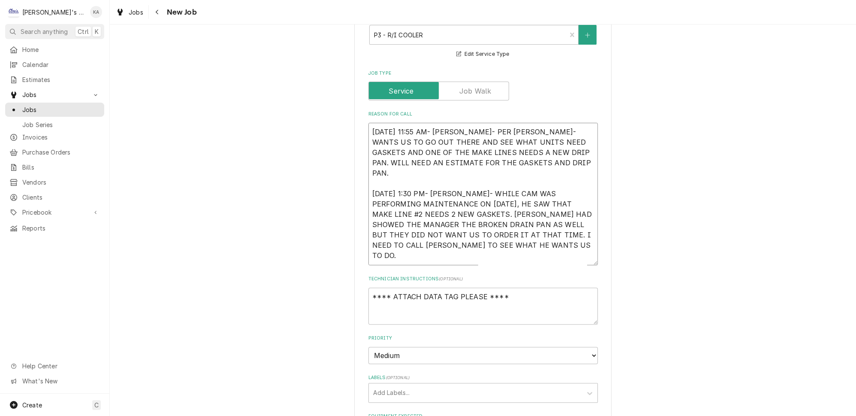
type textarea "8/7/2025 11:55 AM- KASSIE- PER ANDREW- WANTS US TO GO OUT THERE AND SEE WHAT UN…"
type textarea "x"
click at [448, 233] on textarea "8/7/2025 11:55 AM- KASSIE- PER ANDREW- WANTS US TO GO OUT THERE AND SEE WHAT UN…" at bounding box center [484, 194] width 230 height 142
type textarea "8/7/2025 11:55 AM- KASSIE- PER ANDREW- WANTS US TO GO OUT THERE AND SEE WHAT UN…"
type textarea "x"
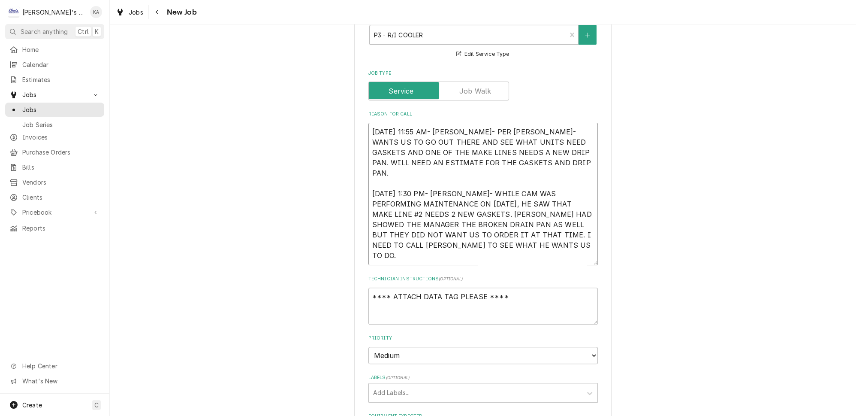
type textarea "8/7/2025 11:55 AM- KASSIE- PER ANDREW- WANTS US TO GO OUT THERE AND SEE WHAT UN…"
type textarea "x"
type textarea "8/7/2025 11:55 AM- KASSIE- PER ANDREW- WANTS US TO GO OUT THERE AND SEE WHAT UN…"
type textarea "x"
type textarea "8/7/2025 11:55 AM- KASSIE- PER ANDREW- WANTS US TO GO OUT THERE AND SEE WHAT UN…"
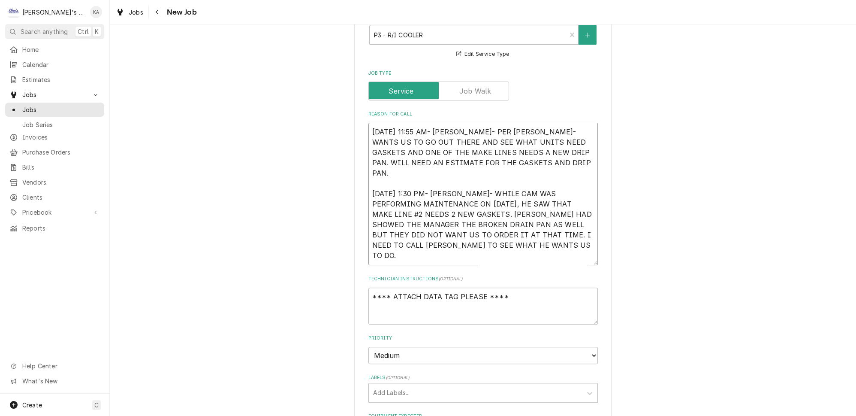
type textarea "x"
type textarea "8/7/2025 11:55 AM- KASSIE- PER ANDREW- WANTS US TO GO OUT THERE AND SEE WHAT UN…"
type textarea "x"
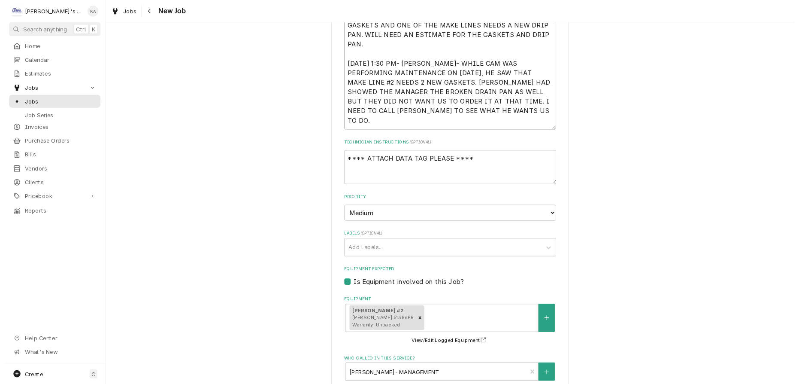
scroll to position [466, 0]
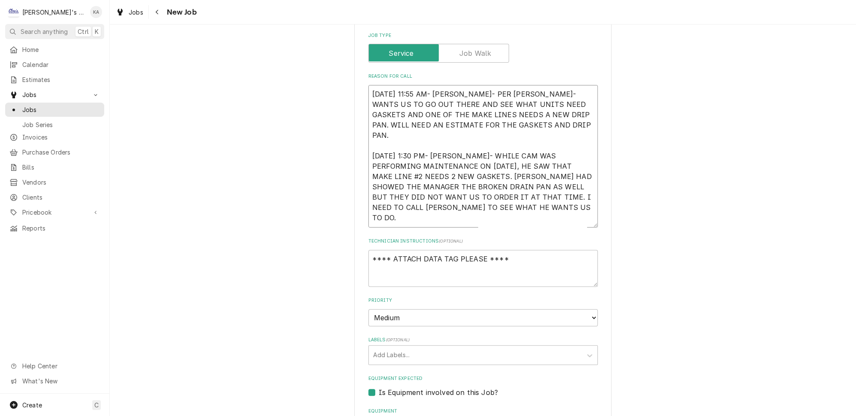
click at [492, 89] on textarea "8/7/2025 11:55 AM- KASSIE- PER ANDREW- WANTS US TO GO OUT THERE AND SEE WHAT UN…" at bounding box center [484, 156] width 230 height 142
type textarea "8/7/2025 11:55 AM- KASSIE- PER ANDREW- WANTS US TO GO OUT THERE AND SEE WHAT UN…"
type textarea "x"
type textarea "8/7/2025 11:55 AM- KASSIE- PER ANDREW- WANTS US TO GO OUT THERE AND SEE WHAT UN…"
type textarea "x"
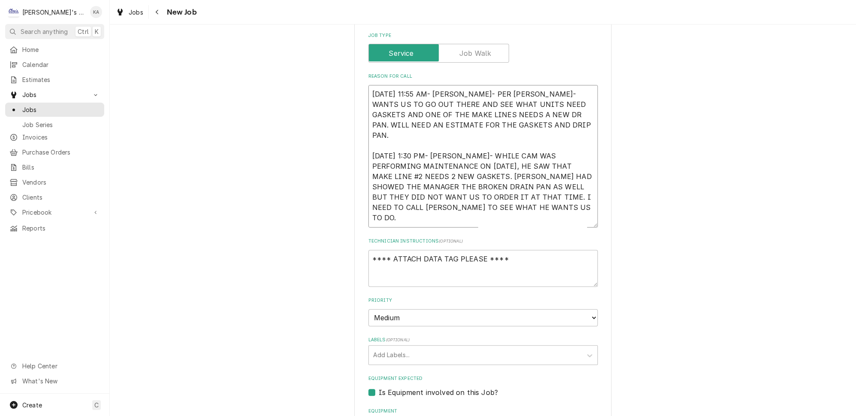
type textarea "8/7/2025 11:55 AM- KASSIE- PER ANDREW- WANTS US TO GO OUT THERE AND SEE WHAT UN…"
type textarea "x"
type textarea "8/7/2025 11:55 AM- KASSIE- PER ANDREW- WANTS US TO GO OUT THERE AND SEE WHAT UN…"
type textarea "x"
type textarea "8/7/2025 11:55 AM- KASSIE- PER ANDREW- WANTS US TO GO OUT THERE AND SEE WHAT UN…"
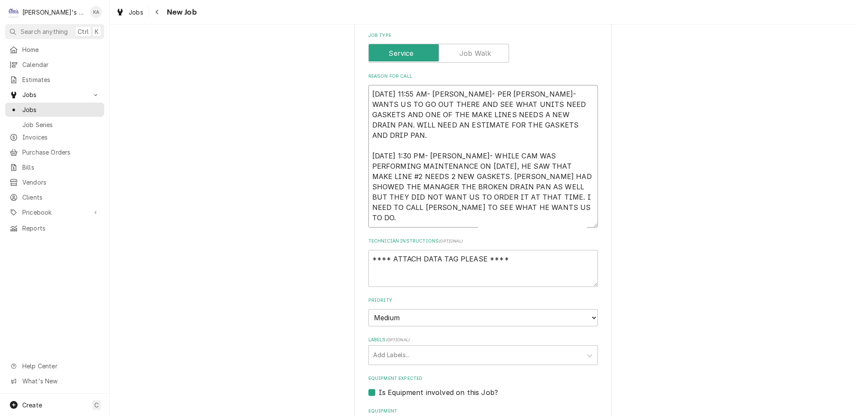
type textarea "x"
type textarea "8/7/2025 11:55 AM- KASSIE- PER ANDREW- WANTS US TO GO OUT THERE AND SEE WHAT UN…"
click at [513, 250] on textarea "**** ATTACH DATA TAG PLEASE ****" at bounding box center [484, 268] width 230 height 37
type textarea "**** ATTACH DATA TAG PLEASE ****"
type textarea "x"
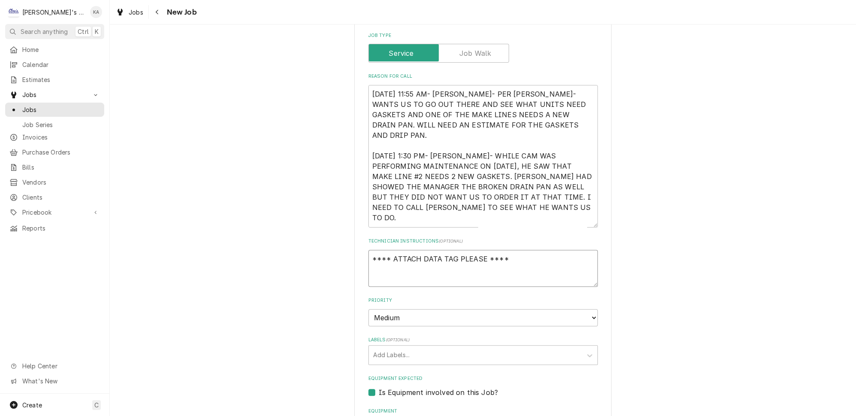
type textarea "**** ATTACH DATA TAG PLEASE **** R"
type textarea "x"
type textarea "**** ATTACH DATA TAG PLEASE **** RP"
type textarea "x"
type textarea "**** ATTACH DATA TAG PLEASE **** RP-"
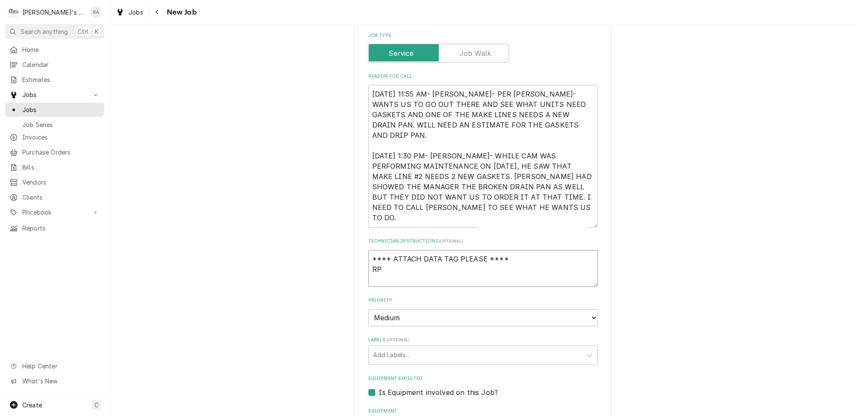
type textarea "x"
type textarea "**** ATTACH DATA TAG PLEASE **** RP-D"
type textarea "x"
type textarea "**** ATTACH DATA TAG PLEASE **** RP-DR"
type textarea "x"
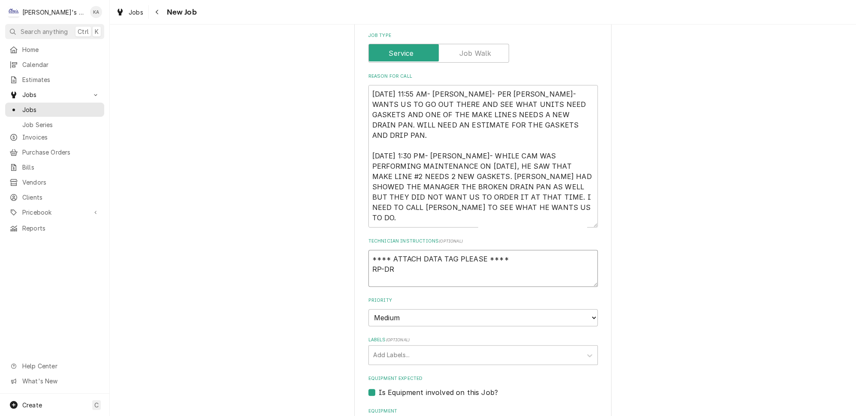
type textarea "**** ATTACH DATA TAG PLEASE **** RP-DRP"
type textarea "x"
type textarea "**** ATTACH DATA TAG PLEASE **** RP-DRP1"
type textarea "x"
type textarea "**** ATTACH DATA TAG PLEASE **** RP-DRP10"
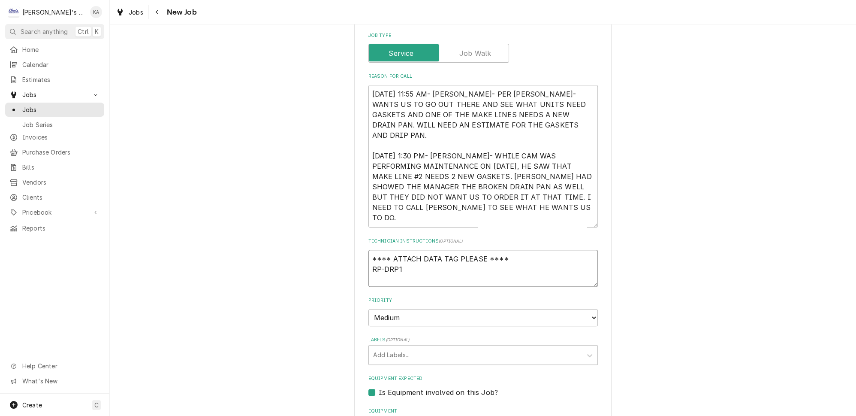
type textarea "x"
click at [479, 250] on textarea "**** ATTACH DATA TAG PLEASE **** RP-DRP107- $53.70- $113.00" at bounding box center [484, 268] width 230 height 37
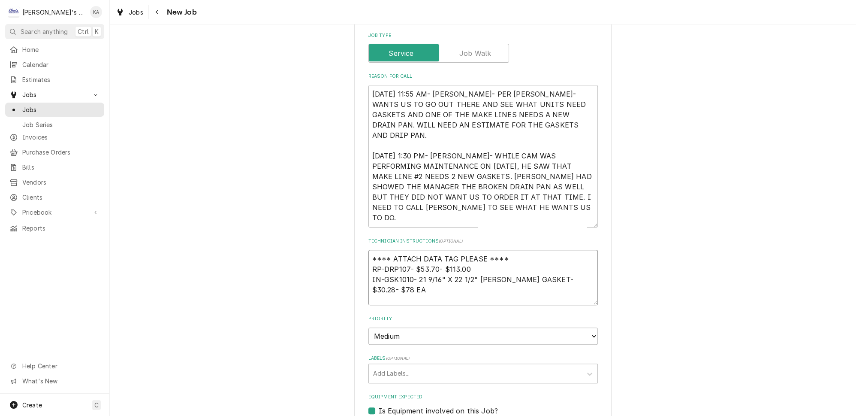
click at [574, 255] on textarea "**** ATTACH DATA TAG PLEASE **** RP-DRP107- $53.70- $113.00 IN-GSK1010- 21 9/16…" at bounding box center [484, 277] width 230 height 55
click at [420, 263] on textarea "**** ATTACH DATA TAG PLEASE **** RP-DRP107- $53.70- $113.00 IN-GSK1010- 21 9/16…" at bounding box center [484, 277] width 230 height 55
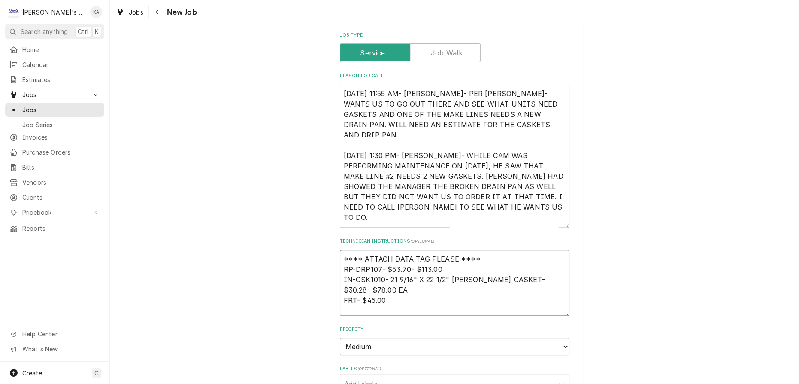
scroll to position [469, 0]
drag, startPoint x: 394, startPoint y: 274, endPoint x: 343, endPoint y: 250, distance: 56.4
click at [343, 250] on textarea "**** ATTACH DATA TAG PLEASE **** RP-DRP107- $53.70- $113.00 IN-GSK1010- 21 9/16…" at bounding box center [455, 281] width 230 height 66
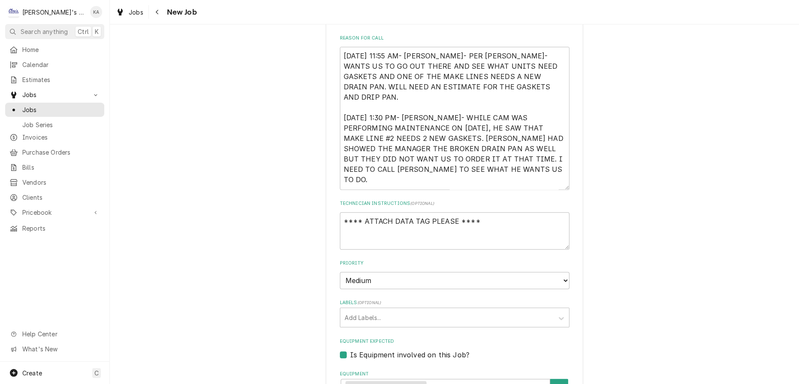
scroll to position [466, 0]
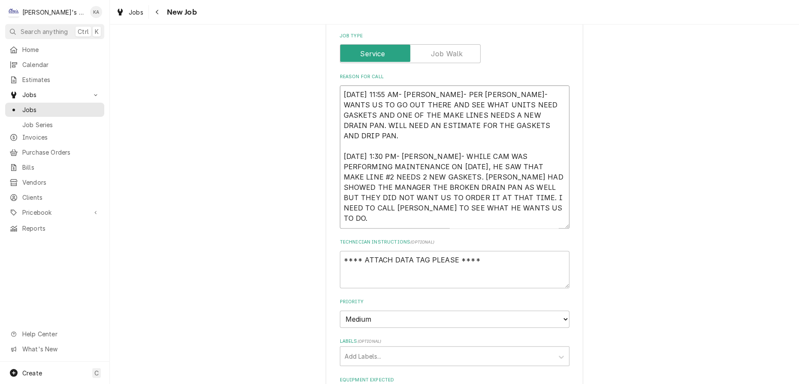
click at [500, 200] on textarea "8/7/2025 11:55 AM- KASSIE- PER ANDREW- WANTS US TO GO OUT THERE AND SEE WHAT UN…" at bounding box center [455, 156] width 230 height 143
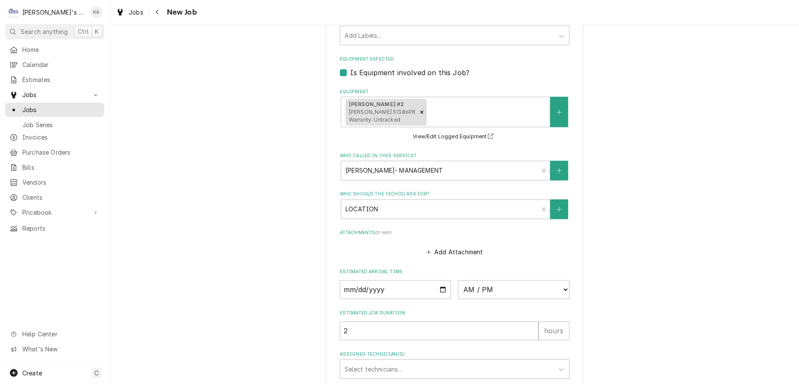
scroll to position [914, 0]
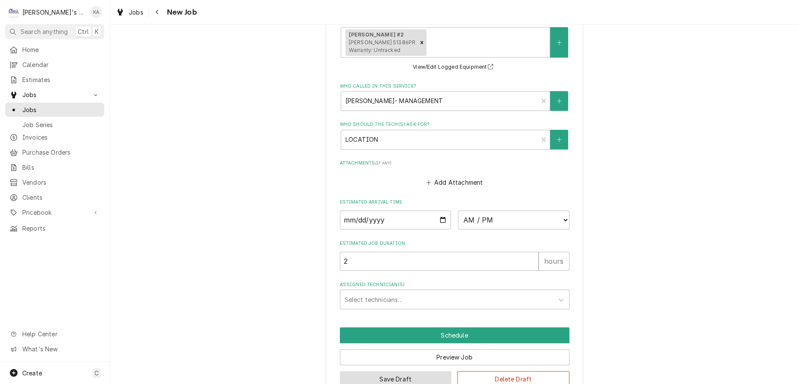
click at [392, 371] on button "Save Draft" at bounding box center [396, 379] width 112 height 16
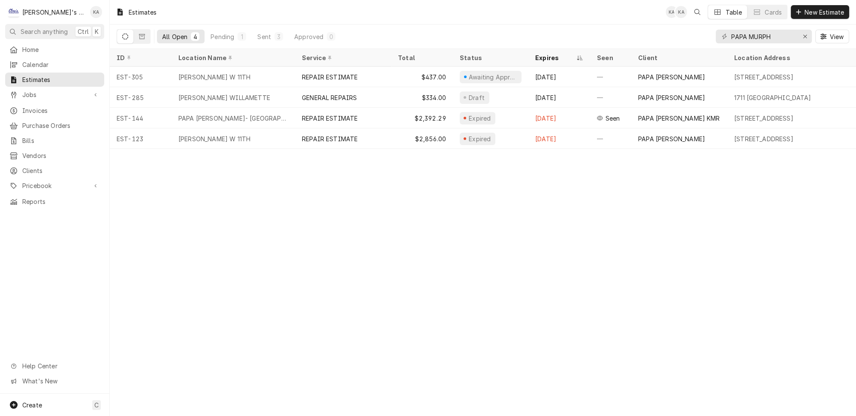
type input "PAPA MURPH"
click at [827, 10] on span "New Estimate" at bounding box center [824, 12] width 43 height 9
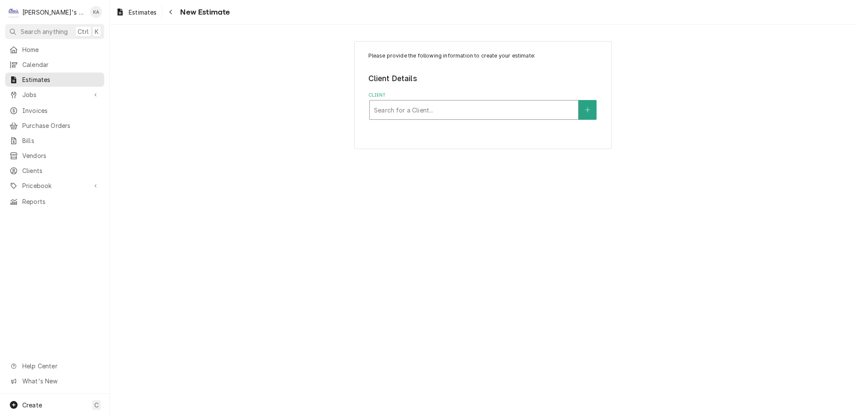
click at [431, 106] on div "Client" at bounding box center [474, 109] width 200 height 15
type input "PAPA [PERSON_NAME] THURS"
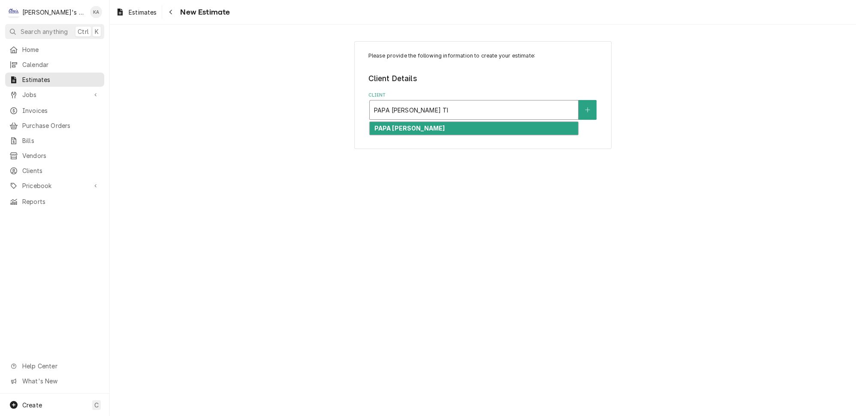
click at [440, 124] on div "PAPA [PERSON_NAME]" at bounding box center [474, 128] width 209 height 13
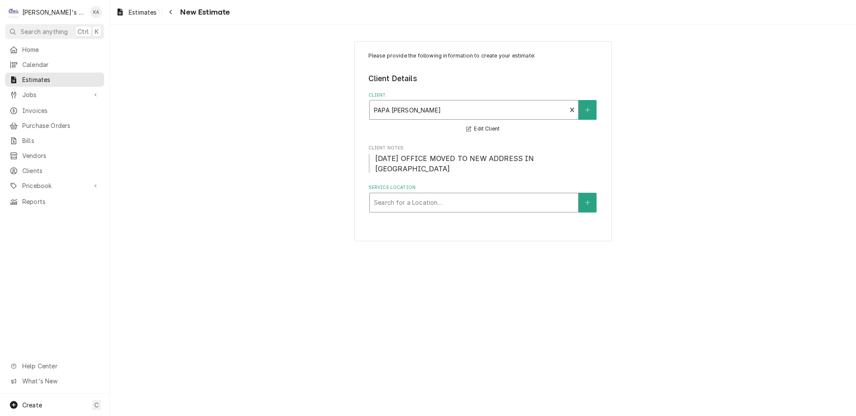
click at [475, 195] on div "Service Location" at bounding box center [474, 202] width 200 height 15
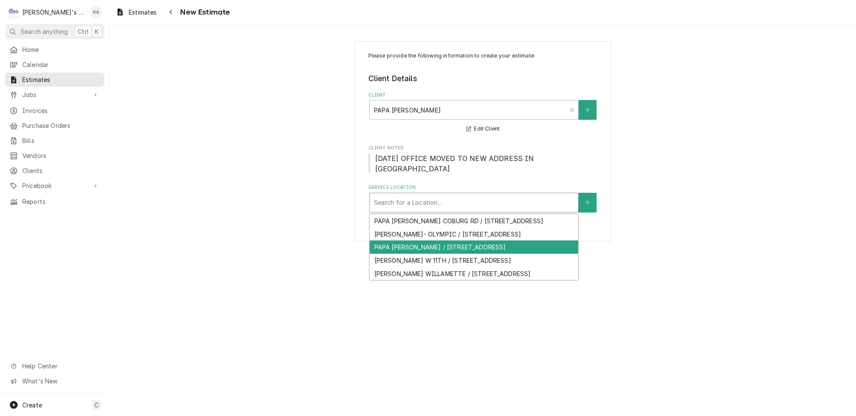
click at [473, 247] on div "PAPA MURPHY'S- THURSTON / 5727 MAIN ST, SPRINGFIELD, OR 97478" at bounding box center [474, 246] width 209 height 13
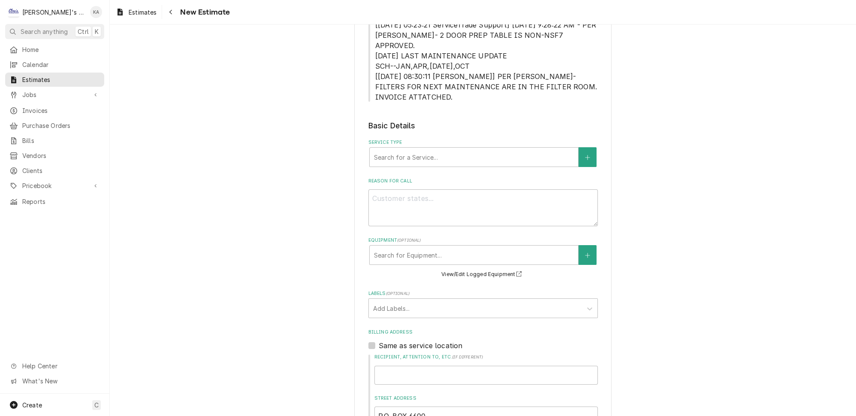
scroll to position [234, 0]
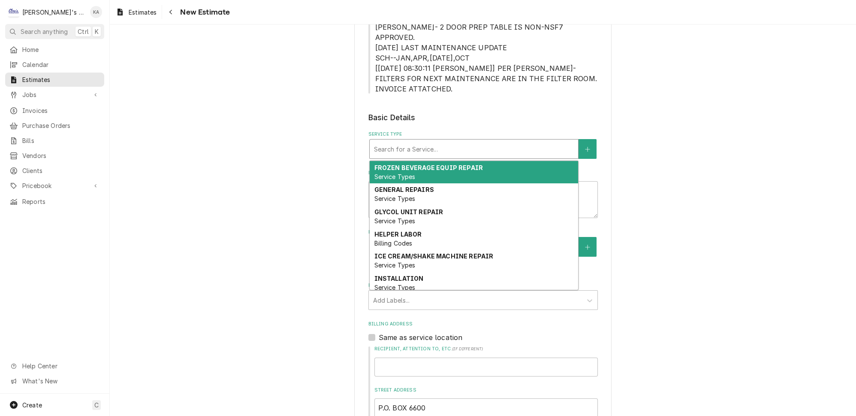
click at [465, 141] on div "Service Type" at bounding box center [474, 148] width 200 height 15
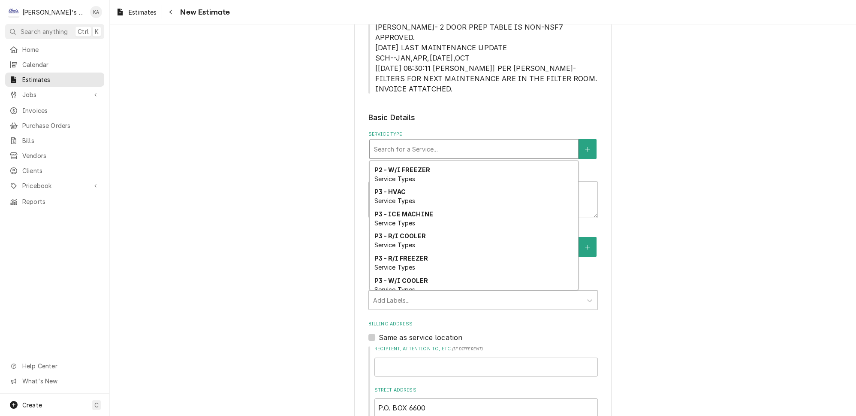
scroll to position [593, 0]
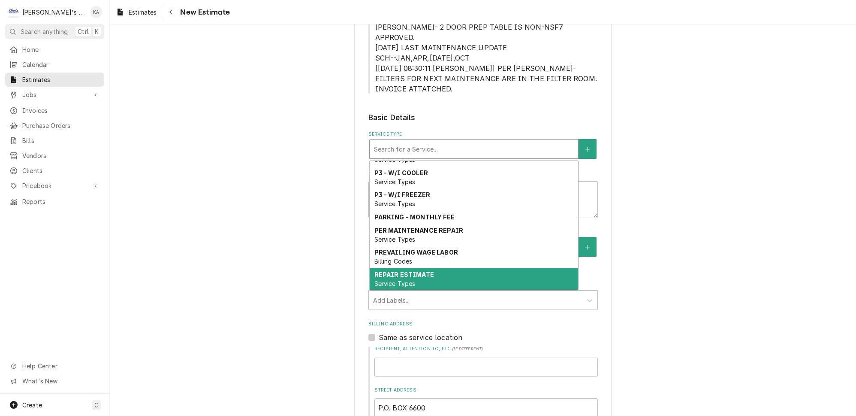
click at [404, 271] on strong "REPAIR ESTIMATE" at bounding box center [404, 274] width 60 height 7
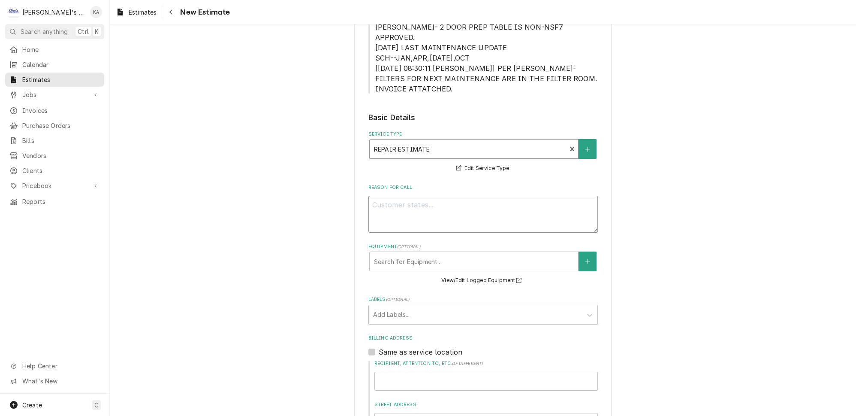
click at [376, 196] on textarea "Reason For Call" at bounding box center [484, 214] width 230 height 37
type textarea "x"
type textarea "8"
type textarea "x"
type textarea "8/"
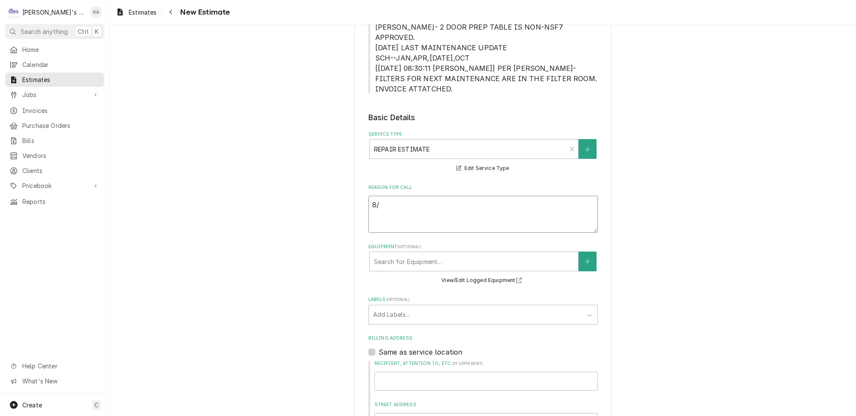
type textarea "x"
type textarea "8/2"
type textarea "x"
type textarea "8/22"
type textarea "x"
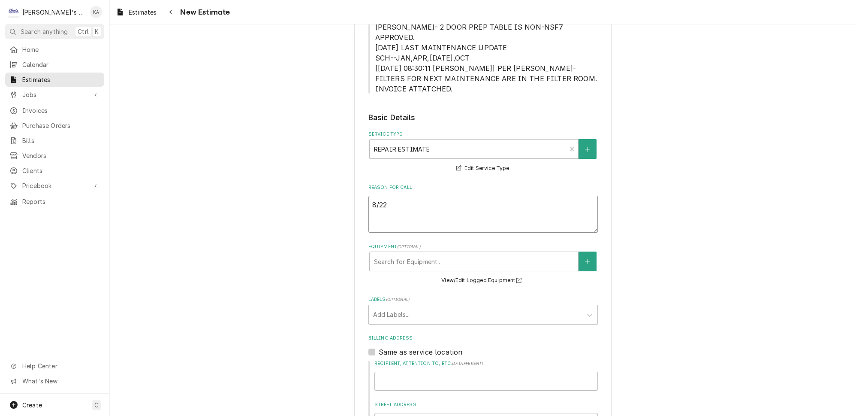
type textarea "8/22/"
type textarea "x"
type textarea "8/22/2"
type textarea "x"
type textarea "8/22/20"
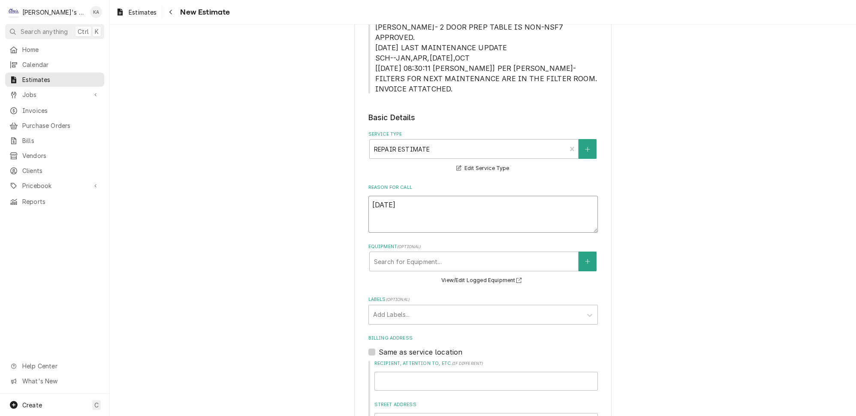
type textarea "x"
type textarea "8/22/202"
type textarea "x"
type textarea "8/22/2025"
type textarea "x"
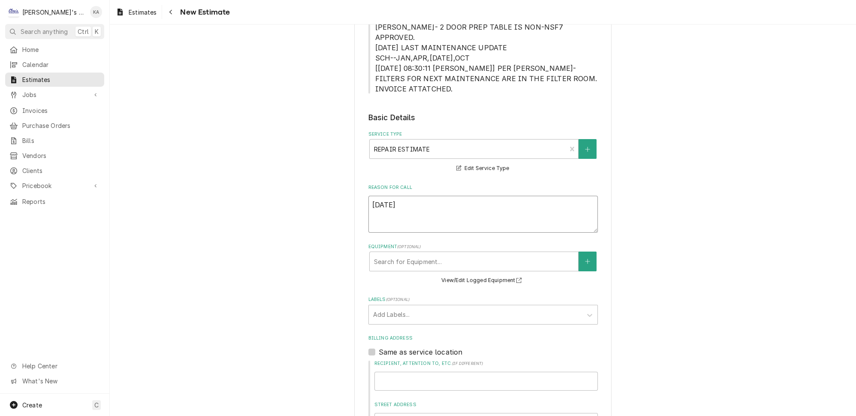
type textarea "8/22/20258"
type textarea "x"
type textarea "8/22/2025"
type textarea "x"
type textarea "8/22/2025"
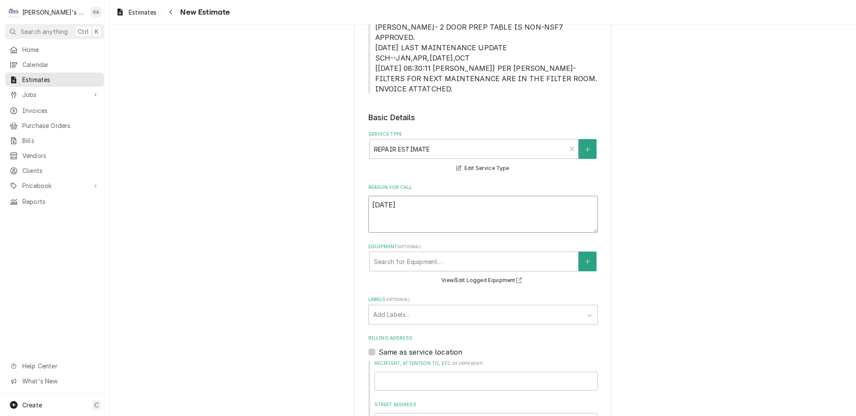
type textarea "x"
type textarea "8/22/2025 E"
type textarea "x"
type textarea "8/22/2025 ES"
type textarea "x"
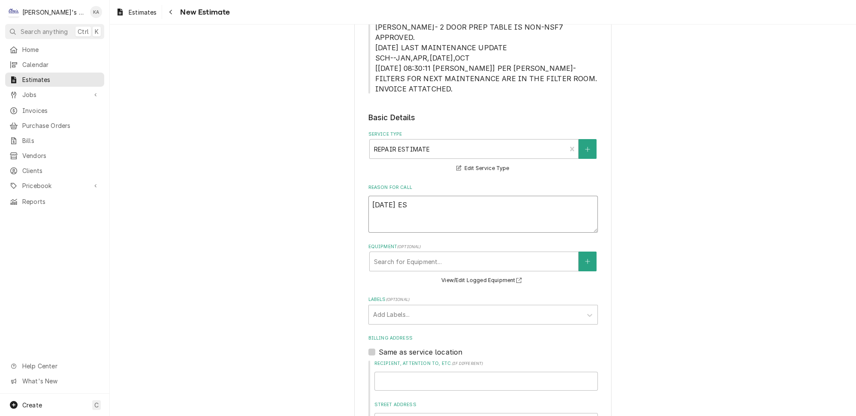
type textarea "8/22/2025 EST"
type textarea "x"
type textarea "8/22/2025 ESTI"
type textarea "x"
type textarea "8/22/2025 ESTIM"
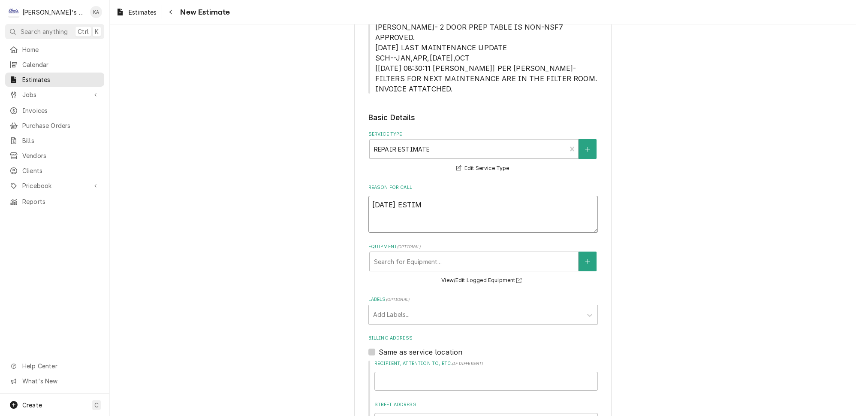
type textarea "x"
type textarea "8/22/2025 ESTIMA"
type textarea "x"
type textarea "8/22/2025 ESTIMAT"
type textarea "x"
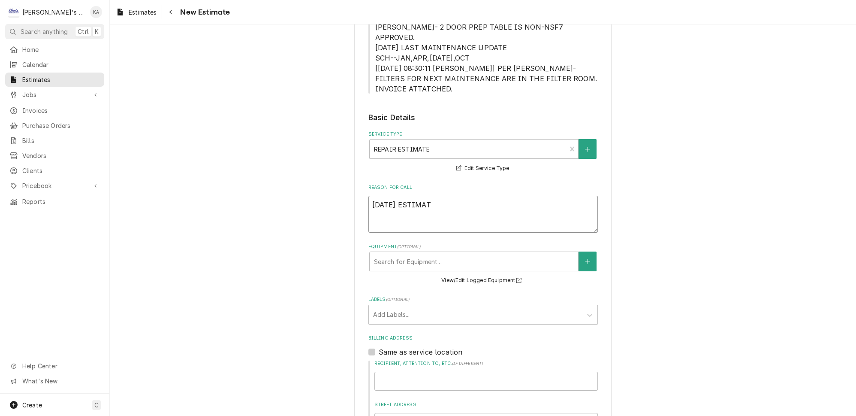
type textarea "8/22/2025 ESTIMATE"
type textarea "x"
type textarea "8/22/2025 ESTIMATE"
type textarea "x"
type textarea "8/22/2025 ESTIMATE F"
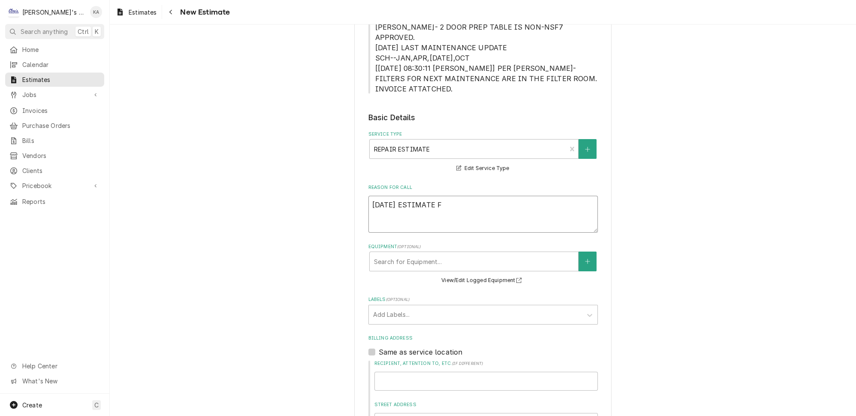
type textarea "x"
type textarea "8/22/2025 ESTIMATE FO"
type textarea "x"
type textarea "8/22/2025 ESTIMATE FOR"
type textarea "x"
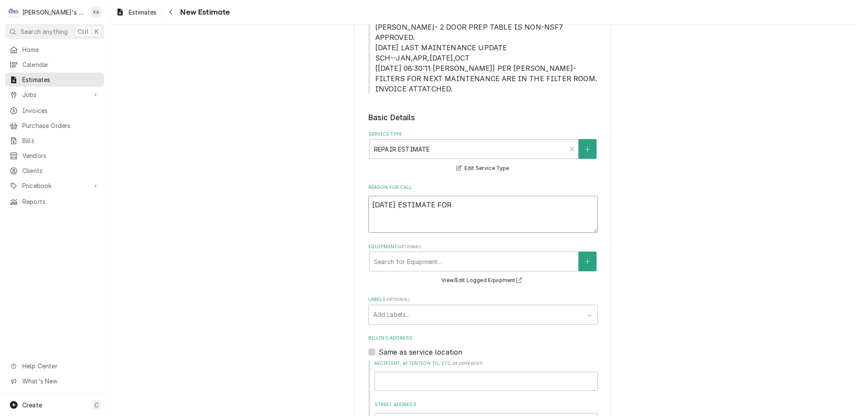
type textarea "8/22/2025 ESTIMATE FOR"
type textarea "x"
type textarea "8/22/2025 ESTIMATE FOR R"
type textarea "x"
type textarea "8/22/2025 ESTIMATE FOR RE"
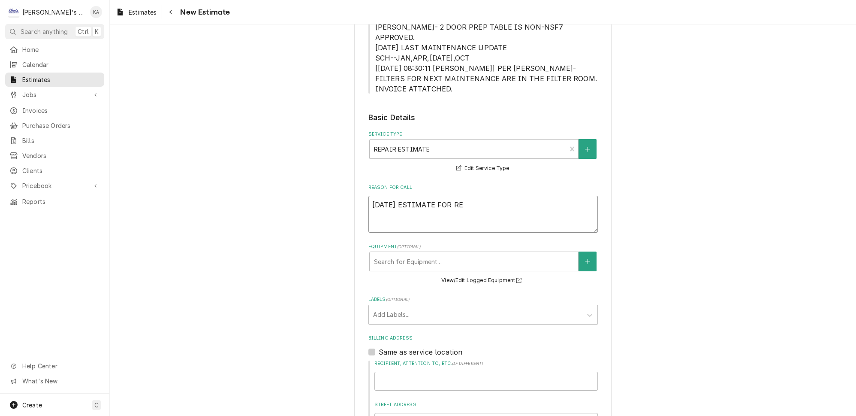
type textarea "x"
type textarea "8/22/2025 ESTIMATE FOR REP"
type textarea "x"
type textarea "8/22/2025 ESTIMATE FOR REPL"
type textarea "x"
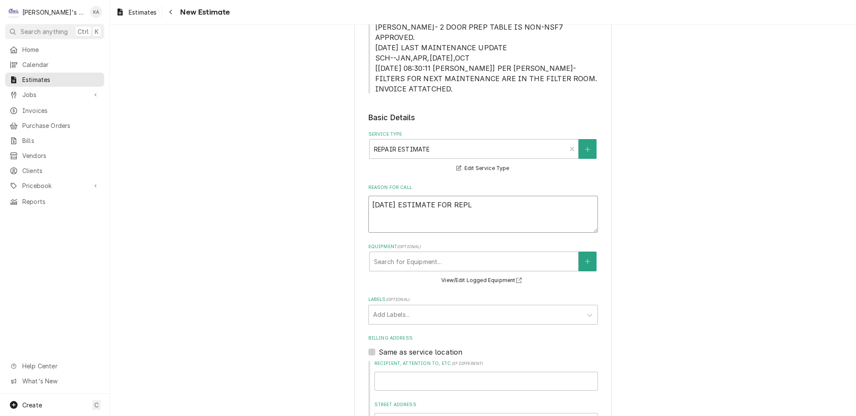
type textarea "8/22/2025 ESTIMATE FOR REPLA"
type textarea "x"
type textarea "8/22/2025 ESTIMATE FOR REPLAC"
type textarea "x"
type textarea "8/22/2025 ESTIMATE FOR REPLACI"
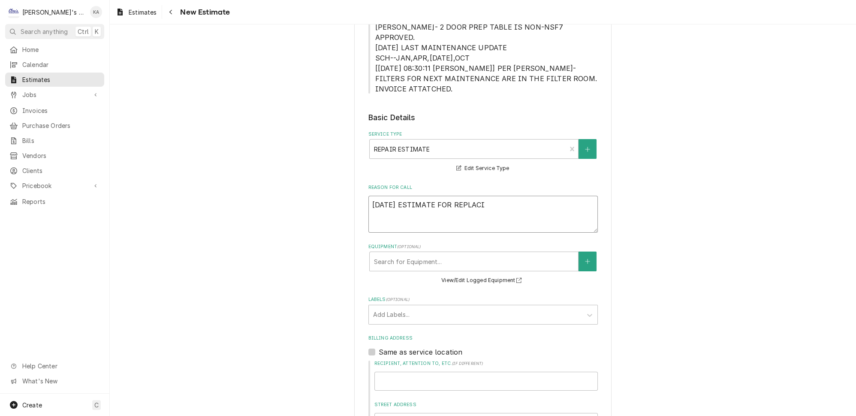
type textarea "x"
type textarea "8/22/2025 ESTIMATE FOR REPLACIN"
type textarea "x"
type textarea "8/22/2025 ESTIMATE FOR REPLACING"
type textarea "x"
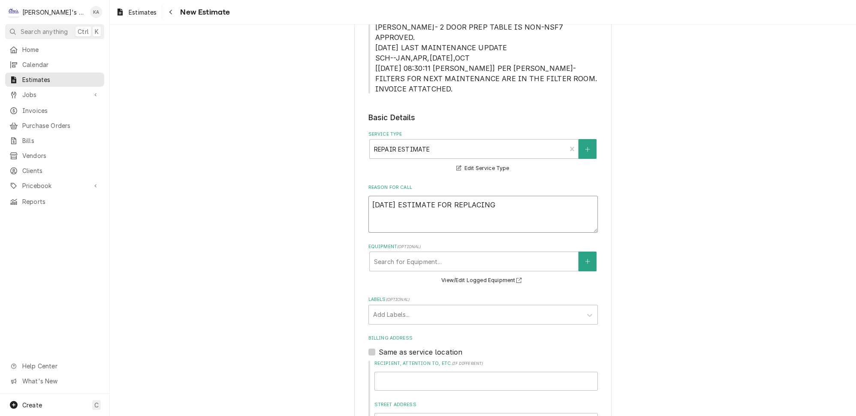
type textarea "8/22/2025 ESTIMATE FOR REPLACING"
type textarea "x"
type textarea "8/22/2025 ESTIMATE FOR REPLACING A"
type textarea "x"
type textarea "8/22/2025 ESTIMATE FOR REPLACING A"
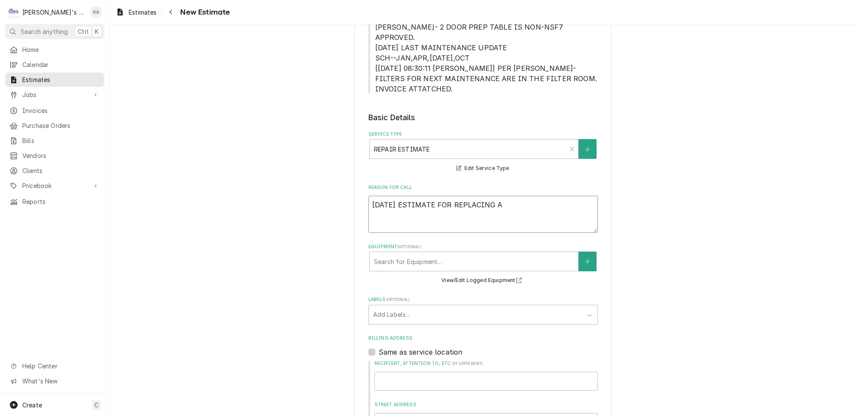
type textarea "x"
type textarea "8/22/2025 ESTIMATE FOR REPLACING A D"
type textarea "x"
type textarea "8/22/2025 ESTIMATE FOR REPLACING A DR"
type textarea "x"
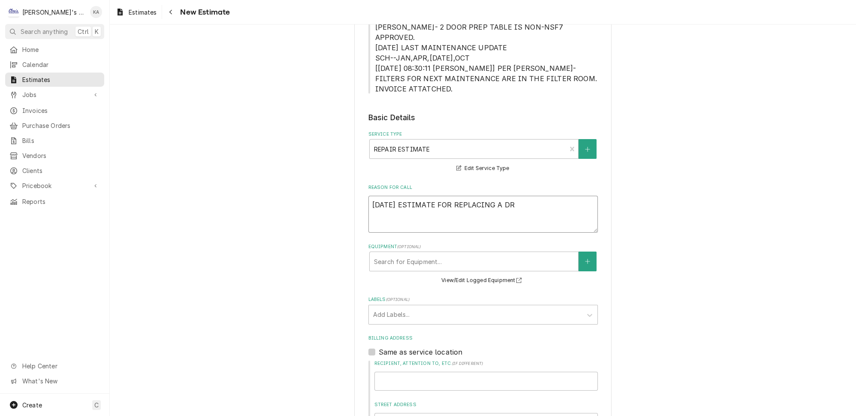
type textarea "8/22/2025 ESTIMATE FOR REPLACING A DRA"
type textarea "x"
type textarea "8/22/2025 ESTIMATE FOR REPLACING A DRAI"
type textarea "x"
type textarea "8/22/2025 ESTIMATE FOR REPLACING A DRAIN"
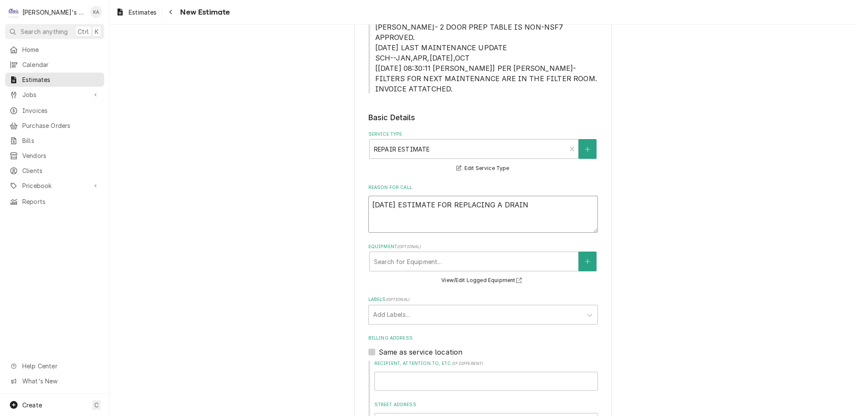
type textarea "x"
type textarea "8/22/2025 ESTIMATE FOR REPLACING A DRAIN"
type textarea "x"
type textarea "8/22/2025 ESTIMATE FOR REPLACING A DRAIN P"
type textarea "x"
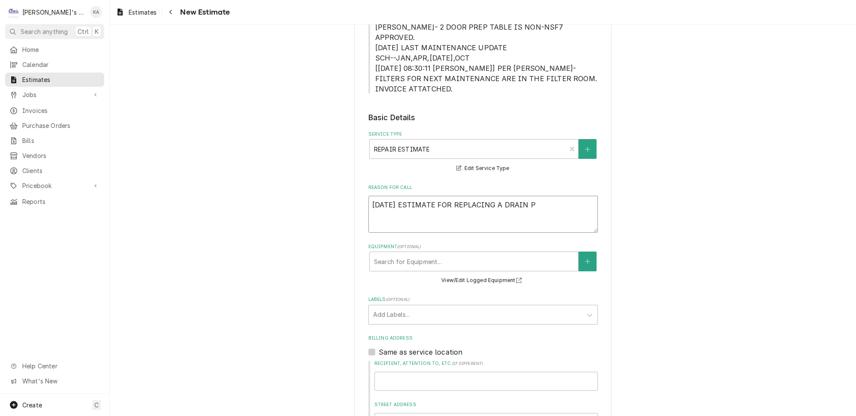
type textarea "8/22/2025 ESTIMATE FOR REPLACING A DRAIN PA"
type textarea "x"
type textarea "8/22/2025 ESTIMATE FOR REPLACING A DRAIN PAN"
type textarea "x"
type textarea "8/22/2025 ESTIMATE FOR REPLACING A DRAIN PAN"
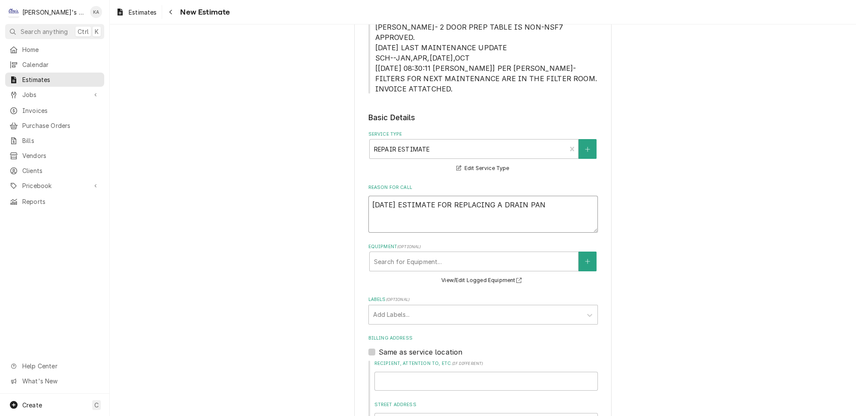
type textarea "x"
type textarea "8/22/2025 ESTIMATE FOR REPLACING A DRAIN PAN &"
type textarea "x"
type textarea "8/22/2025 ESTIMATE FOR REPLACING A DRAIN PAN &"
type textarea "x"
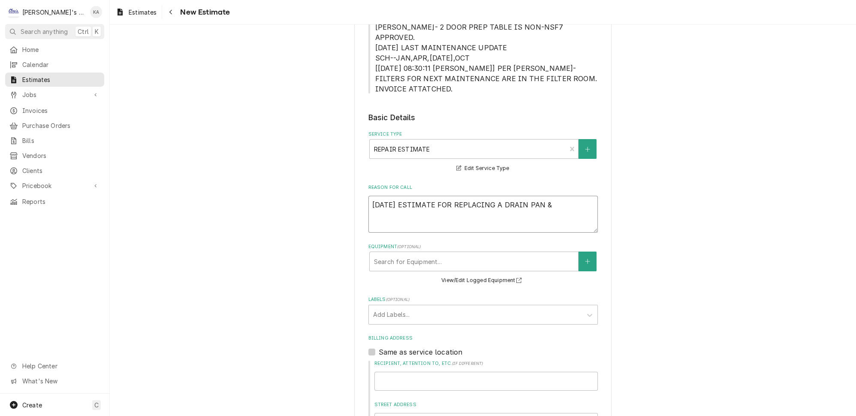
type textarea "8/22/2025 ESTIMATE FOR REPLACING A DRAIN PAN & 2"
type textarea "x"
type textarea "8/22/2025 ESTIMATE FOR REPLACING A DRAIN PAN & 2"
type textarea "x"
type textarea "8/22/2025 ESTIMATE FOR REPLACING A DRAIN PAN & 2 G"
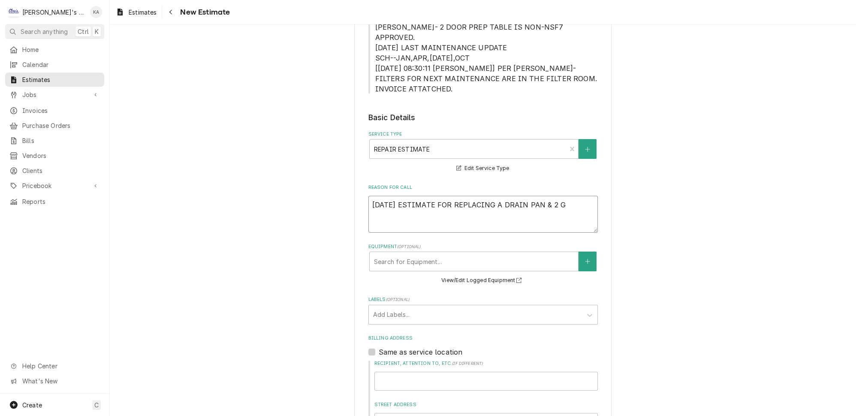
type textarea "x"
type textarea "8/22/2025 ESTIMATE FOR REPLACING A DRAIN PAN & 2 GA"
type textarea "x"
type textarea "8/22/2025 ESTIMATE FOR REPLACING A DRAIN PAN & 2 GAS"
type textarea "x"
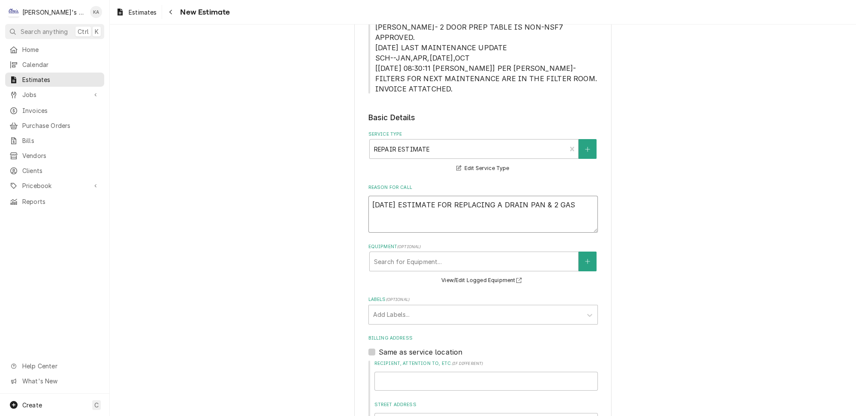
type textarea "8/22/2025 ESTIMATE FOR REPLACING A DRAIN PAN & 2 GASK"
type textarea "x"
type textarea "8/22/2025 ESTIMATE FOR REPLACING A DRAIN PAN & 2 GASKE"
type textarea "x"
type textarea "8/22/2025 ESTIMATE FOR REPLACING A DRAIN PAN & 2 GASKET"
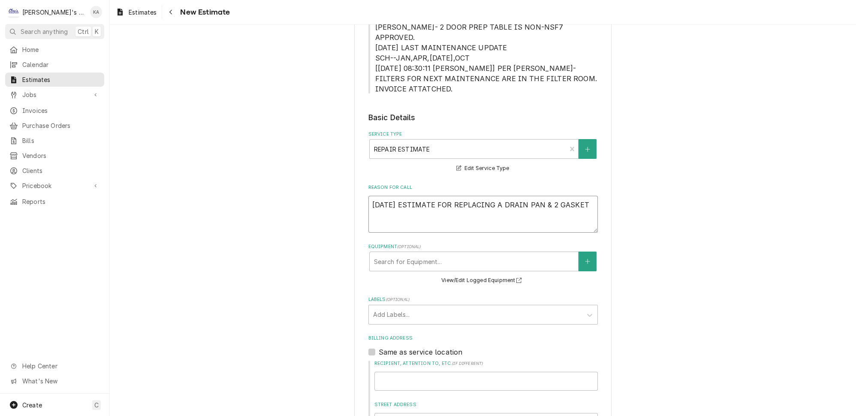
type textarea "x"
type textarea "8/22/2025 ESTIMATE FOR REPLACING A DRAIN PAN & 2 GASKETS"
type textarea "x"
type textarea "8/22/2025 ESTIMATE FOR REPLACING A DRAIN PAN & 2 GASKETS"
type textarea "x"
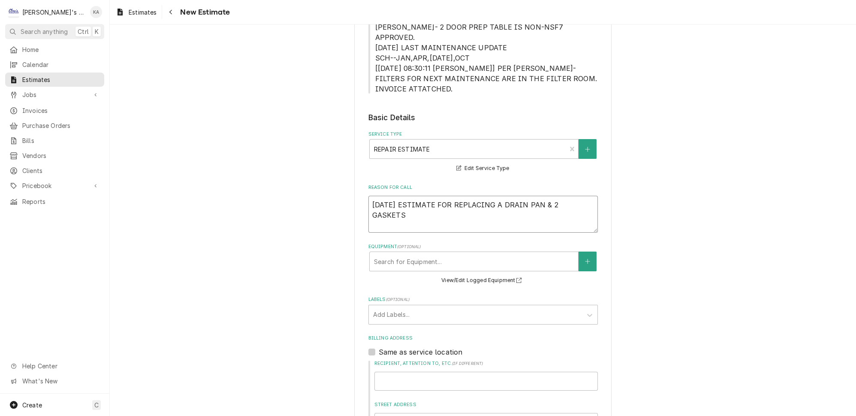
type textarea "8/22/2025 ESTIMATE FOR REPLACING A DRAIN PAN & 2 GASKETS O"
type textarea "x"
type textarea "8/22/2025 ESTIMATE FOR REPLACING A DRAIN PAN & 2 GASKETS ON"
type textarea "x"
type textarea "8/22/2025 ESTIMATE FOR REPLACING A DRAIN PAN & 2 GASKETS ON"
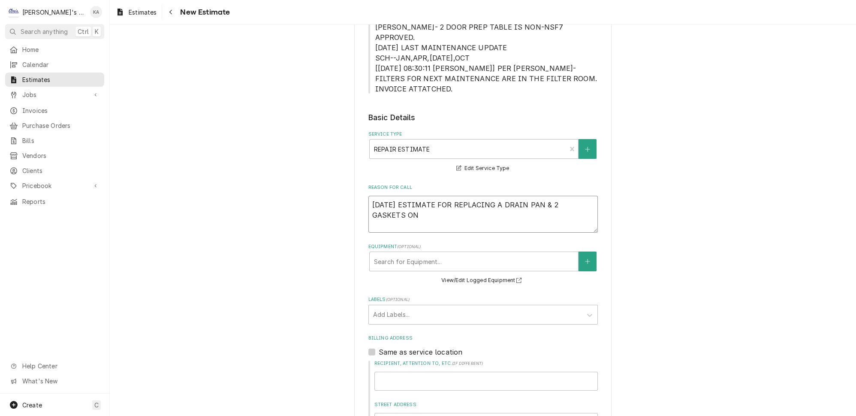
type textarea "x"
type textarea "8/22/2025 ESTIMATE FOR REPLACING A DRAIN PAN & 2 GASKETS ON T"
type textarea "x"
type textarea "8/22/2025 ESTIMATE FOR REPLACING A DRAIN PAN & 2 GASKETS ON TH"
type textarea "x"
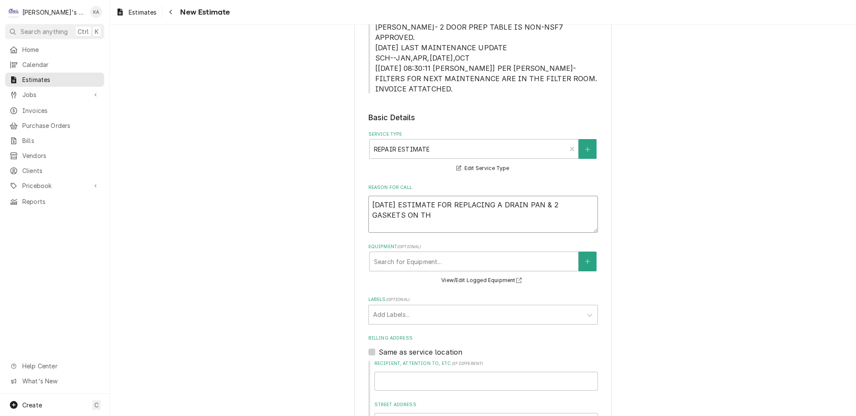
type textarea "8/22/2025 ESTIMATE FOR REPLACING A DRAIN PAN & 2 GASKETS ON THE"
type textarea "x"
type textarea "8/22/2025 ESTIMATE FOR REPLACING A DRAIN PAN & 2 GASKETS ON THE"
type textarea "x"
type textarea "8/22/2025 ESTIMATE FOR REPLACING A DRAIN PAN & 2 GASKETS ON THE R"
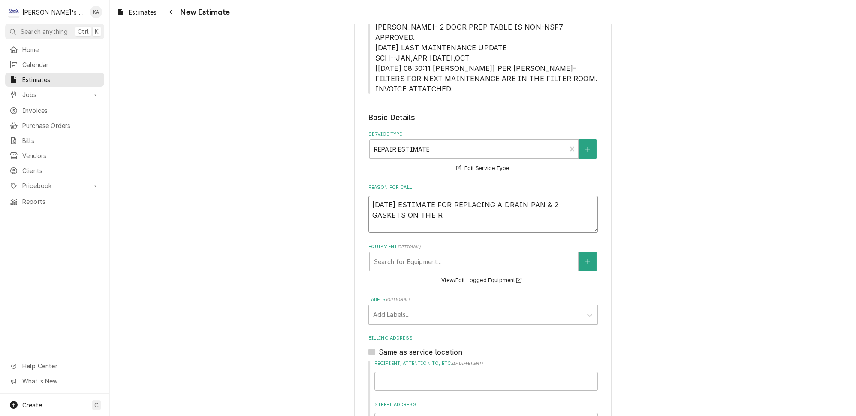
type textarea "x"
type textarea "8/22/2025 ESTIMATE FOR REPLACING A DRAIN PAN & 2 GASKETS ON THE RA"
type textarea "x"
type textarea "8/22/2025 ESTIMATE FOR REPLACING A DRAIN PAN & 2 GASKETS ON THE RAN"
type textarea "x"
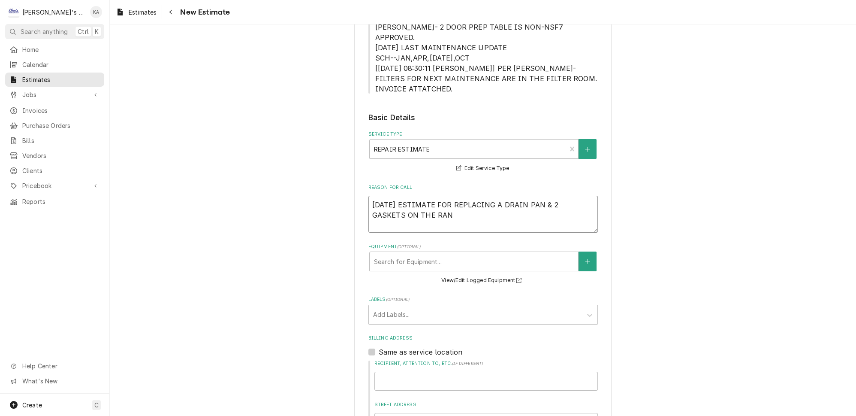
type textarea "8/22/2025 ESTIMATE FOR REPLACING A DRAIN PAN & 2 GASKETS ON THE RAND"
type textarea "x"
type textarea "8/22/2025 ESTIMATE FOR REPLACING A DRAIN PAN & 2 GASKETS ON THE RANDE"
type textarea "x"
type textarea "8/22/2025 ESTIMATE FOR REPLACING A DRAIN PAN & 2 GASKETS ON THE RANDEL"
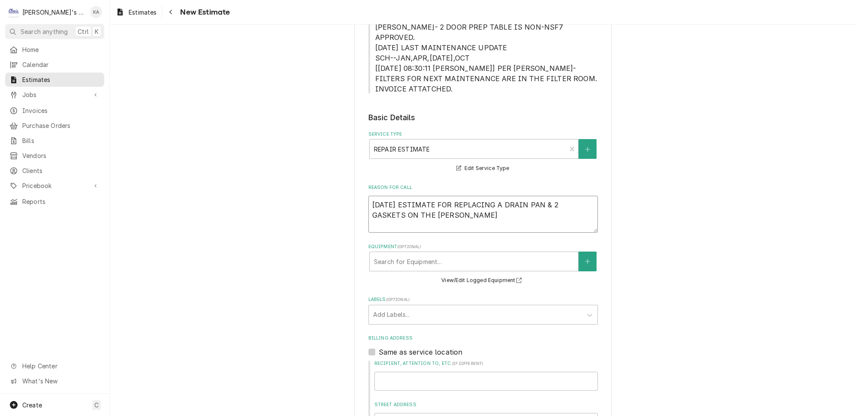
type textarea "x"
type textarea "8/22/2025 ESTIMATE FOR REPLACING A DRAIN PAN & 2 GASKETS ON THE RANDELL"
type textarea "x"
type textarea "8/22/2025 ESTIMATE FOR REPLACING A DRAIN PAN & 2 GASKETS ON THE RANDELL"
type textarea "x"
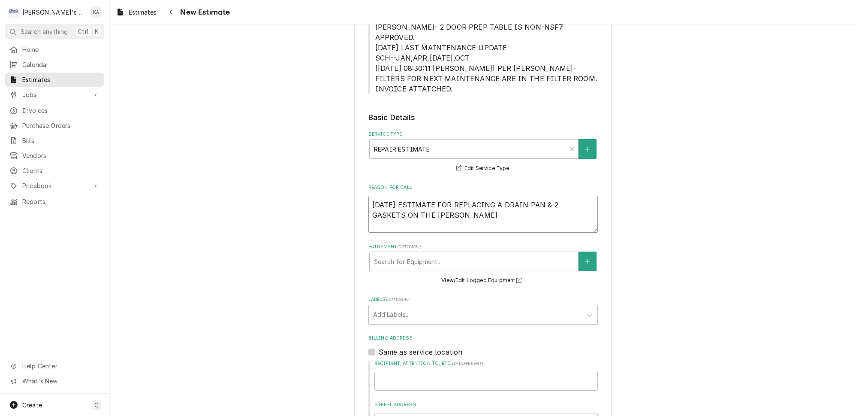
type textarea "8/22/2025 ESTIMATE FOR REPLACING A DRAIN PAN & 2 GASKETS ON THE RANDELL M"
type textarea "x"
type textarea "8/22/2025 ESTIMATE FOR REPLACING A DRAIN PAN & 2 GASKETS ON THE RANDELL MA"
type textarea "x"
type textarea "8/22/2025 ESTIMATE FOR REPLACING A DRAIN PAN & 2 GASKETS ON THE RANDELL MAK"
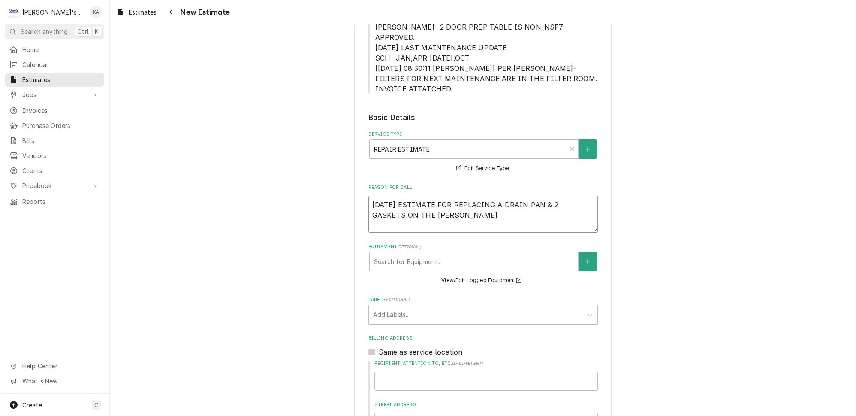
type textarea "x"
type textarea "8/22/2025 ESTIMATE FOR REPLACING A DRAIN PAN & 2 GASKETS ON THE RANDELL MAKE"
type textarea "x"
type textarea "8/22/2025 ESTIMATE FOR REPLACING A DRAIN PAN & 2 GASKETS ON THE RANDELL MAKE"
type textarea "x"
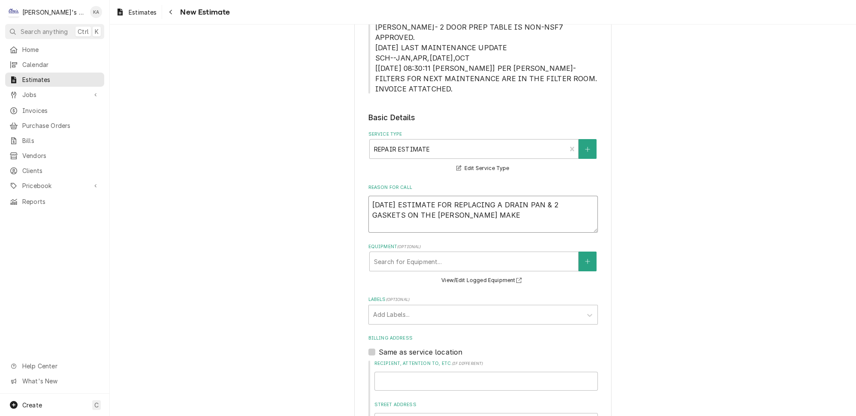
type textarea "8/22/2025 ESTIMATE FOR REPLACING A DRAIN PAN & 2 GASKETS ON THE RANDELL MAKE L"
type textarea "x"
type textarea "8/22/2025 ESTIMATE FOR REPLACING A DRAIN PAN & 2 GASKETS ON THE RANDELL MAKE LI"
type textarea "x"
type textarea "8/22/2025 ESTIMATE FOR REPLACING A DRAIN PAN & 2 GASKETS ON THE RANDELL MAKE LIN"
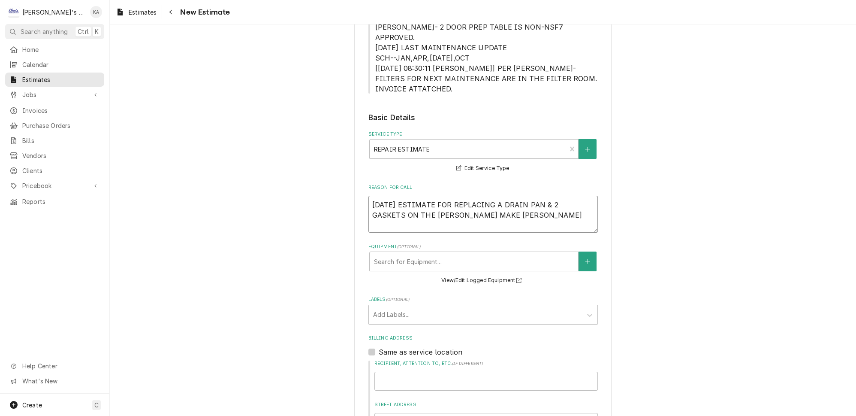
type textarea "x"
type textarea "8/22/2025 ESTIMATE FOR REPLACING A DRAIN PAN & 2 GASKETS ON THE RANDELL MAKE LI…"
type textarea "x"
type textarea "8/22/2025 ESTIMATE FOR REPLACING A DRAIN PAN & 2 GASKETS ON THE RANDELL MAKE LI…"
type textarea "x"
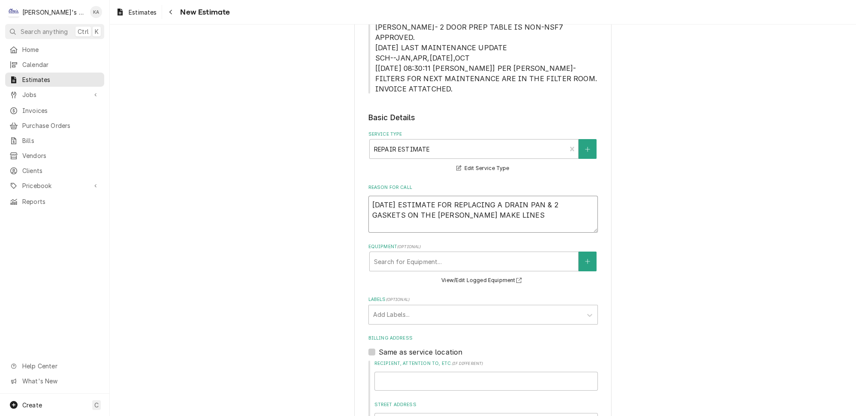
type textarea "8/22/2025 ESTIMATE FOR REPLACING A DRAIN PAN & 2 GASKETS ON THE RANDELL MAKE LI…"
type textarea "x"
type textarea "8/22/2025 ESTIMATE FOR REPLACING A DRAIN PAN & 2 GASKETS ON THE RANDELL MAKE LI…"
type textarea "x"
type textarea "8/22/2025 ESTIMATE FOR REPLACING A DRAIN PAN & 2 GASKETS ON THE RANDELL MAKE LI…"
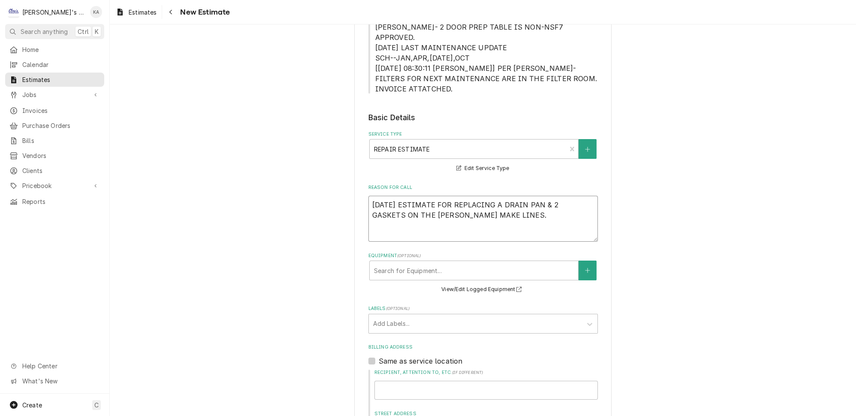
type textarea "x"
type textarea "8/22/2025 ESTIMATE FOR REPLACING A DRAIN PAN & 2 GASKETS ON THE RANDELL MAKE LI…"
type textarea "x"
type textarea "8/22/2025 ESTIMATE FOR REPLACING A DRAIN PAN & 2 GASKETS ON THE RANDELL MAKE LI…"
type textarea "x"
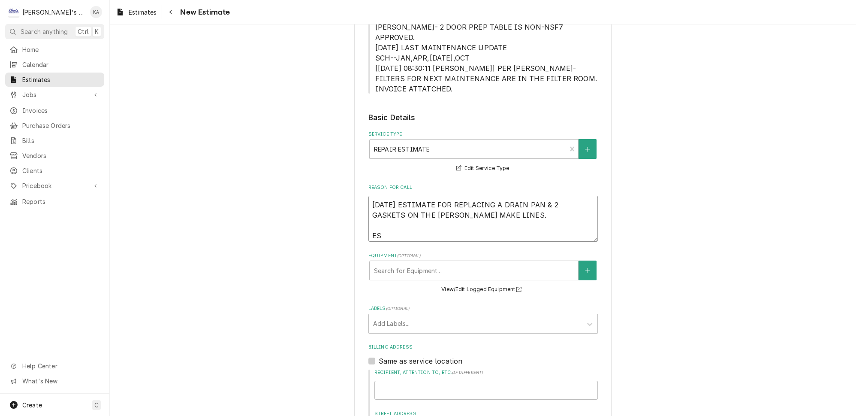
type textarea "8/22/2025 ESTIMATE FOR REPLACING A DRAIN PAN & 2 GASKETS ON THE RANDELL MAKE LI…"
type textarea "x"
type textarea "8/22/2025 ESTIMATE FOR REPLACING A DRAIN PAN & 2 GASKETS ON THE RANDELL MAKE LI…"
type textarea "x"
type textarea "8/22/2025 ESTIMATE FOR REPLACING A DRAIN PAN & 2 GASKETS ON THE RANDELL MAKE LI…"
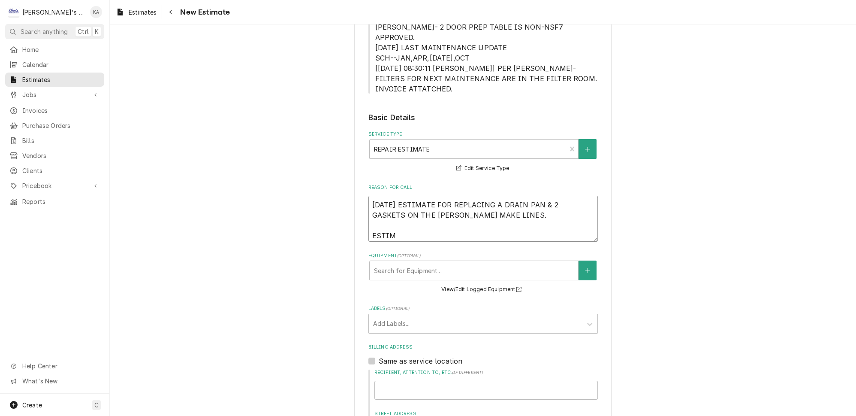
type textarea "x"
type textarea "8/22/2025 ESTIMATE FOR REPLACING A DRAIN PAN & 2 GASKETS ON THE RANDELL MAKE LI…"
type textarea "x"
type textarea "8/22/2025 ESTIMATE FOR REPLACING A DRAIN PAN & 2 GASKETS ON THE RANDELL MAKE LI…"
type textarea "x"
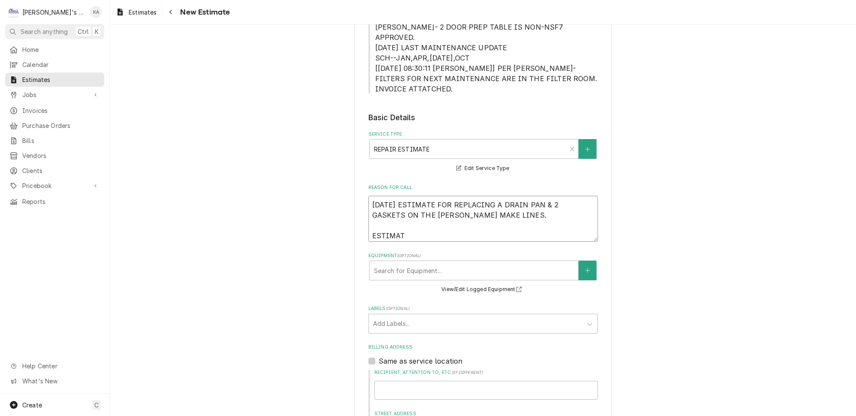
type textarea "8/22/2025 ESTIMATE FOR REPLACING A DRAIN PAN & 2 GASKETS ON THE RANDELL MAKE LI…"
type textarea "x"
type textarea "8/22/2025 ESTIMATE FOR REPLACING A DRAIN PAN & 2 GASKETS ON THE RANDELL MAKE LI…"
type textarea "x"
type textarea "8/22/2025 ESTIMATE FOR REPLACING A DRAIN PAN & 2 GASKETS ON THE RANDELL MAKE LI…"
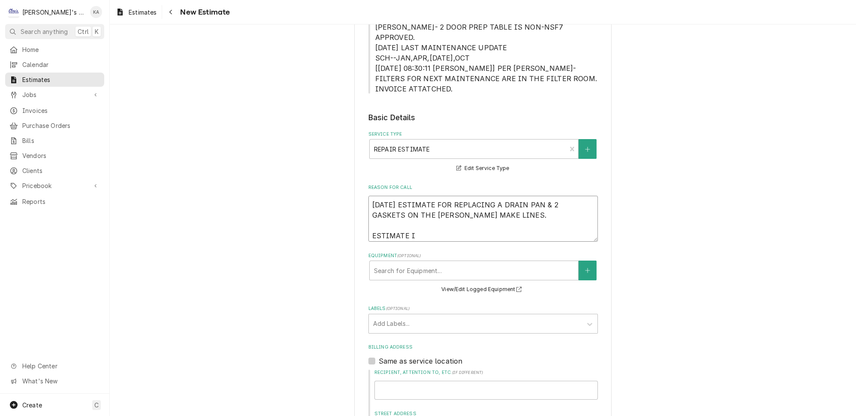
type textarea "x"
type textarea "8/22/2025 ESTIMATE FOR REPLACING A DRAIN PAN & 2 GASKETS ON THE RANDELL MAKE LI…"
type textarea "x"
type textarea "8/22/2025 ESTIMATE FOR REPLACING A DRAIN PAN & 2 GASKETS ON THE RANDELL MAKE LI…"
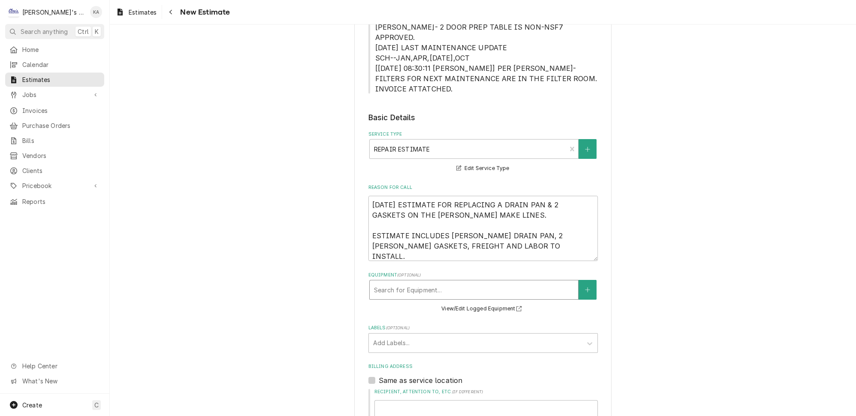
click at [421, 282] on div "Equipment" at bounding box center [474, 289] width 200 height 15
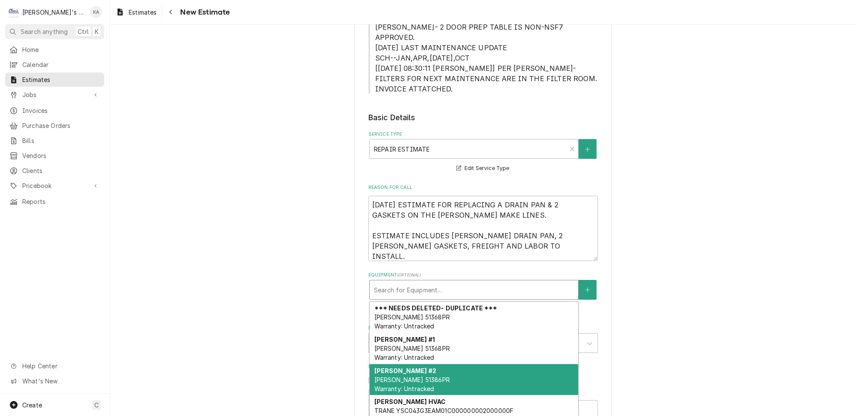
click at [422, 367] on strong "[PERSON_NAME] #2" at bounding box center [405, 370] width 62 height 7
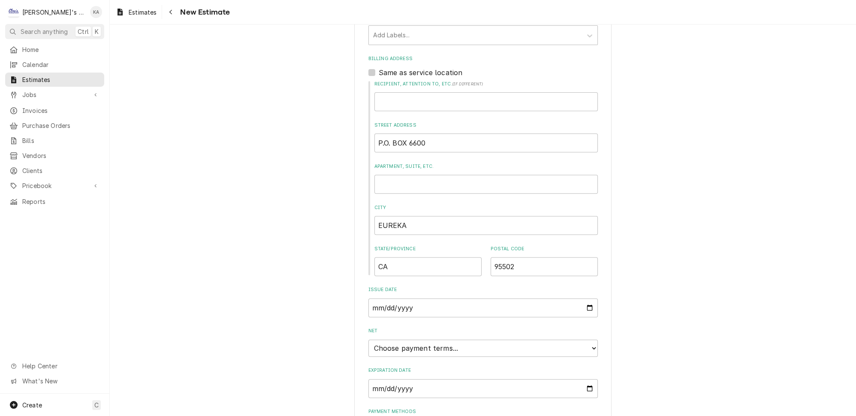
scroll to position [579, 0]
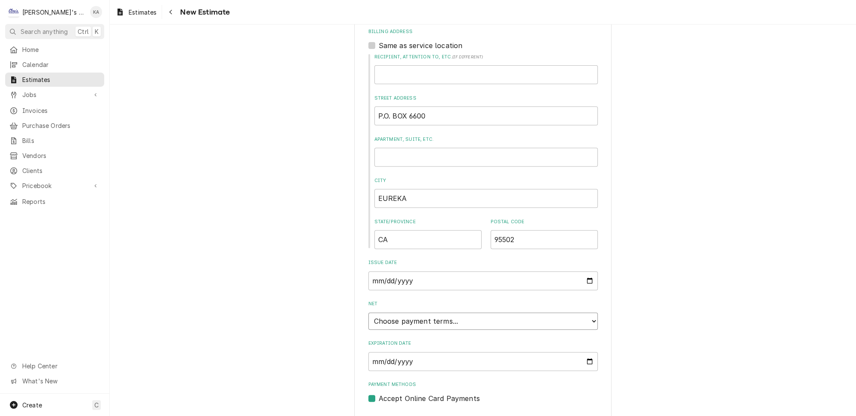
click at [581, 312] on select "Choose payment terms... Same Day Net 7 Net 14 Net 21 Net 30 Net 45 Net 60 Net 90" at bounding box center [484, 320] width 230 height 17
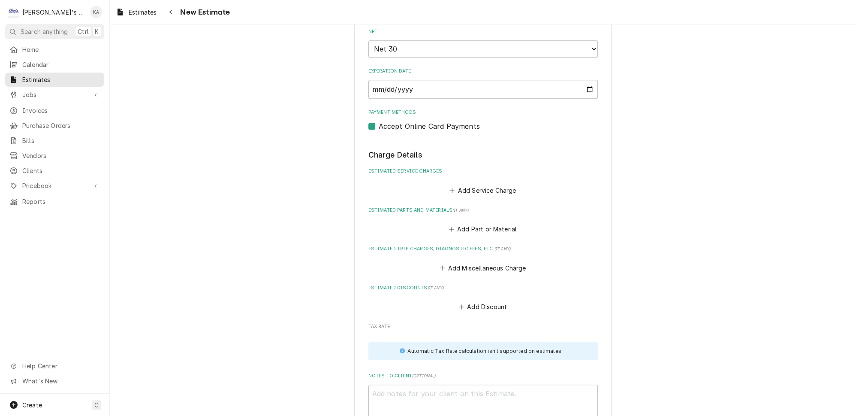
scroll to position [852, 0]
click at [488, 183] on button "Add Service Charge" at bounding box center [483, 189] width 70 height 12
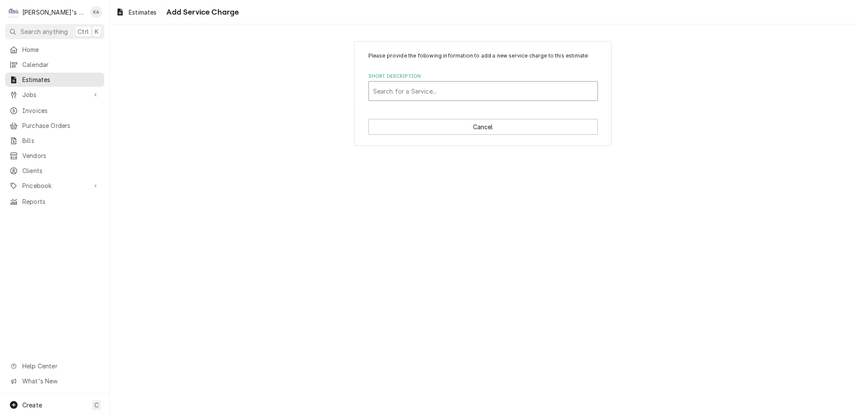
click at [437, 94] on div "Short Description" at bounding box center [483, 90] width 220 height 15
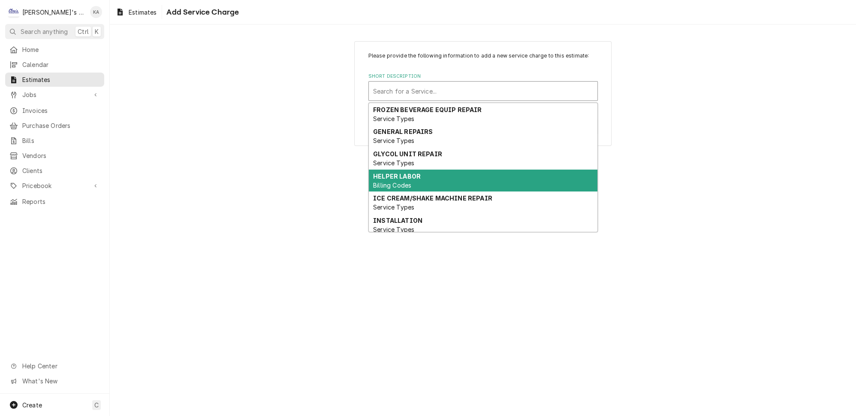
scroll to position [79, 0]
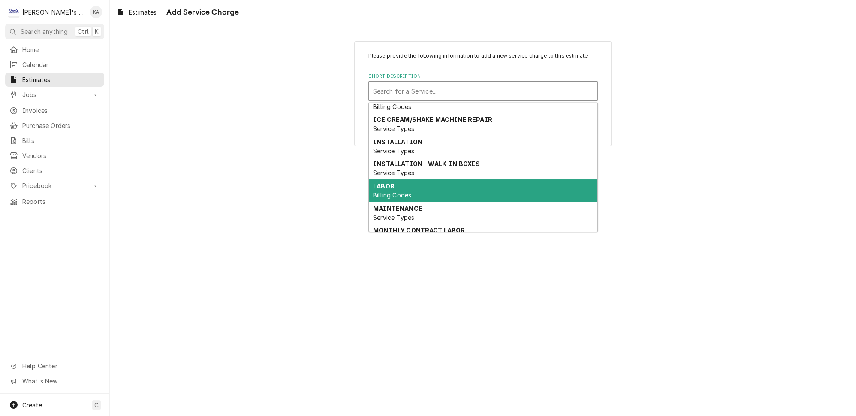
click at [432, 182] on div "LABOR Billing Codes" at bounding box center [483, 190] width 229 height 22
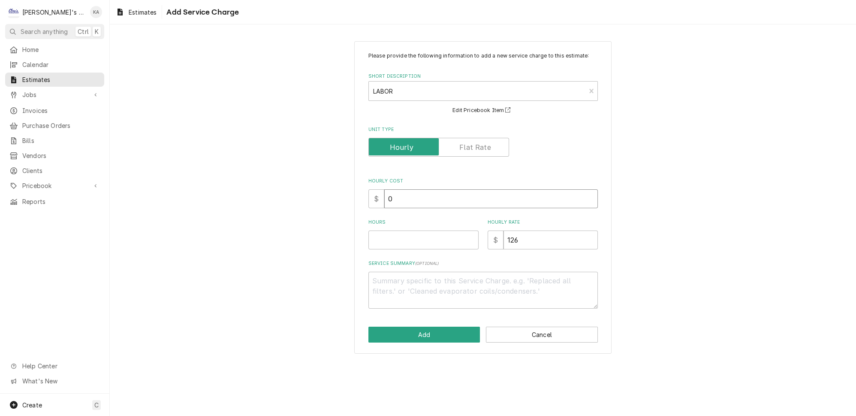
click at [393, 201] on input "0" at bounding box center [491, 198] width 214 height 19
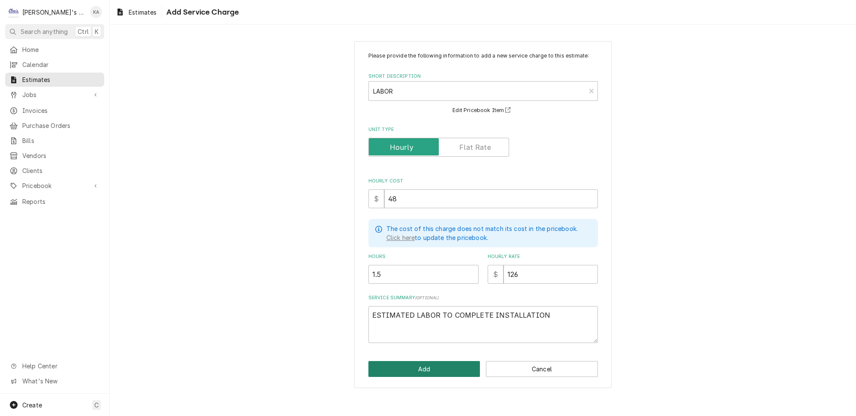
click at [430, 367] on button "Add" at bounding box center [425, 369] width 112 height 16
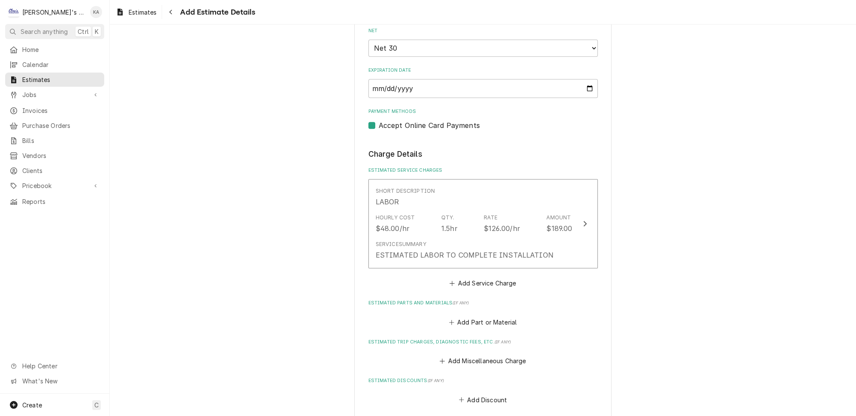
scroll to position [843, 0]
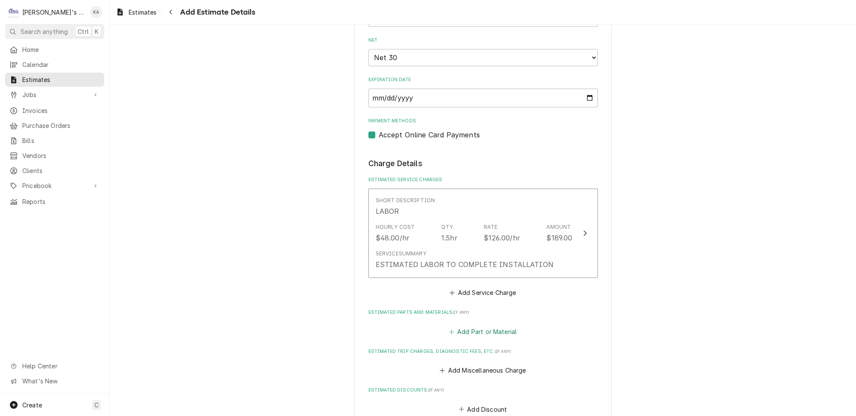
click at [489, 325] on button "Add Part or Material" at bounding box center [483, 331] width 71 height 12
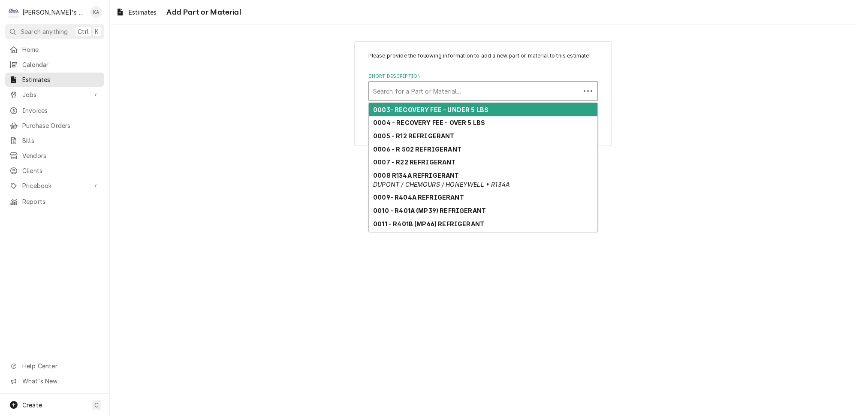
click at [425, 95] on div "Short Description" at bounding box center [474, 90] width 203 height 15
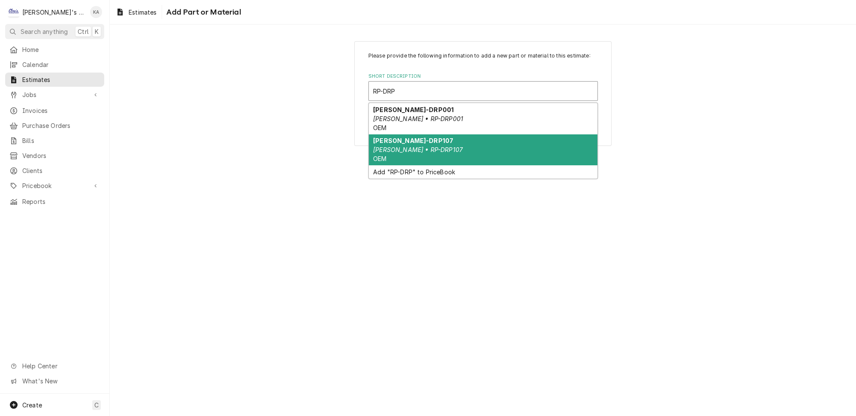
click at [422, 151] on em "RANDELL • RP-DRP107" at bounding box center [418, 149] width 90 height 7
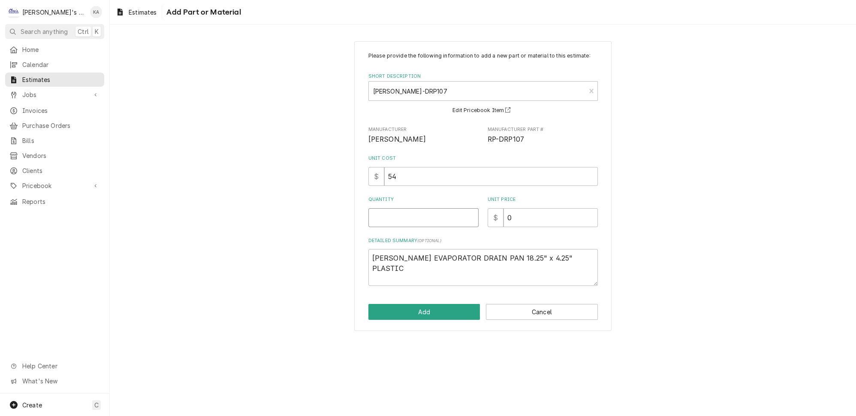
click at [402, 225] on input "Quantity" at bounding box center [424, 217] width 110 height 19
click at [433, 318] on button "Add" at bounding box center [425, 312] width 112 height 16
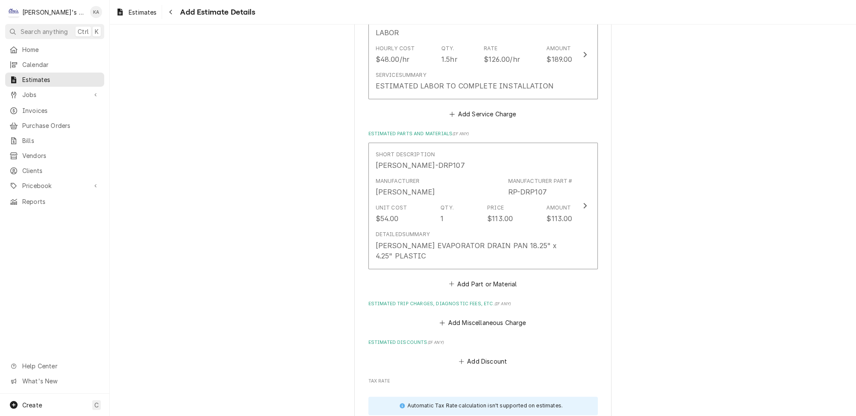
scroll to position [1068, 0]
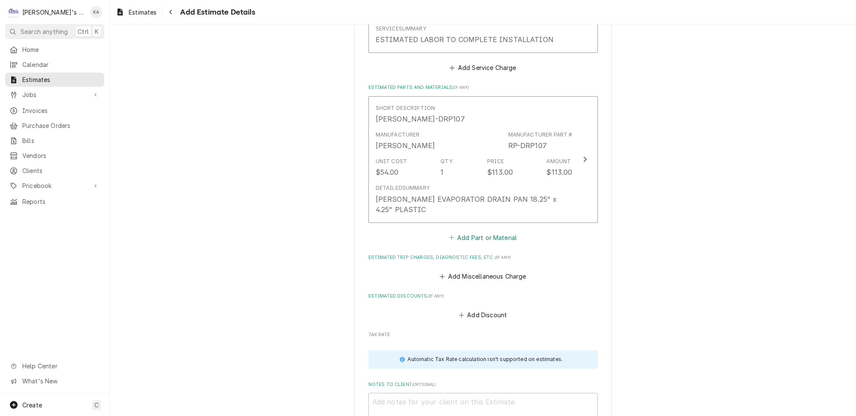
click at [468, 231] on button "Add Part or Material" at bounding box center [483, 237] width 71 height 12
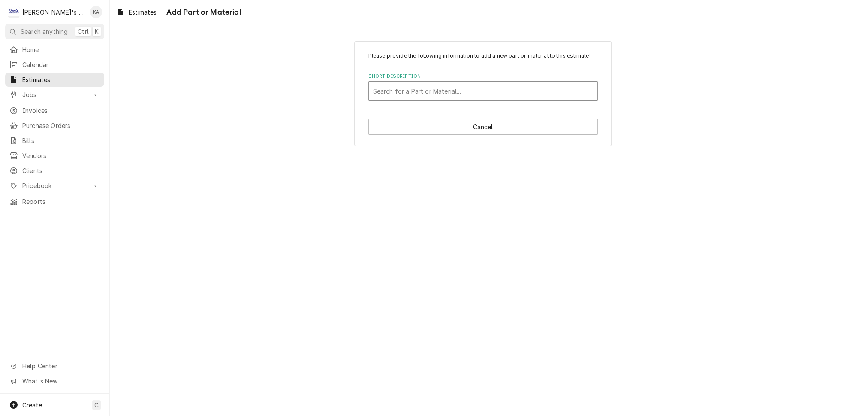
click at [413, 89] on div "Short Description" at bounding box center [483, 90] width 220 height 15
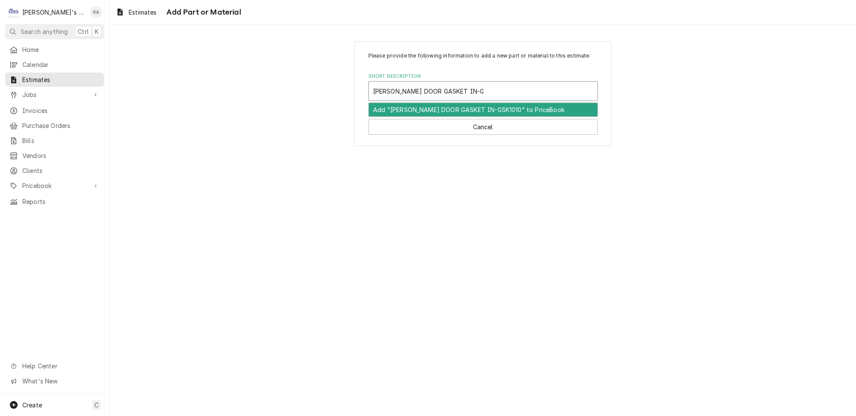
click at [449, 112] on div "Add "RANDELL DOOR GASKET IN-GSK1010" to PriceBook" at bounding box center [483, 109] width 229 height 13
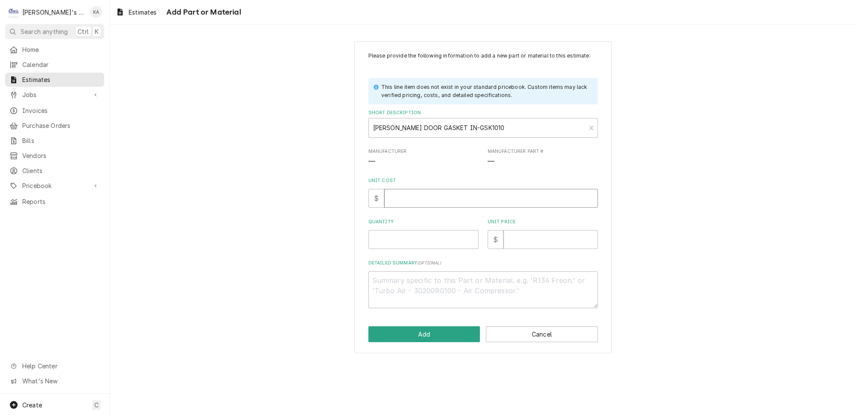
click at [401, 201] on input "Unit Cost" at bounding box center [491, 198] width 214 height 19
click at [392, 247] on input "Quantity" at bounding box center [424, 239] width 110 height 19
click at [378, 284] on textarea "Detailed Summary ( optional )" at bounding box center [484, 289] width 230 height 37
click at [436, 339] on button "Add" at bounding box center [425, 334] width 112 height 16
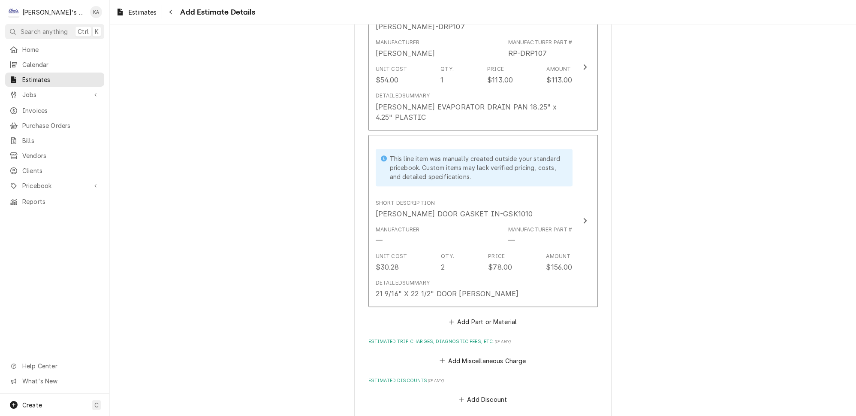
scroll to position [1253, 0]
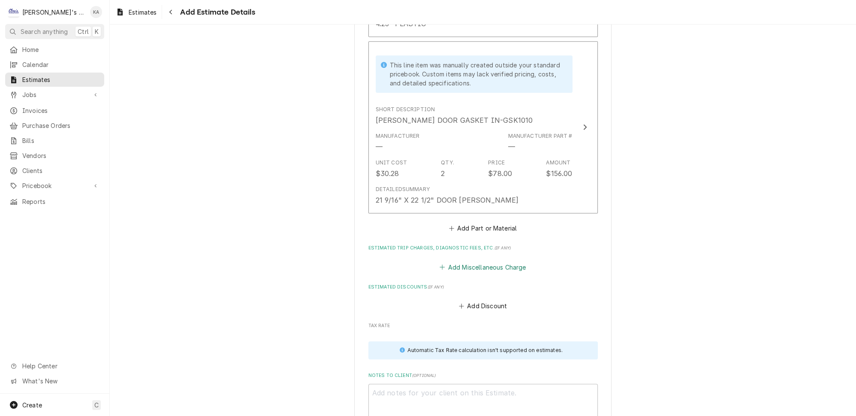
click at [484, 261] on button "Add Miscellaneous Charge" at bounding box center [483, 267] width 89 height 12
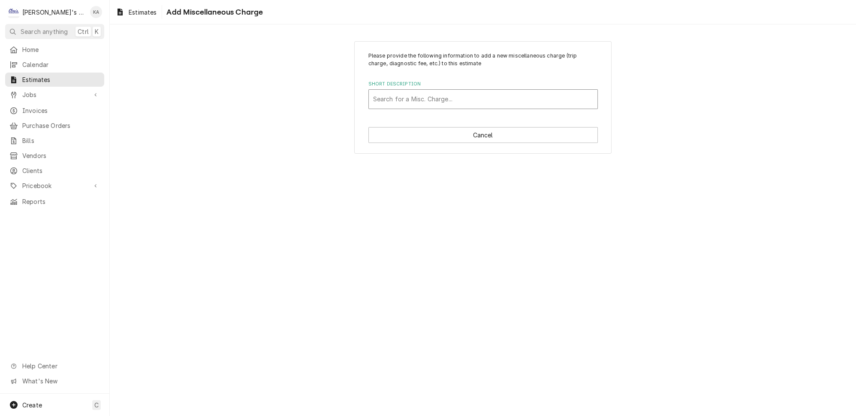
click at [442, 100] on div "Short Description" at bounding box center [483, 98] width 220 height 15
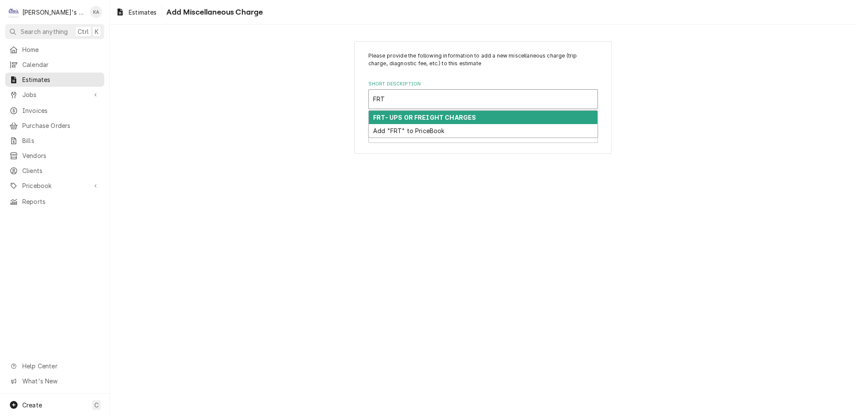
click at [451, 115] on strong "FRT- UPS OR FREIGHT CHARGES" at bounding box center [424, 117] width 103 height 7
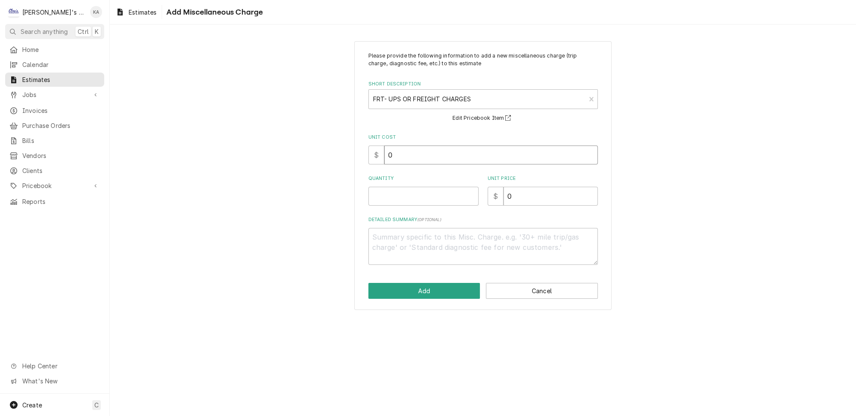
click at [390, 151] on input "0" at bounding box center [491, 154] width 214 height 19
click at [396, 152] on input "0" at bounding box center [491, 154] width 214 height 19
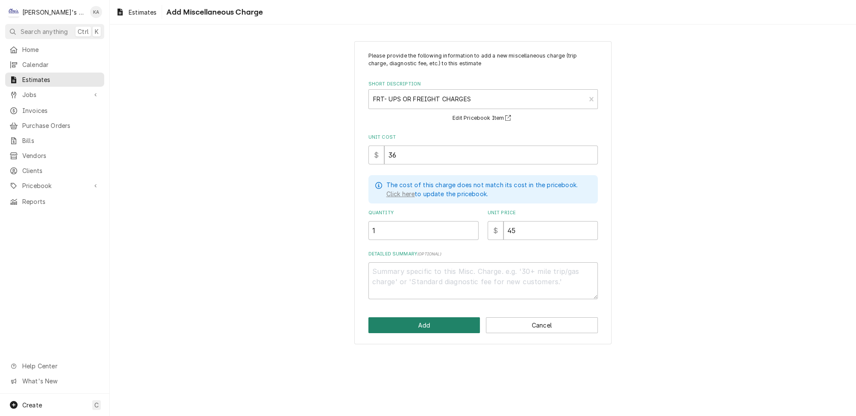
click at [434, 318] on button "Add" at bounding box center [425, 325] width 112 height 16
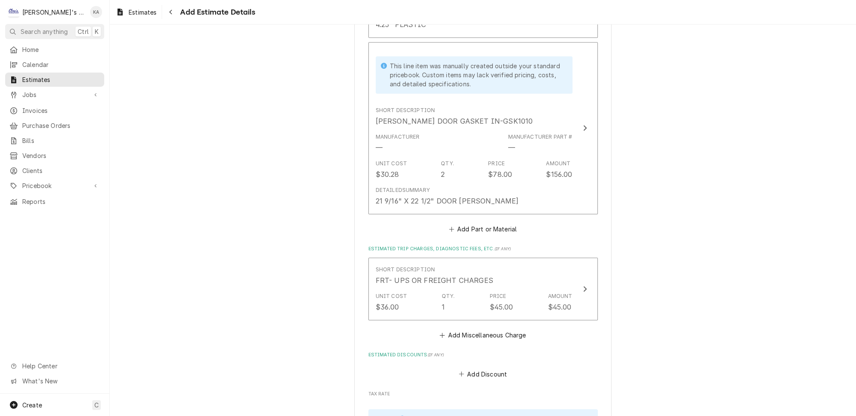
scroll to position [1254, 0]
click at [476, 328] on button "Add Miscellaneous Charge" at bounding box center [483, 334] width 89 height 12
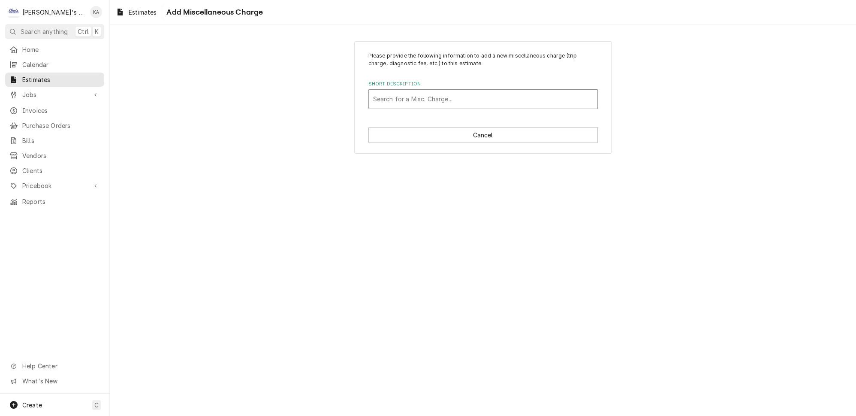
click at [430, 97] on div "Short Description" at bounding box center [483, 98] width 220 height 15
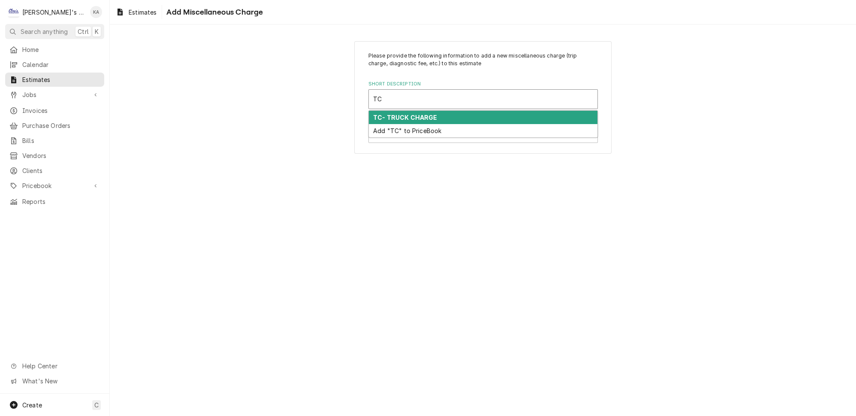
click at [421, 115] on strong "TC- TRUCK CHARGE" at bounding box center [405, 117] width 64 height 7
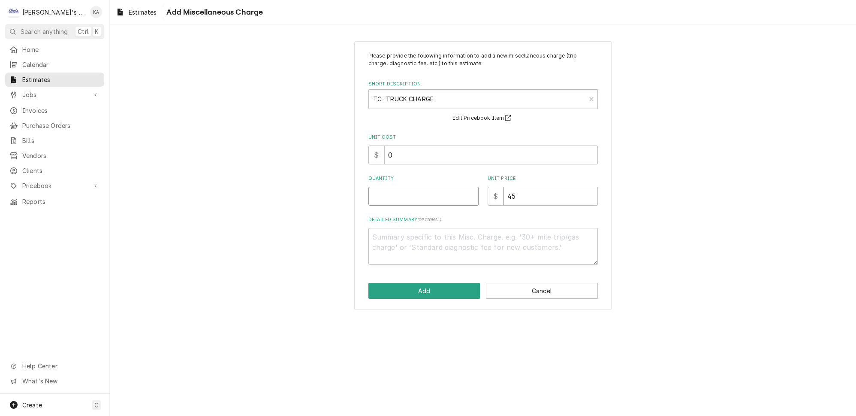
click at [402, 190] on input "Quantity" at bounding box center [424, 196] width 110 height 19
click at [417, 288] on button "Add" at bounding box center [425, 291] width 112 height 16
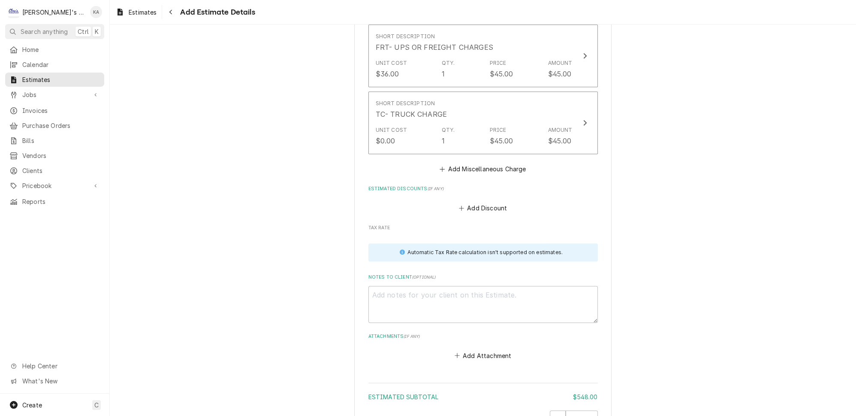
scroll to position [1488, 0]
click at [491, 199] on button "Add Discount" at bounding box center [482, 205] width 51 height 12
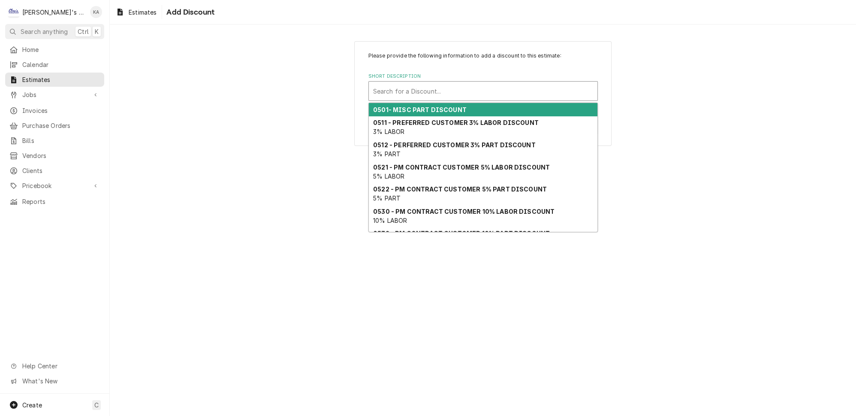
click at [487, 89] on div "Short Description" at bounding box center [483, 90] width 220 height 15
click at [639, 117] on div "Please provide the following information to add a discount to this estimate: Sh…" at bounding box center [483, 93] width 747 height 120
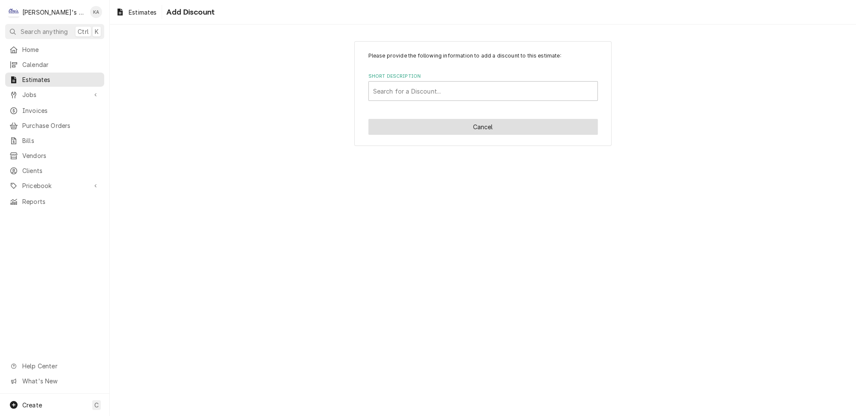
click at [484, 124] on button "Cancel" at bounding box center [484, 127] width 230 height 16
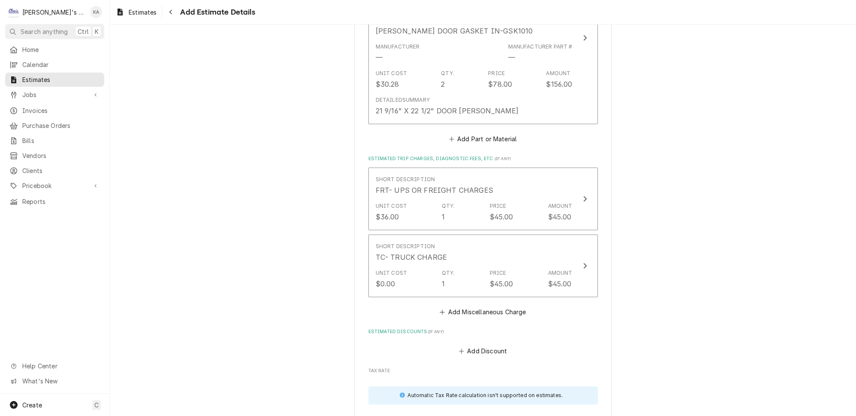
scroll to position [1488, 0]
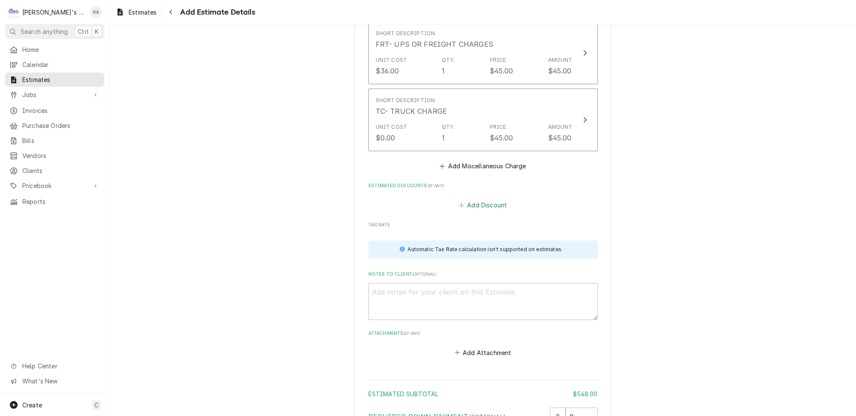
click at [475, 199] on button "Add Discount" at bounding box center [482, 205] width 51 height 12
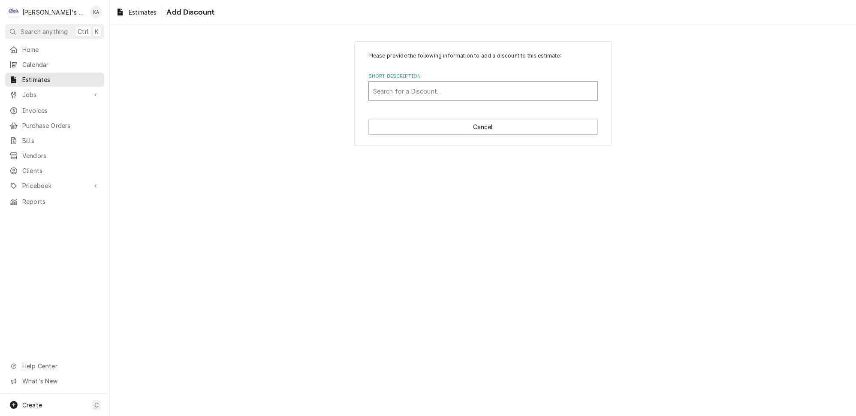
click at [479, 90] on div "Short Description" at bounding box center [483, 90] width 220 height 15
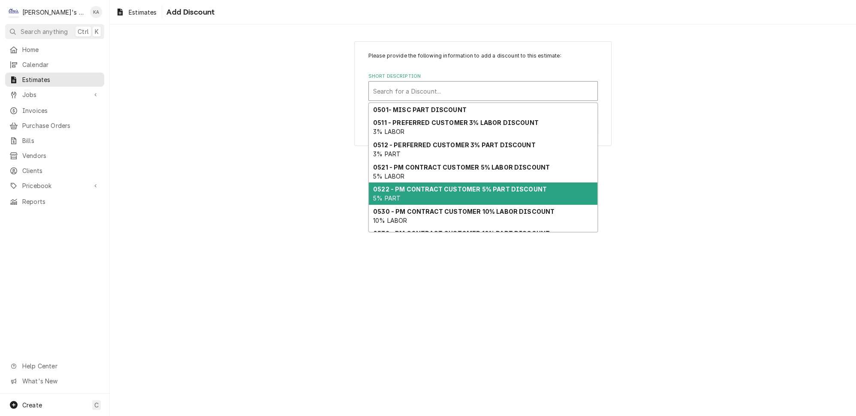
click at [492, 185] on strong "0522 - PM CONTRACT CUSTOMER 5% PART DISCOUNT" at bounding box center [460, 188] width 174 height 7
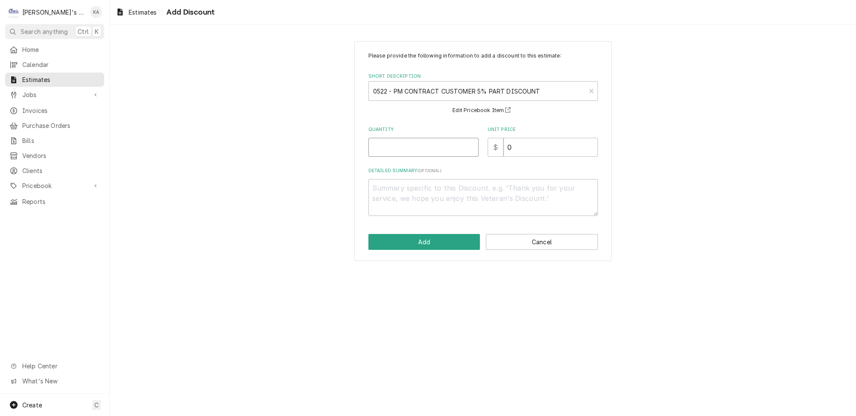
click at [395, 145] on input "Quantity" at bounding box center [424, 147] width 110 height 19
click at [460, 238] on button "Add" at bounding box center [425, 242] width 112 height 16
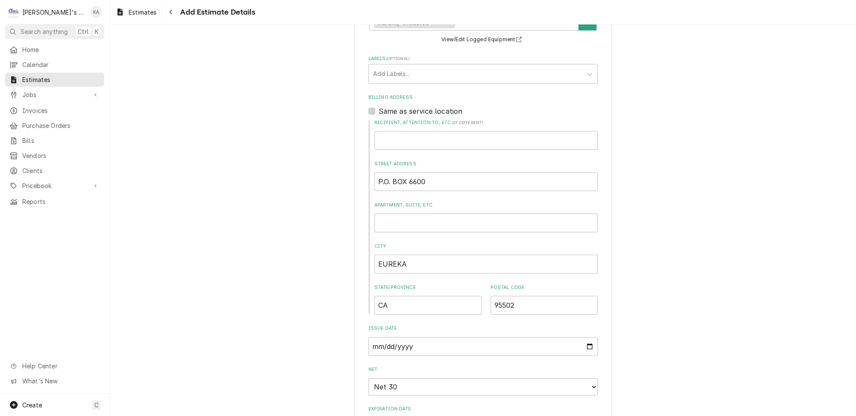
scroll to position [358, 0]
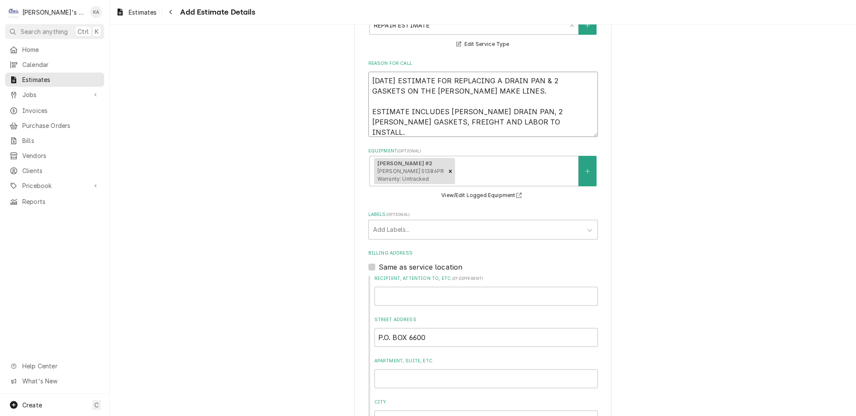
drag, startPoint x: 523, startPoint y: 98, endPoint x: 369, endPoint y: 58, distance: 159.2
click at [369, 72] on textarea "8/22/2025 ESTIMATE FOR REPLACING A DRAIN PAN & 2 GASKETS ON THE RANDELL MAKE LI…" at bounding box center [484, 104] width 230 height 65
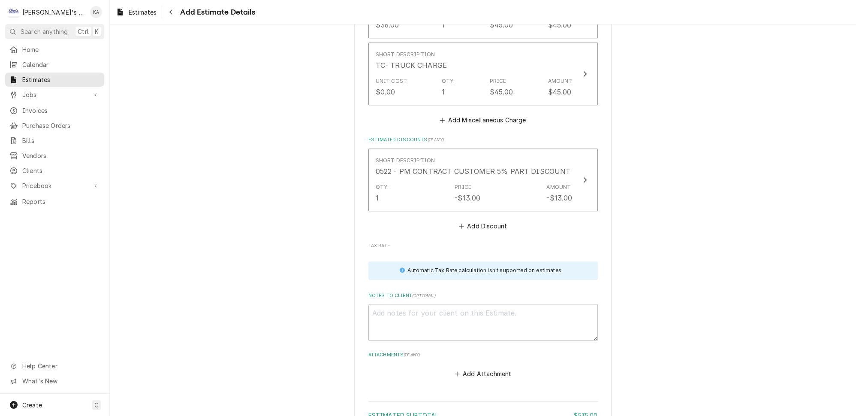
scroll to position [1635, 0]
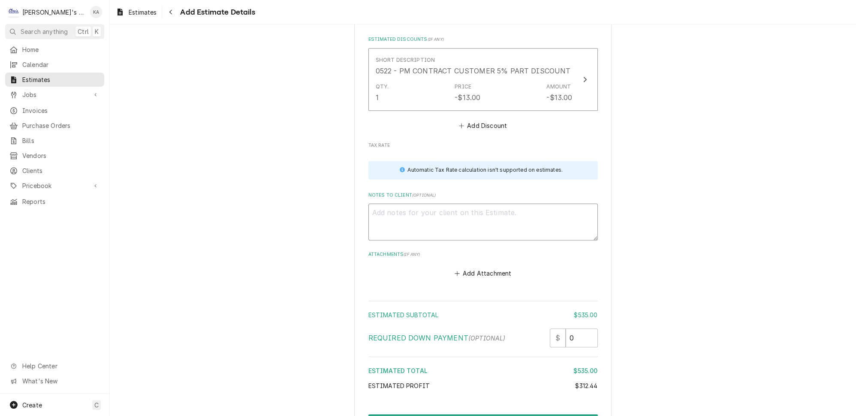
click at [377, 203] on textarea "Notes to Client ( optional )" at bounding box center [484, 221] width 230 height 37
paste textarea "8/22/2025 ESTIMATE FOR REPLACING A DRAIN PAN & 2 GASKETS ON THE RANDELL MAKE LI…"
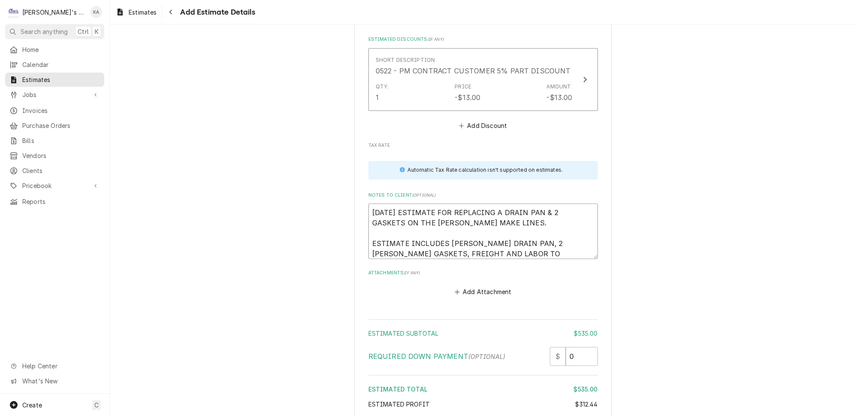
scroll to position [1653, 0]
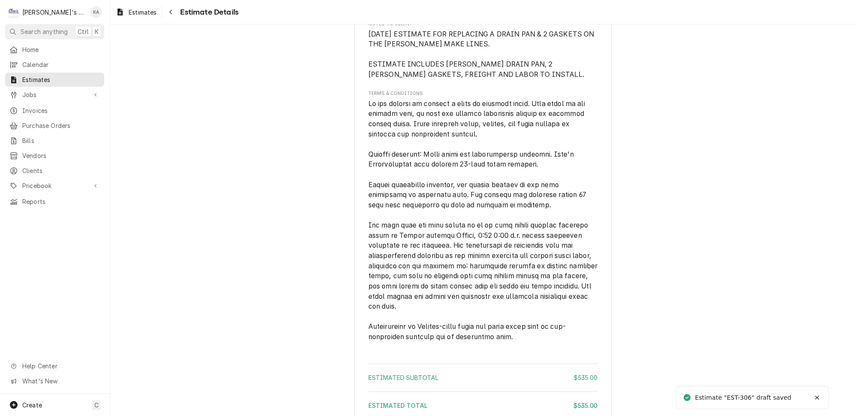
scroll to position [1232, 0]
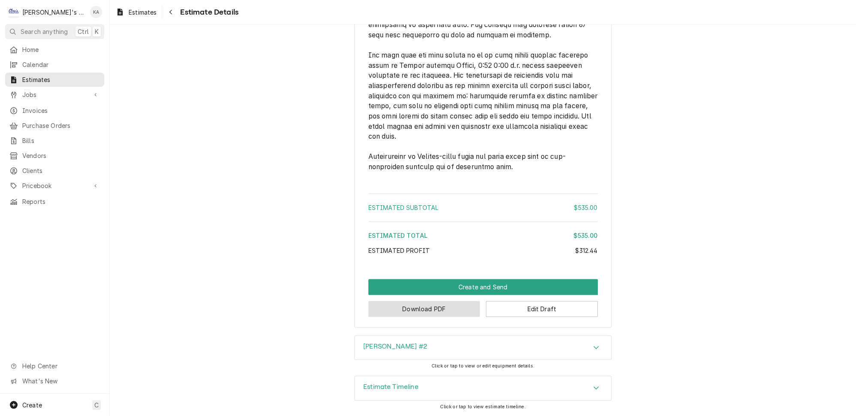
click at [423, 311] on button "Download PDF" at bounding box center [425, 309] width 112 height 16
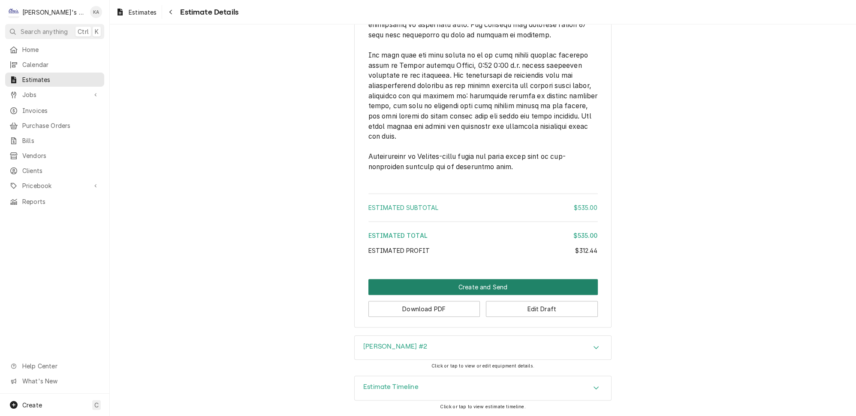
click at [472, 290] on button "Create and Send" at bounding box center [484, 287] width 230 height 16
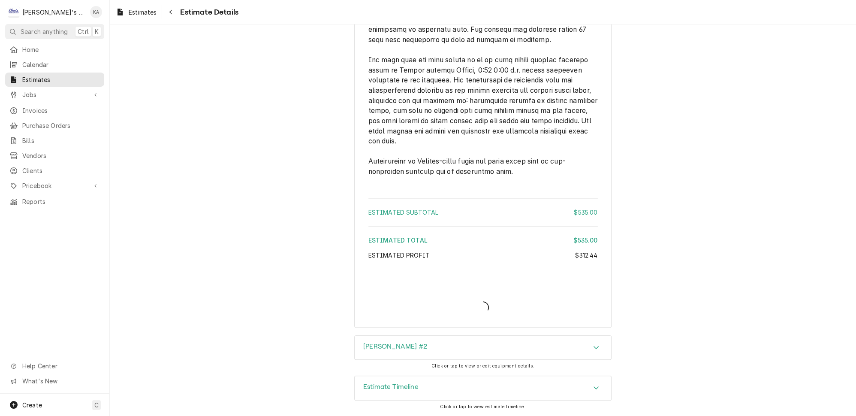
scroll to position [1228, 0]
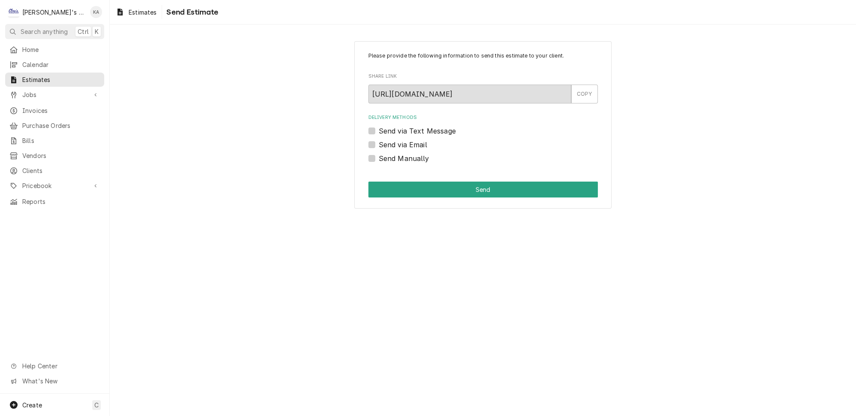
click at [379, 127] on label "Send via Text Message" at bounding box center [417, 131] width 77 height 10
click at [379, 127] on input "Send via Text Message" at bounding box center [494, 135] width 230 height 19
checkbox input "true"
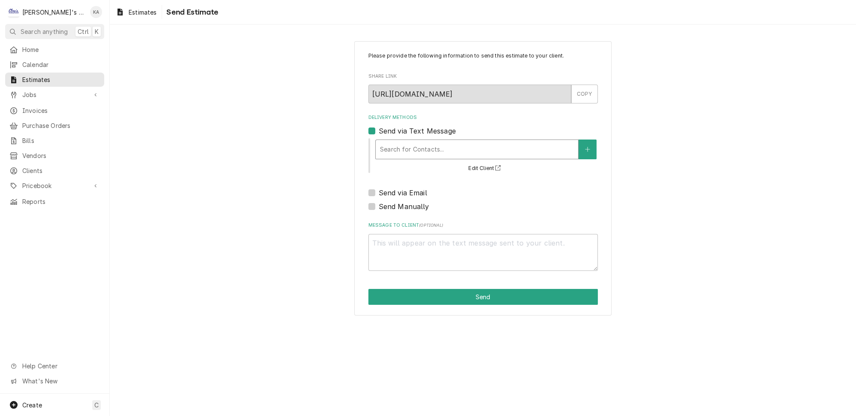
click at [420, 146] on div "Delivery Methods" at bounding box center [477, 149] width 194 height 15
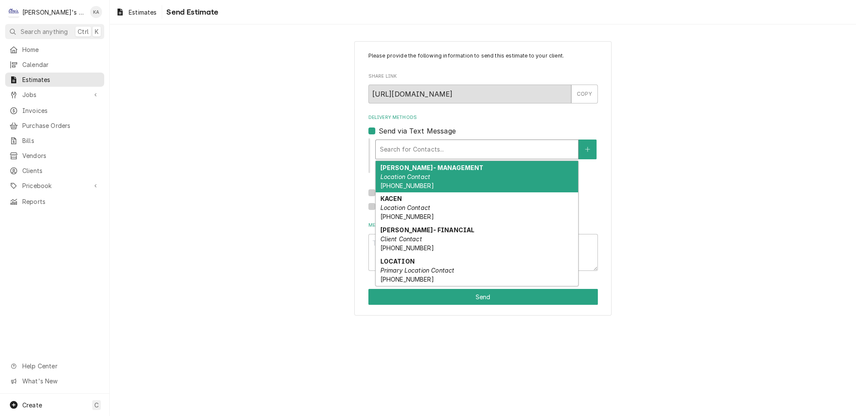
click at [421, 173] on em "Location Contact" at bounding box center [405, 176] width 50 height 7
type textarea "x"
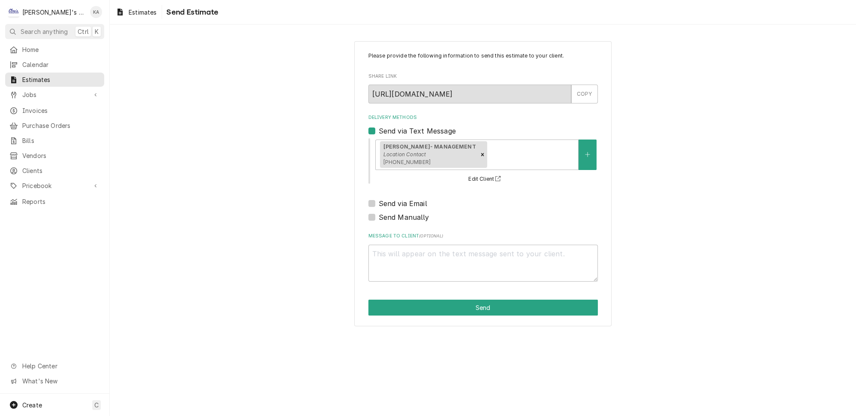
click at [379, 200] on label "Send via Email" at bounding box center [403, 203] width 48 height 10
click at [379, 200] on input "Send via Email" at bounding box center [494, 207] width 230 height 19
checkbox input "true"
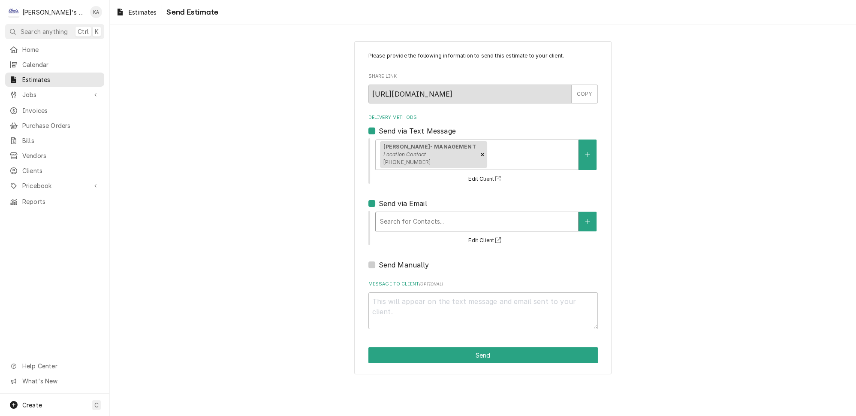
click at [422, 216] on div "Delivery Methods" at bounding box center [477, 221] width 194 height 15
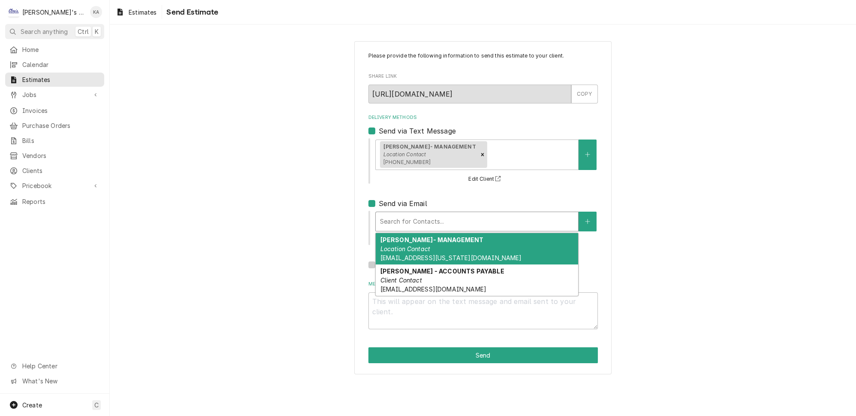
click at [420, 247] on div "[PERSON_NAME]- MANAGEMENT Location Contact [EMAIL_ADDRESS][US_STATE][DOMAIN_NAM…" at bounding box center [477, 248] width 203 height 31
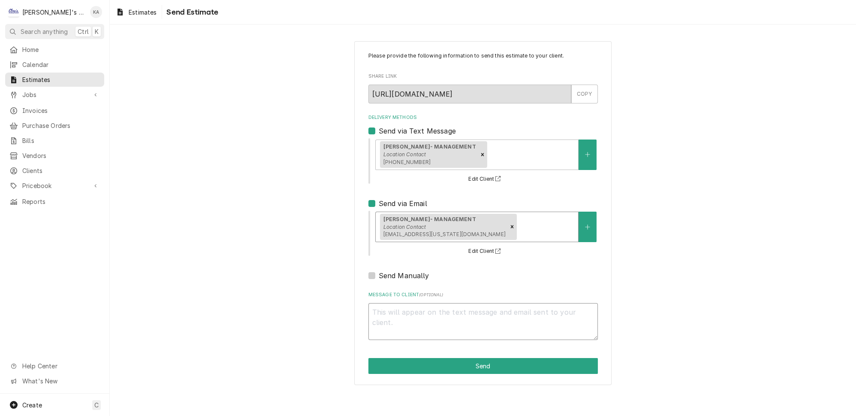
click at [382, 309] on textarea "Message to Client ( optional )" at bounding box center [484, 321] width 230 height 37
type textarea "x"
type textarea "G"
type textarea "x"
type textarea "Go"
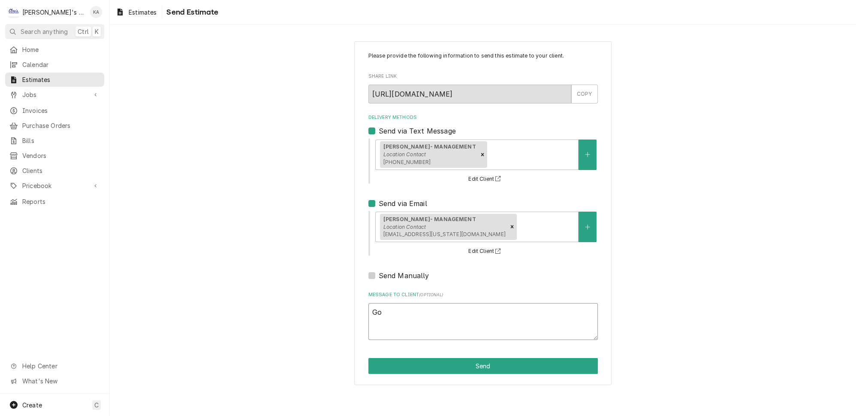
type textarea "x"
type textarea "Goo"
type textarea "x"
type textarea "Good"
type textarea "x"
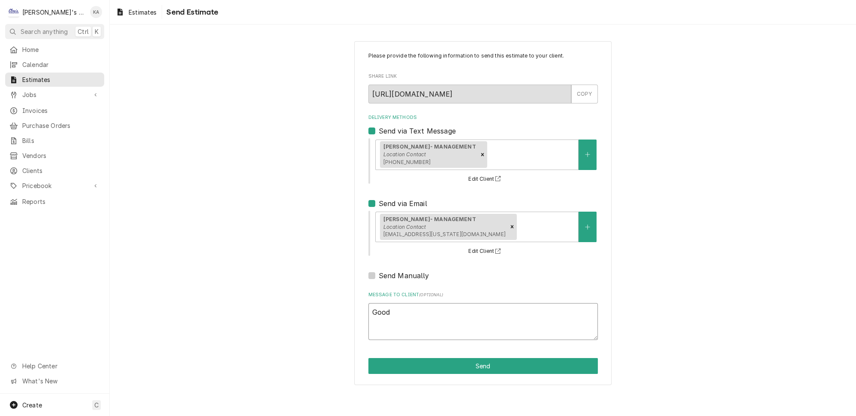
type textarea "Good"
type textarea "x"
type textarea "Good e"
type textarea "x"
type textarea "Good ev"
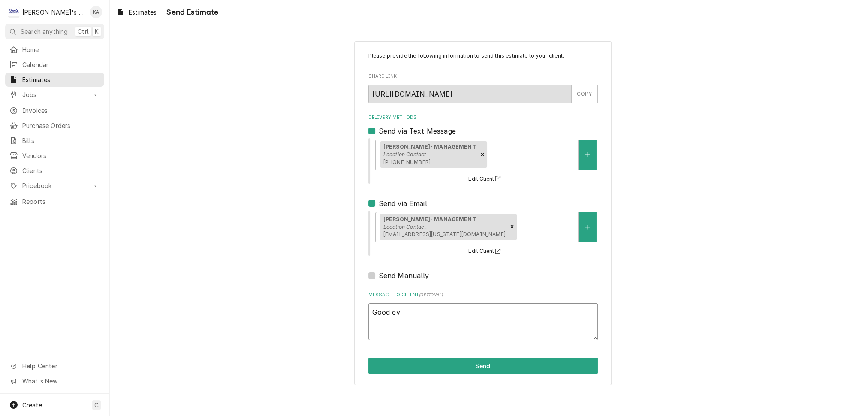
type textarea "x"
type textarea "Good eve"
type textarea "x"
type textarea "Good even"
type textarea "x"
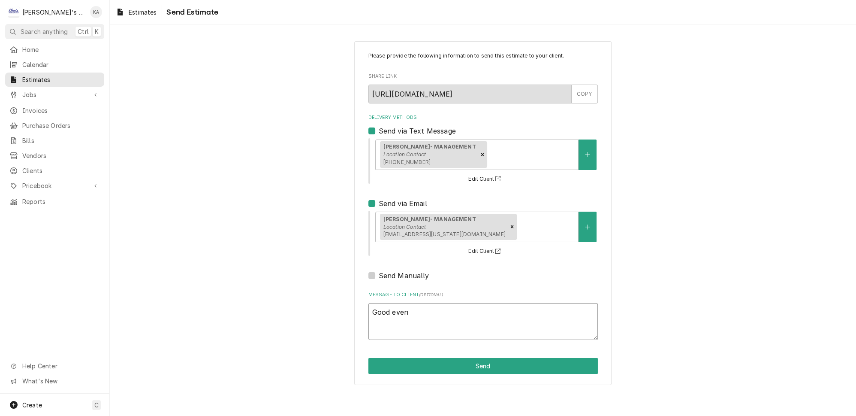
type textarea "Good eveni"
type textarea "x"
type textarea "Good evenin"
type textarea "x"
type textarea "Good evening"
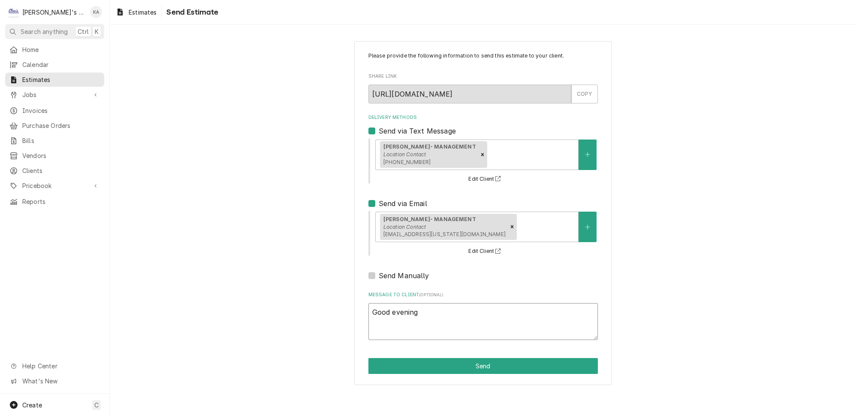
type textarea "x"
type textarea "Good evening,"
type textarea "x"
type textarea "Good evening,"
type textarea "x"
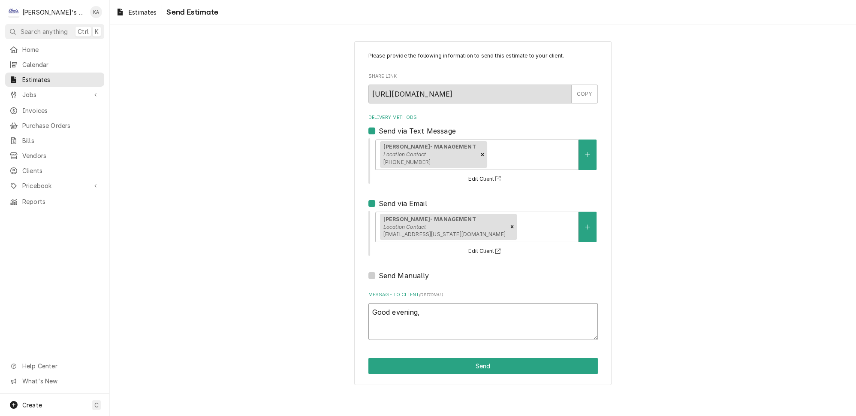
type textarea "Good evening,"
type textarea "x"
type textarea "Good evening, I"
type textarea "x"
type textarea "Good evening, I"
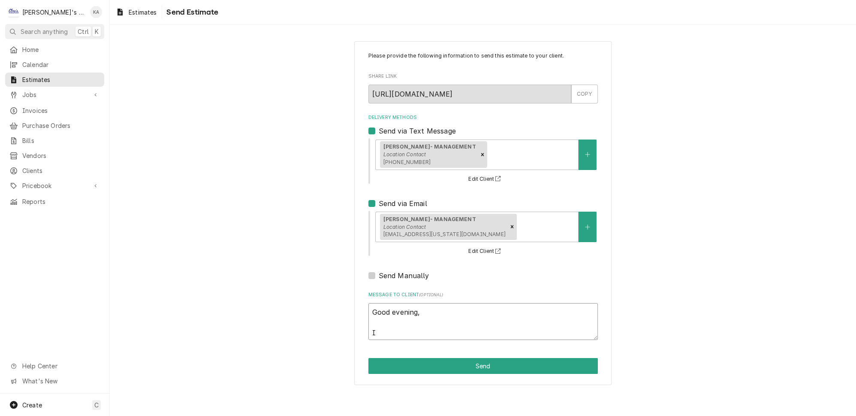
type textarea "x"
type textarea "Good evening, I a"
type textarea "x"
type textarea "Good evening, I ap"
type textarea "x"
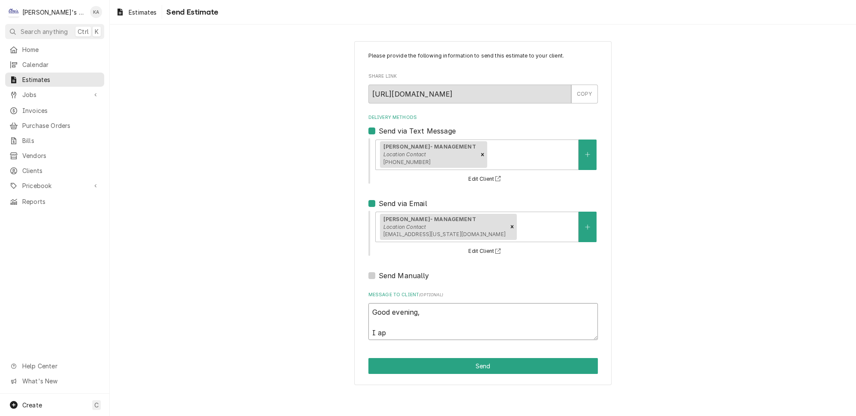
type textarea "Good evening, I apo"
type textarea "x"
type textarea "Good evening, I apol"
type textarea "x"
type textarea "Good evening, I apolo"
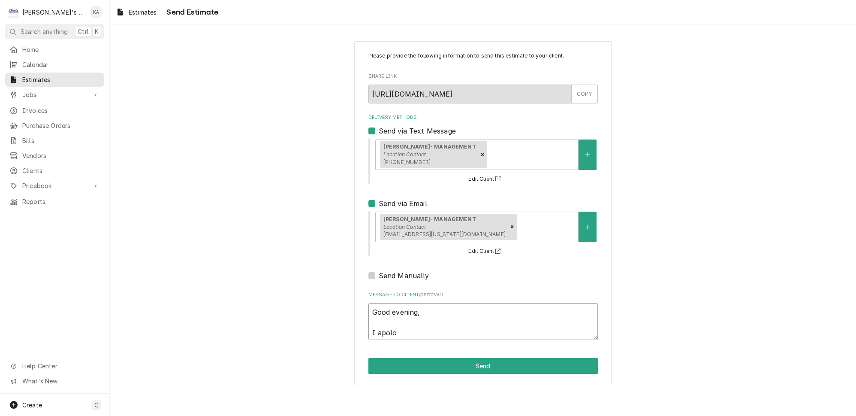
type textarea "x"
type textarea "Good evening, I apolog"
type textarea "x"
type textarea "Good evening, I apologi"
type textarea "x"
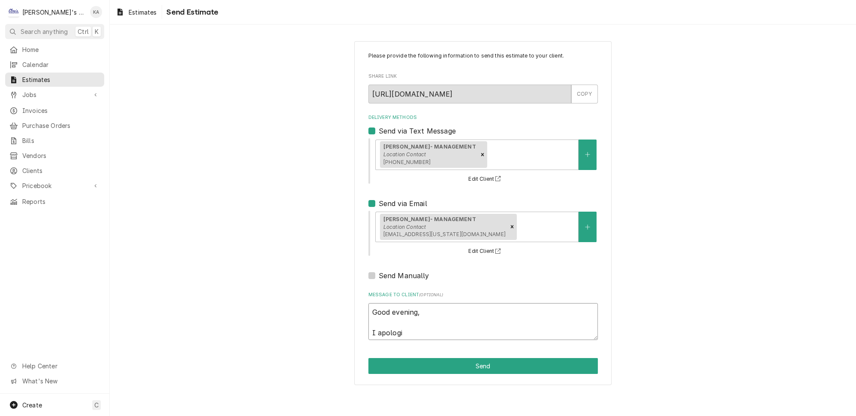
type textarea "Good evening, I apologiz"
type textarea "x"
type textarea "Good evening, I apologize"
type textarea "x"
type textarea "Good evening, I apologize"
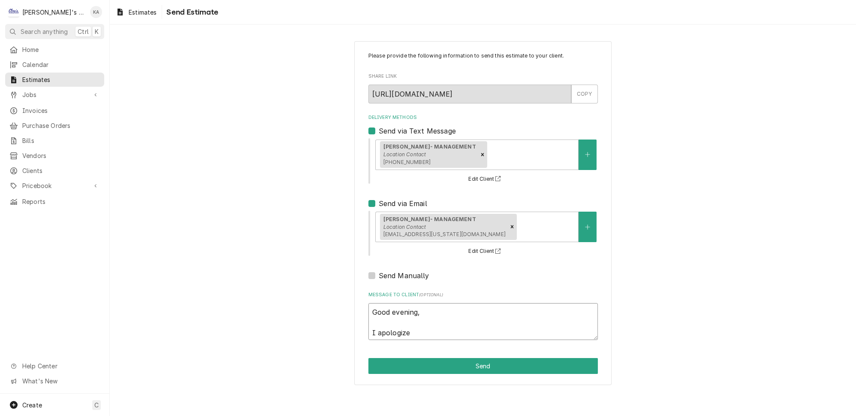
type textarea "x"
type textarea "Good evening, I apologize f"
type textarea "x"
type textarea "Good evening, I apologize fo"
type textarea "x"
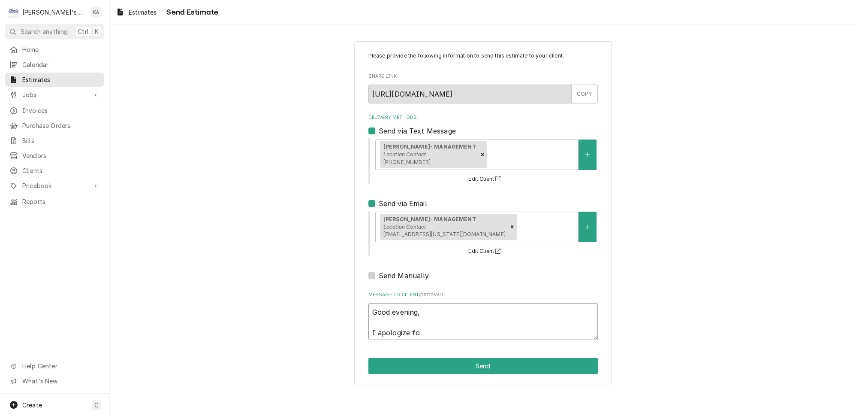
type textarea "Good evening, I apologize for"
type textarea "x"
type textarea "Good evening, I apologize for"
type textarea "x"
type textarea "Good evening, I apologize for t"
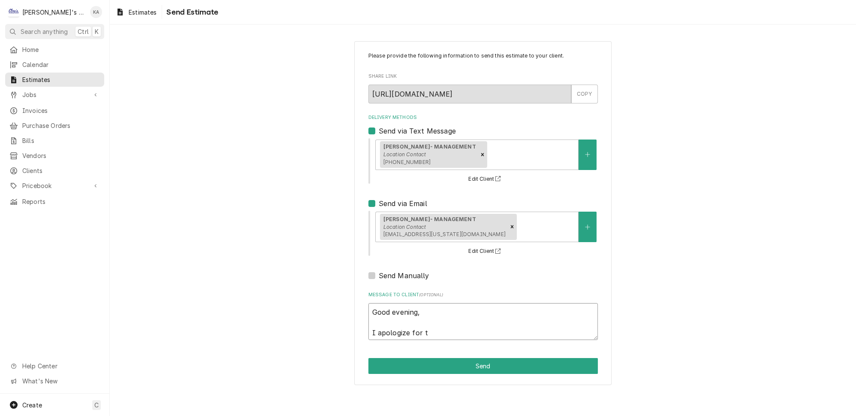
type textarea "x"
type textarea "Good evening, I apologize for th"
type textarea "x"
type textarea "Good evening, I apologize for the"
type textarea "x"
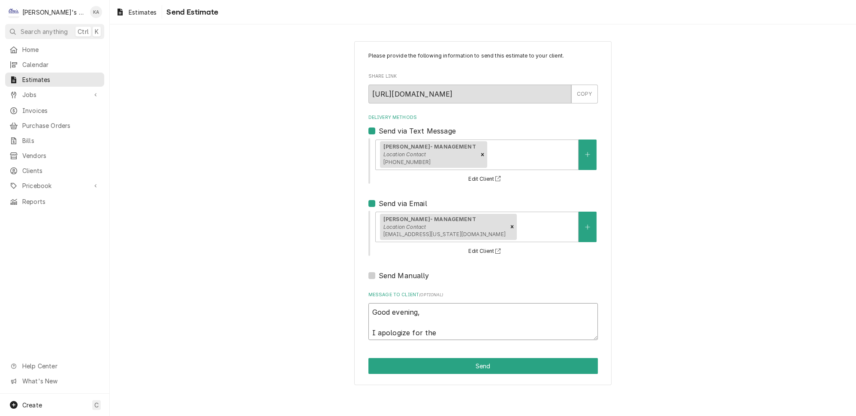
type textarea "Good evening, I apologize for the"
type textarea "x"
type textarea "Good evening, I apologize for the d"
type textarea "x"
type textarea "Good evening, I apologize for the de"
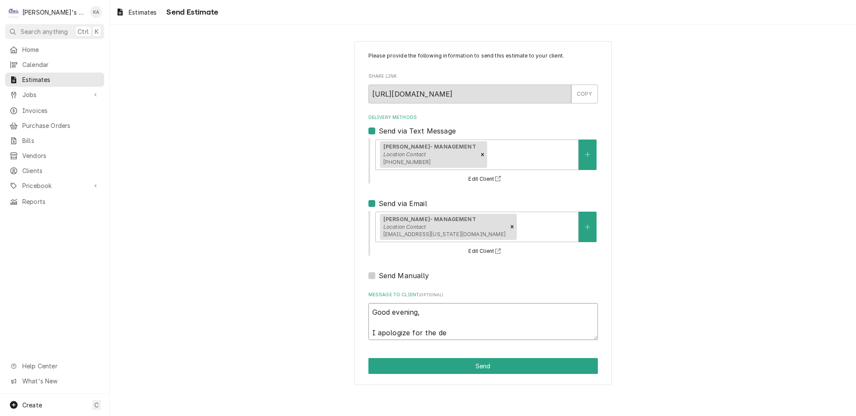
type textarea "x"
type textarea "Good evening, I apologize for the del"
type textarea "x"
type textarea "Good evening, I apologize for the dela"
type textarea "x"
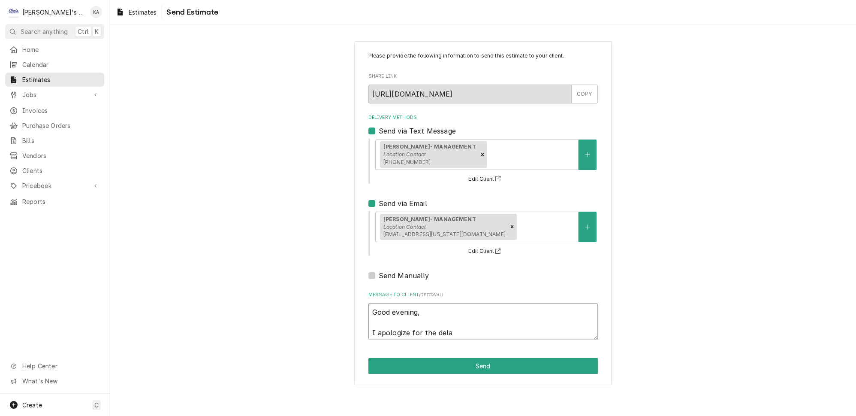
type textarea "Good evening, I apologize for the delay"
type textarea "x"
type textarea "Good evening, I apologize for the delay"
type textarea "x"
type textarea "Good evening, I apologize for the delay o"
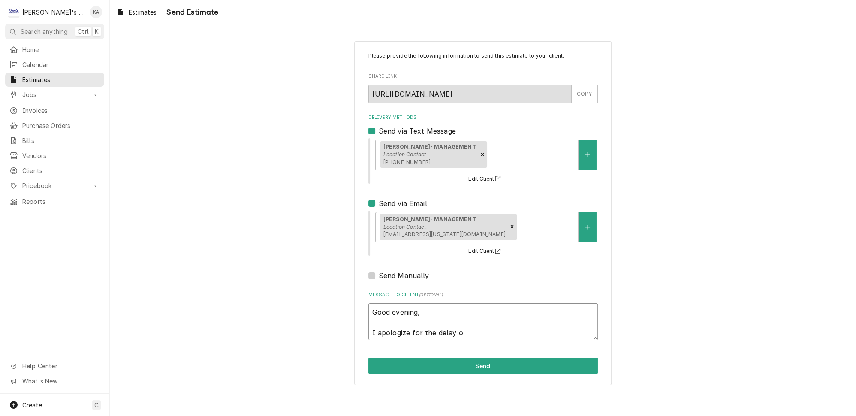
type textarea "x"
type textarea "Good evening, I apologize for the delay on"
type textarea "x"
type textarea "Good evening, I apologize for the delay on"
type textarea "x"
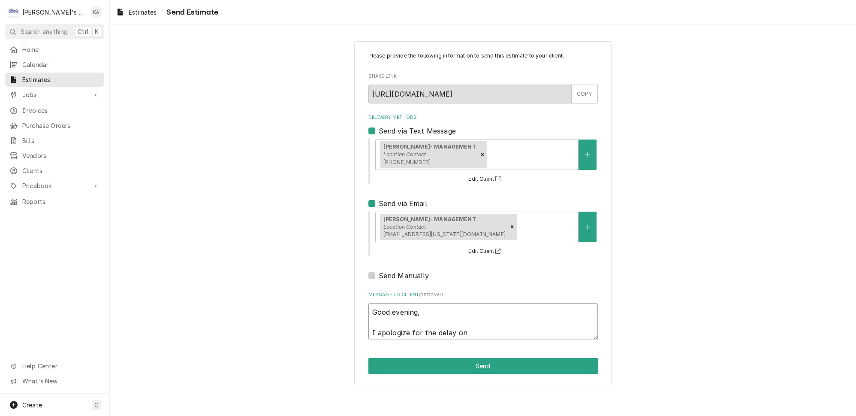
type textarea "Good evening, I apologize for the delay on t"
type textarea "x"
type textarea "Good evening, I apologize for the delay on th"
type textarea "x"
type textarea "Good evening, I apologize for the delay on thi"
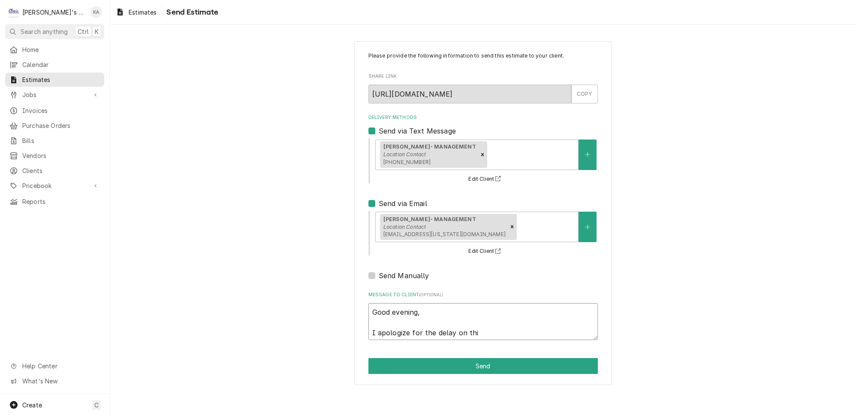
type textarea "x"
type textarea "Good evening, I apologize for the delay on this"
type textarea "x"
type textarea "Good evening, I apologize for the delay on this"
type textarea "x"
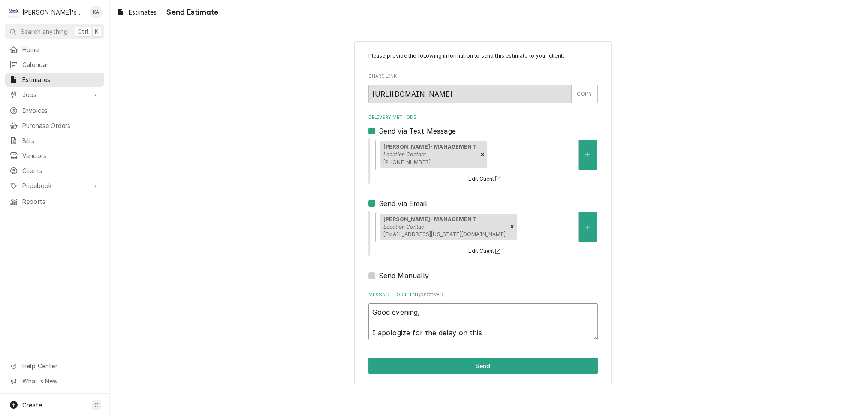
type textarea "Good evening, I apologize for the delay on this o"
type textarea "x"
type textarea "Good evening, I apologize for the delay on this on"
type textarea "x"
type textarea "Good evening, I apologize for the delay on this one"
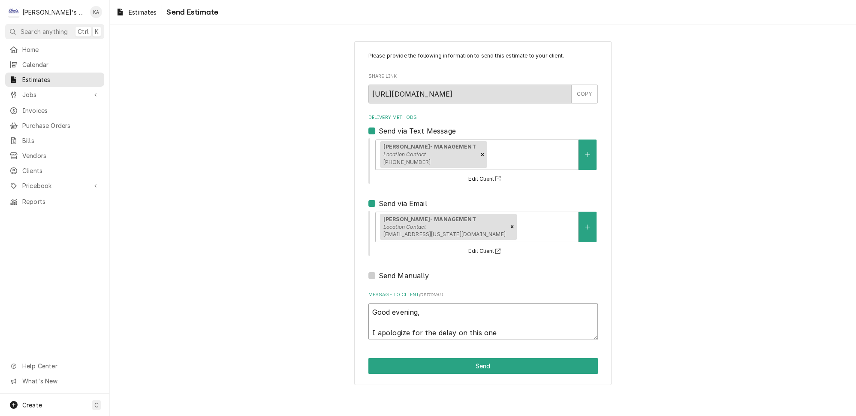
type textarea "x"
type textarea "Good evening, I apologize for the delay on this one"
type textarea "x"
type textarea "Good evening, I apologize for the delay on this one b"
type textarea "x"
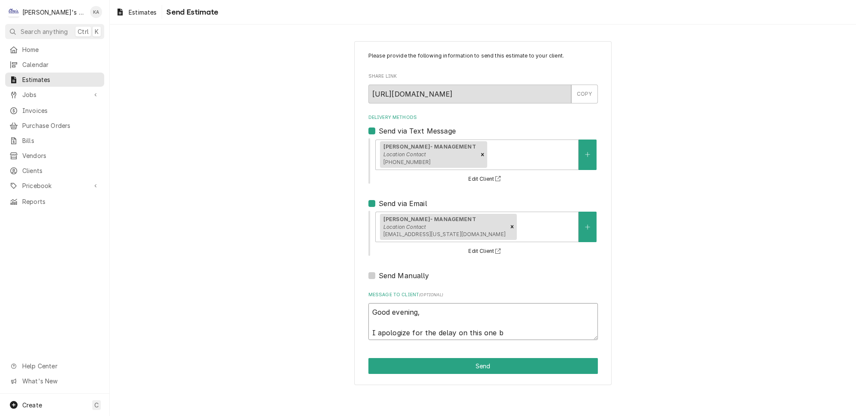
type textarea "Good evening, I apologize for the delay on this one bu"
type textarea "x"
type textarea "Good evening, I apologize for the delay on this one but"
type textarea "x"
type textarea "Good evening, I apologize for the delay on this one but"
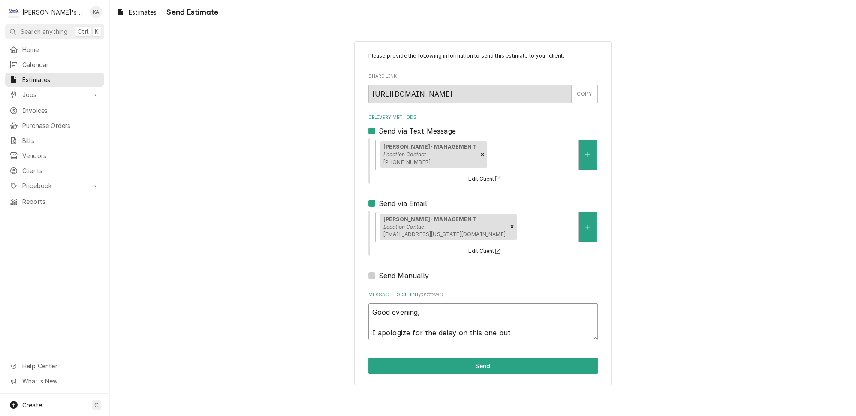
type textarea "x"
type textarea "Good evening, I apologize for the delay on this one but h"
type textarea "x"
type textarea "Good evening, I apologize for the delay on this one but he"
type textarea "x"
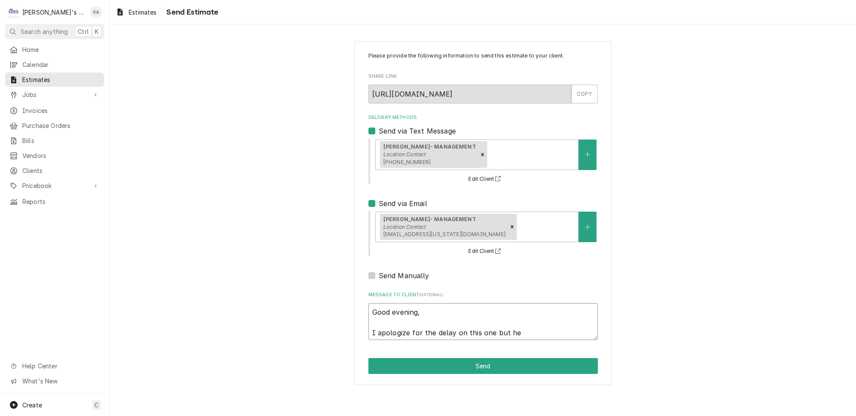
type textarea "Good evening, I apologize for the delay on this one but her"
type textarea "x"
type textarea "Good evening, I apologize for the delay on this one but here"
type textarea "x"
type textarea "Good evening, I apologize for the delay on this one but here"
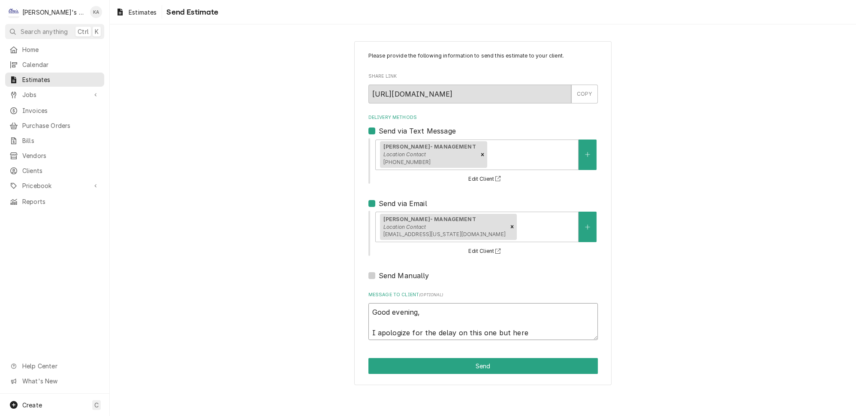
type textarea "x"
type textarea "Good evening, I apologize for the delay on this one but here i"
type textarea "x"
type textarea "Good evening, I apologize for the delay on this one but here is"
type textarea "x"
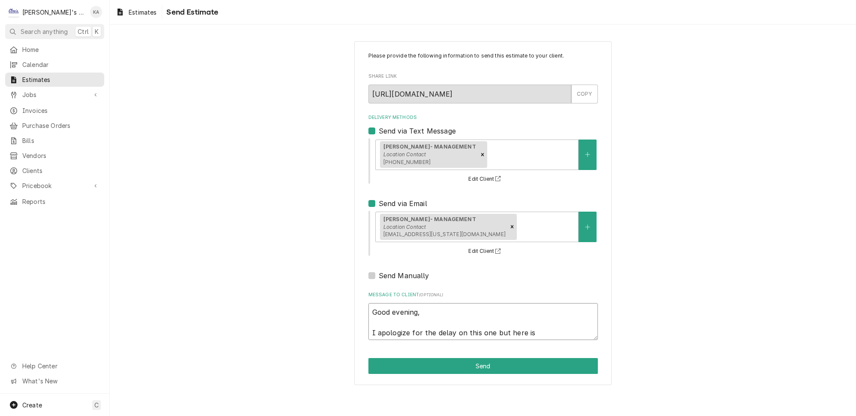
type textarea "Good evening, I apologize for the delay on this one but here is"
type textarea "x"
type textarea "Good evening, I apologize for the delay on this one but here is h"
type textarea "x"
type textarea "Good evening, I apologize for the delay on this one but here is he"
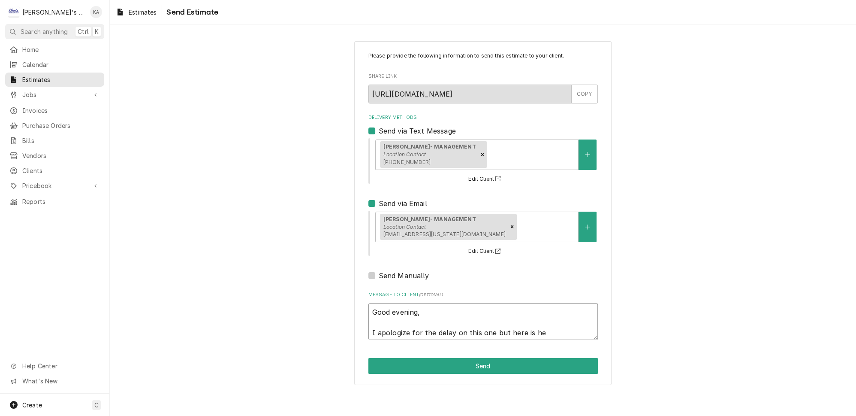
type textarea "x"
type textarea "Good evening, I apologize for the delay on this one but here is he"
type textarea "x"
type textarea "Good evening, I apologize for the delay on this one but here is he"
type textarea "x"
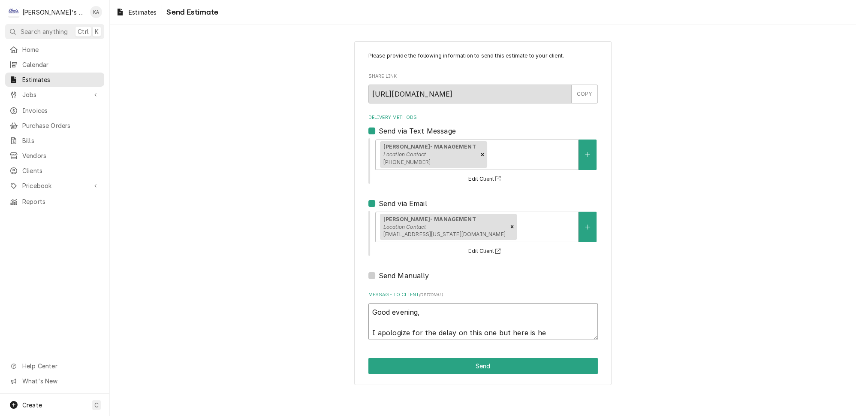
type textarea "Good evening, I apologize for the delay on this one but here is h"
type textarea "x"
type textarea "Good evening, I apologize for the delay on this one but here is"
type textarea "x"
type textarea "Good evening, I apologize for the delay on this one but here is t"
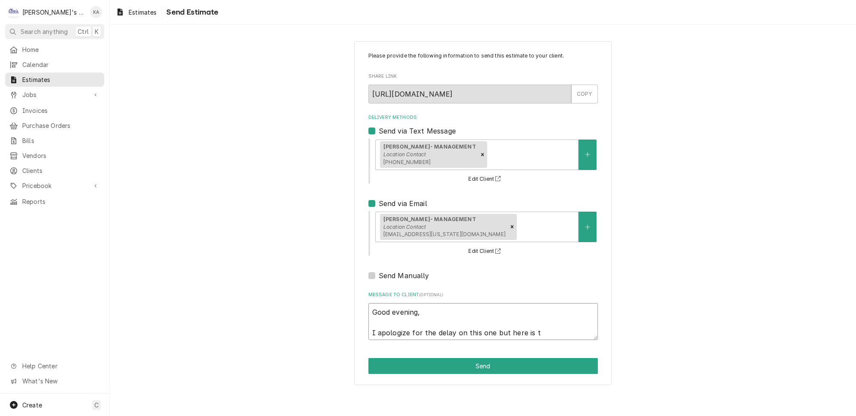
type textarea "x"
type textarea "Good evening, I apologize for the delay on this one but here is th"
type textarea "x"
type textarea "Good evening, I apologize for the delay on this one but here is the"
type textarea "x"
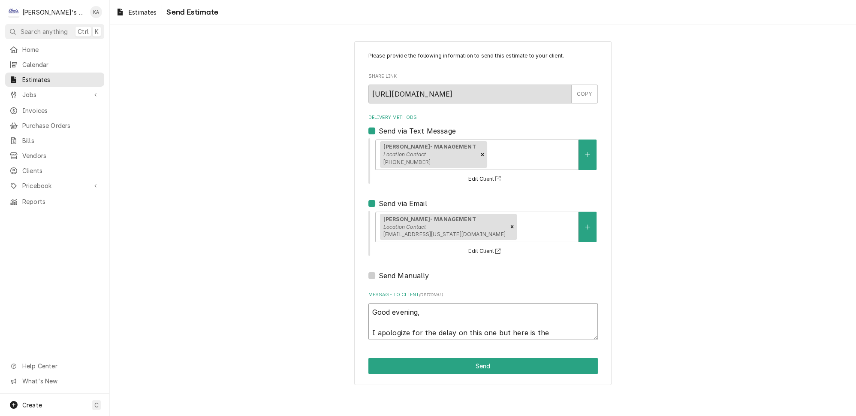
type textarea "Good evening, I apologize for the delay on this one but here is the"
type textarea "x"
type textarea "Good evening, I apologize for the delay on this one but here is the e"
type textarea "x"
type textarea "Good evening, I apologize for the delay on this one but here is the es"
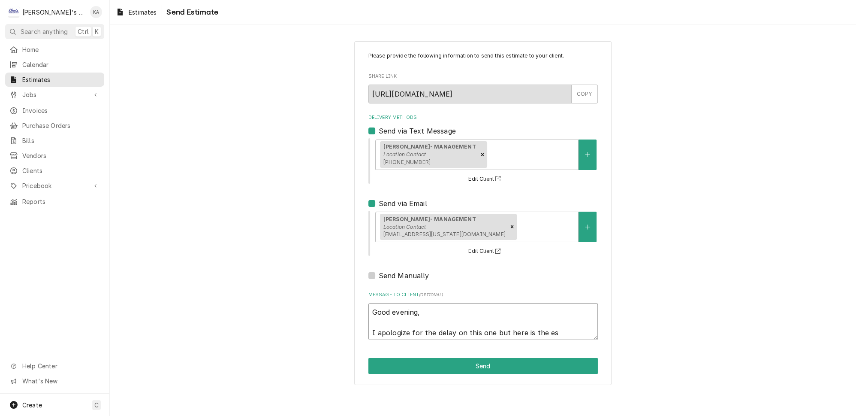
type textarea "x"
type textarea "Good evening, I apologize for the delay on this one but here is the est"
type textarea "x"
type textarea "Good evening, I apologize for the delay on this one but here is the esti"
type textarea "x"
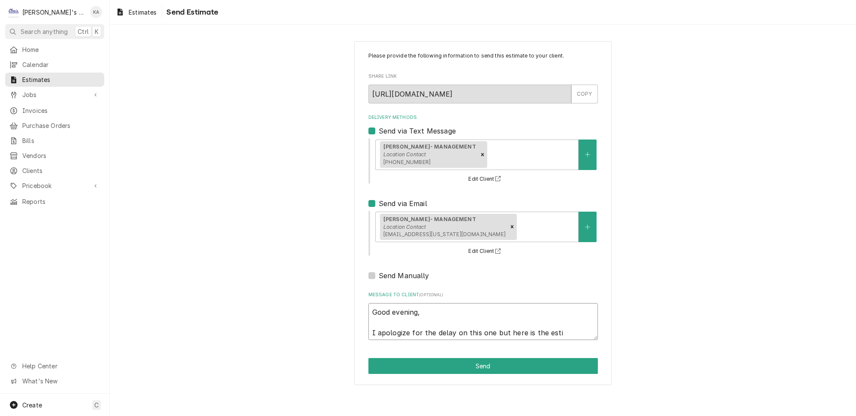
type textarea "Good evening, I apologize for the delay on this one but here is the estim"
type textarea "x"
type textarea "Good evening, I apologize for the delay on this one but here is the estima"
type textarea "x"
type textarea "Good evening, I apologize for the delay on this one but here is the estimat"
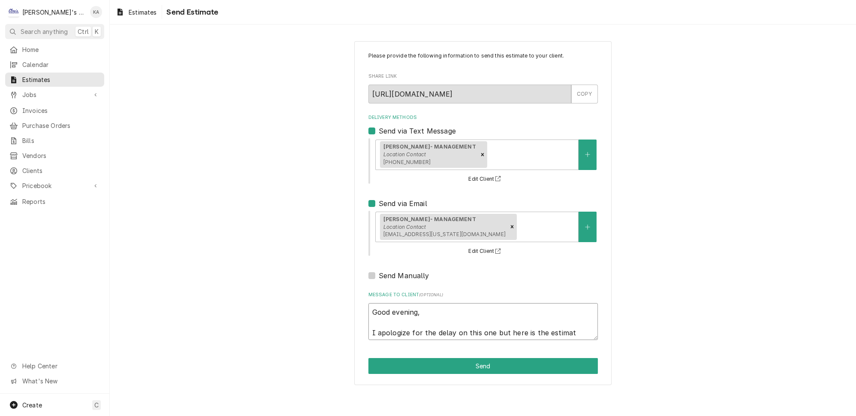
type textarea "x"
type textarea "Good evening, I apologize for the delay on this one but here is the estimate"
type textarea "x"
type textarea "Good evening, I apologize for the delay on this one but here is the estimate"
type textarea "x"
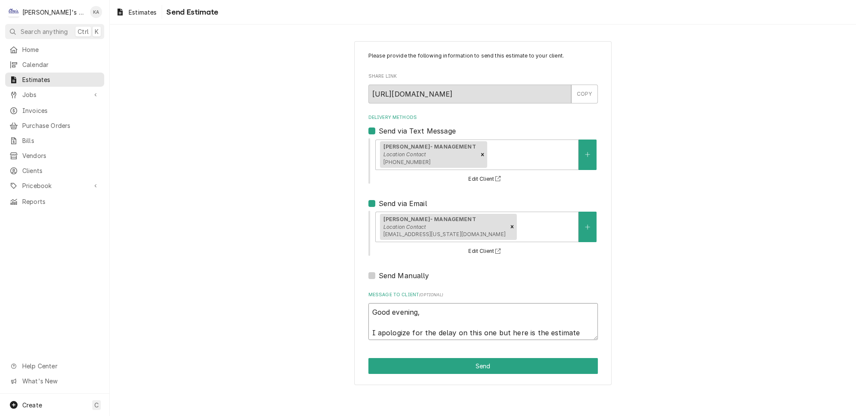
type textarea "Good evening, I apologize for the delay on this one but here is the estimate f"
type textarea "x"
type textarea "Good evening, I apologize for the delay on this one but here is the estimate fo"
type textarea "x"
type textarea "Good evening, I apologize for the delay on this one but here is the estimate for"
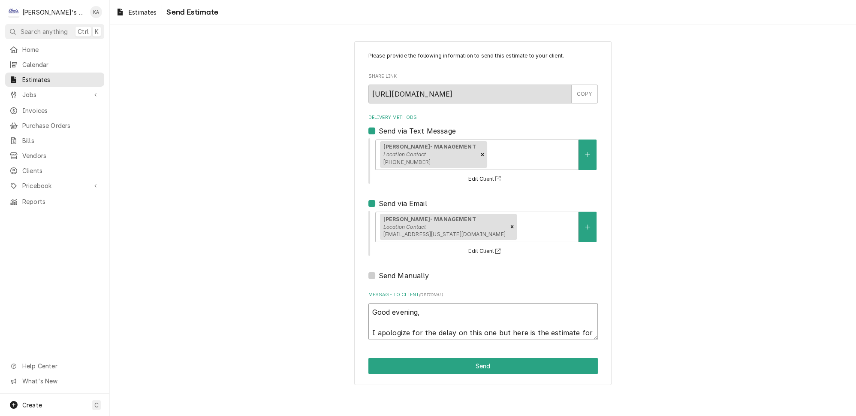
type textarea "x"
type textarea "Good evening, I apologize for the delay on this one but here is the estimate for"
type textarea "x"
type textarea "Good evening, I apologize for the delay on this one but here is the estimate fo…"
type textarea "x"
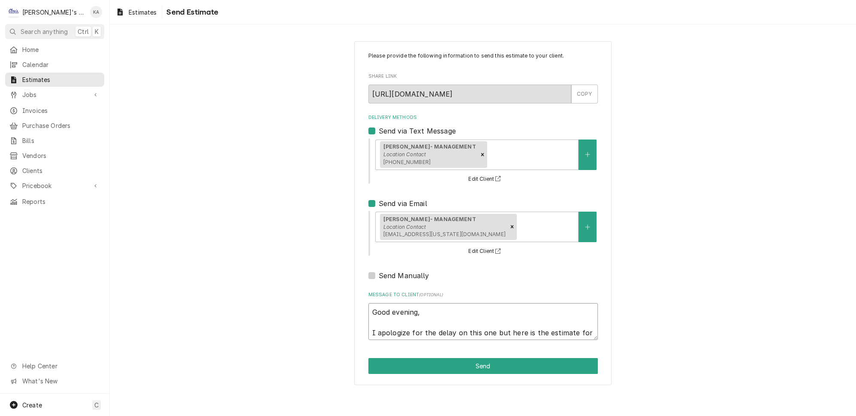
type textarea "Good evening, I apologize for the delay on this one but here is the estimate fo…"
type textarea "x"
type textarea "Good evening, I apologize for the delay on this one but here is the estimate fo…"
type textarea "x"
type textarea "Good evening, I apologize for the delay on this one but here is the estimate fo…"
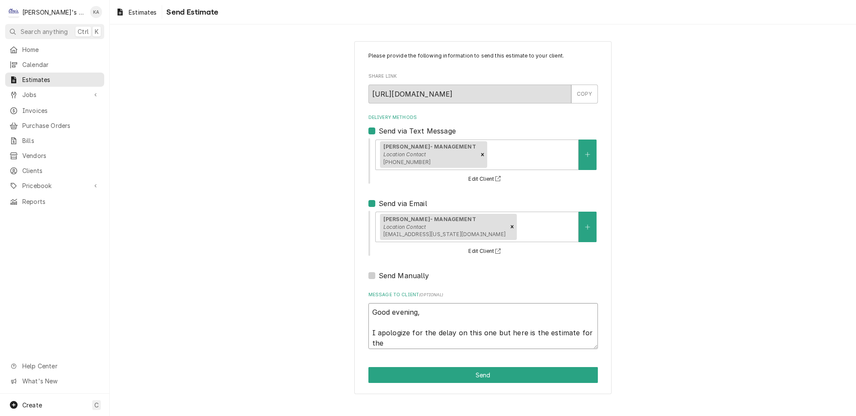
type textarea "x"
type textarea "Good evening, I apologize for the delay on this one but here is the estimate fo…"
type textarea "x"
type textarea "Good evening, I apologize for the delay on this one but here is the estimate fo…"
type textarea "x"
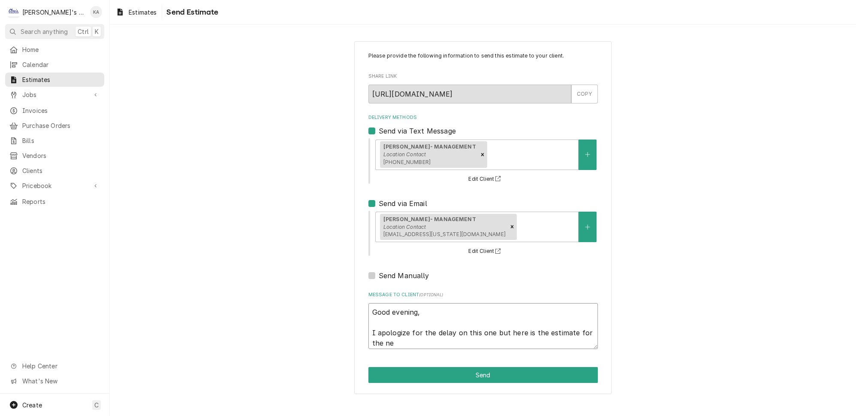
type textarea "Good evening, I apologize for the delay on this one but here is the estimate fo…"
type textarea "x"
type textarea "Good evening, I apologize for the delay on this one but here is the estimate fo…"
type textarea "x"
type textarea "Good evening, I apologize for the delay on this one but here is the estimate fo…"
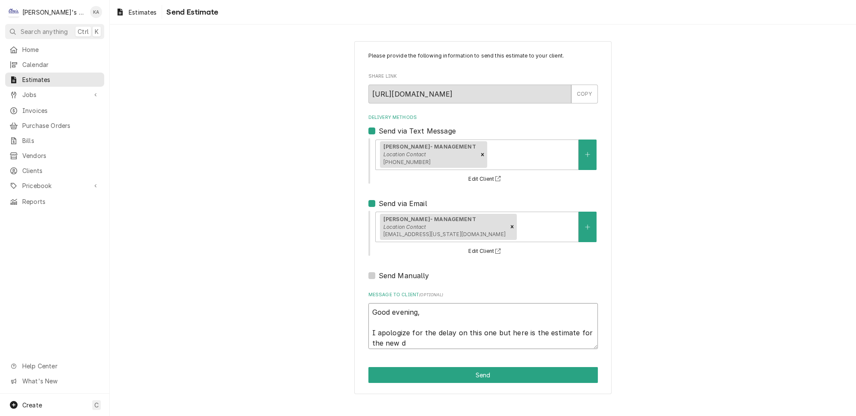
type textarea "x"
type textarea "Good evening, I apologize for the delay on this one but here is the estimate fo…"
type textarea "x"
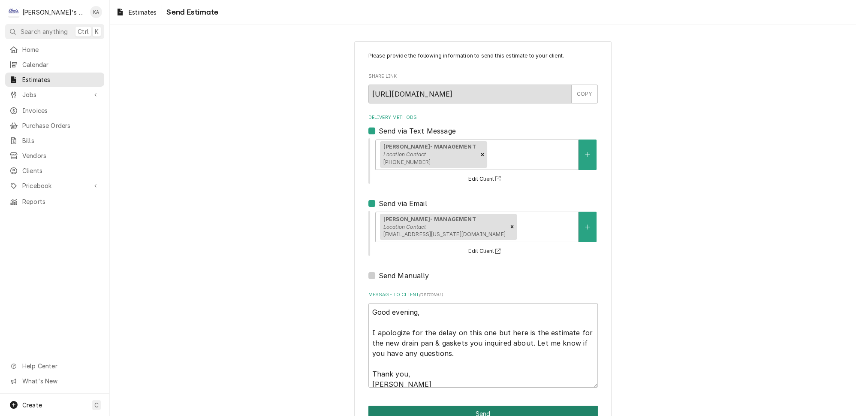
click at [482, 405] on button "Send" at bounding box center [484, 413] width 230 height 16
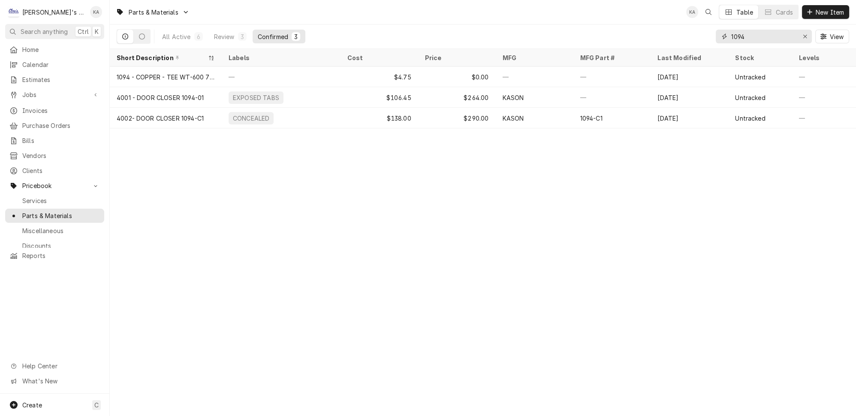
click at [807, 33] on icon "Erase input" at bounding box center [805, 36] width 5 height 6
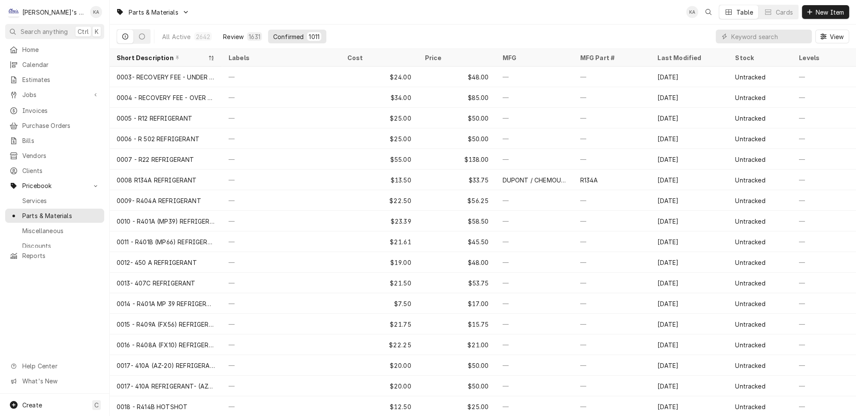
click at [225, 33] on div "Review" at bounding box center [233, 36] width 21 height 9
click at [274, 33] on div "Confirmed" at bounding box center [288, 36] width 30 height 9
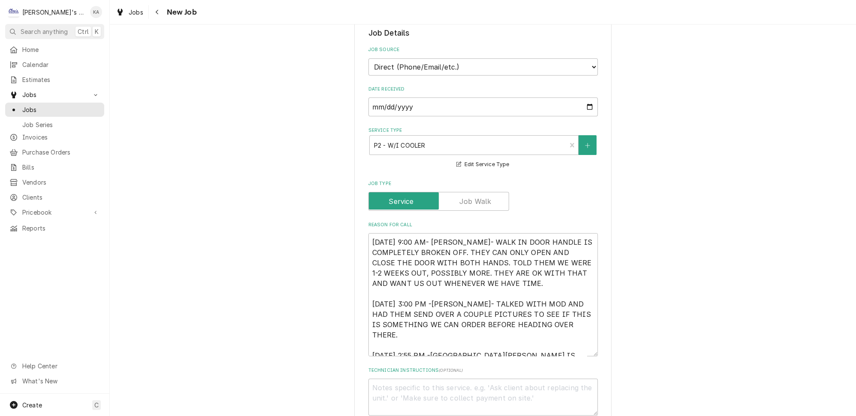
scroll to position [429, 0]
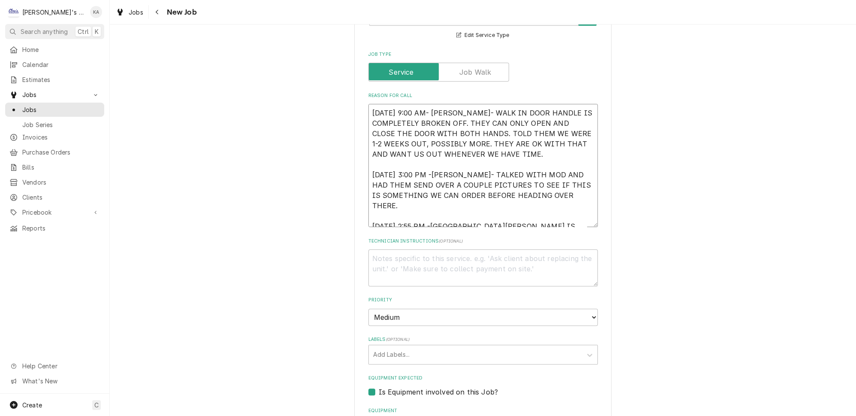
click at [435, 157] on textarea "[DATE] 9:00 AM- [PERSON_NAME]- WALK IN DOOR HANDLE IS COMPLETELY BROKEN OFF. TH…" at bounding box center [484, 165] width 230 height 123
type textarea "x"
type textarea "[DATE] 9:00 AM- [PERSON_NAME]- WALK IN DOOR HANDLE IS COMPLETELY BROKEN OFF. TH…"
type textarea "x"
type textarea "[DATE] 9:00 AM- [PERSON_NAME]- WALK IN DOOR HANDLE IS COMPLETELY BROKEN OFF. TH…"
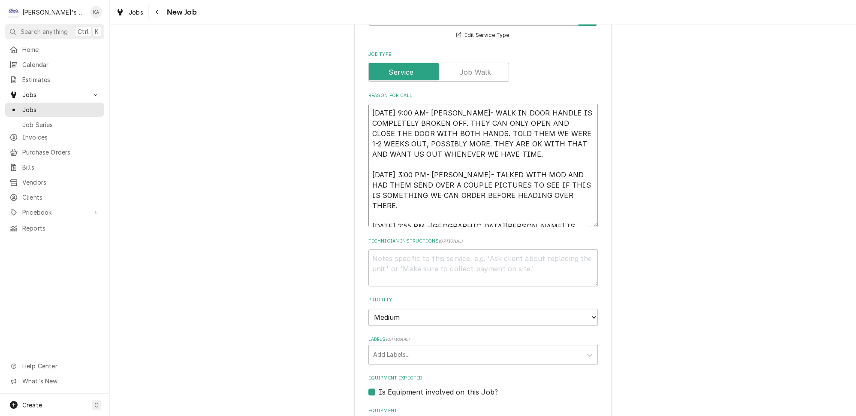
click at [431, 194] on textarea "[DATE] 9:00 AM- [PERSON_NAME]- WALK IN DOOR HANDLE IS COMPLETELY BROKEN OFF. TH…" at bounding box center [484, 165] width 230 height 123
type textarea "x"
type textarea "[DATE] 9:00 AM- [PERSON_NAME]- WALK IN DOOR HANDLE IS COMPLETELY BROKEN OFF. TH…"
type textarea "x"
type textarea "[DATE] 9:00 AM- [PERSON_NAME]- WALK IN DOOR HANDLE IS COMPLETELY BROKEN OFF. TH…"
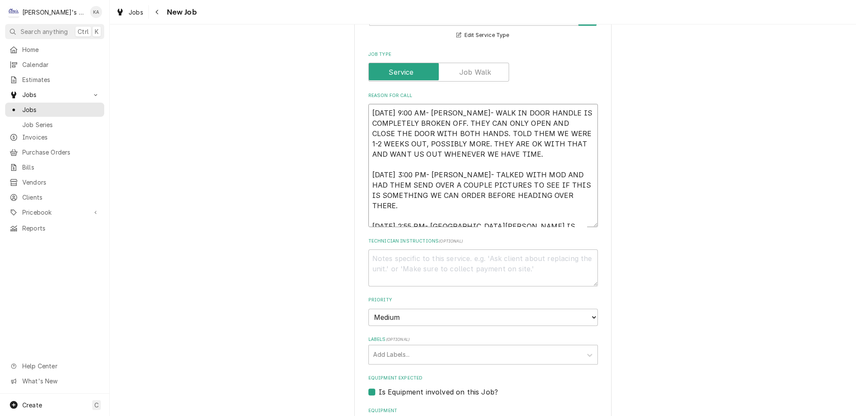
type textarea "x"
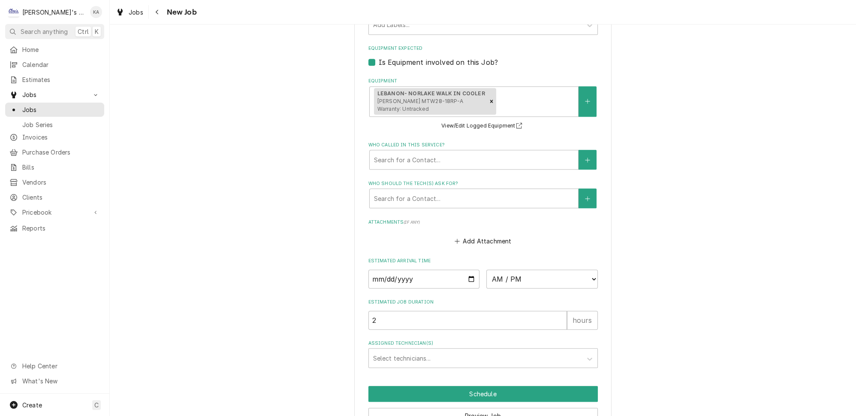
scroll to position [780, 0]
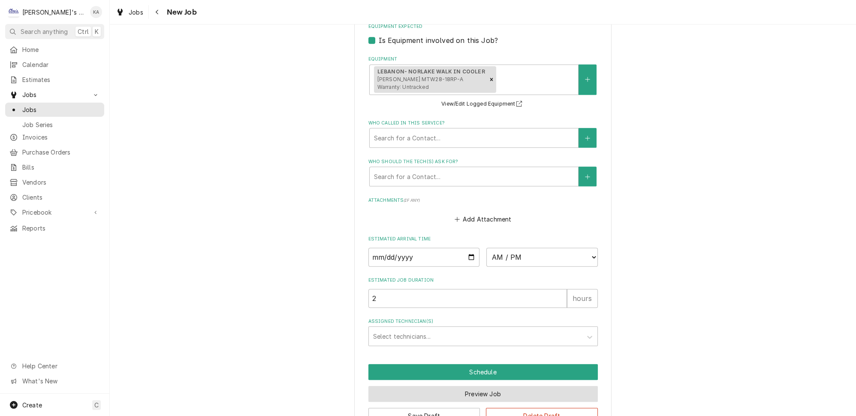
type textarea "[DATE] 9:00 AM- [PERSON_NAME]- WALK IN DOOR HANDLE IS COMPLETELY BROKEN OFF. TH…"
click at [478, 386] on button "Preview Job" at bounding box center [484, 394] width 230 height 16
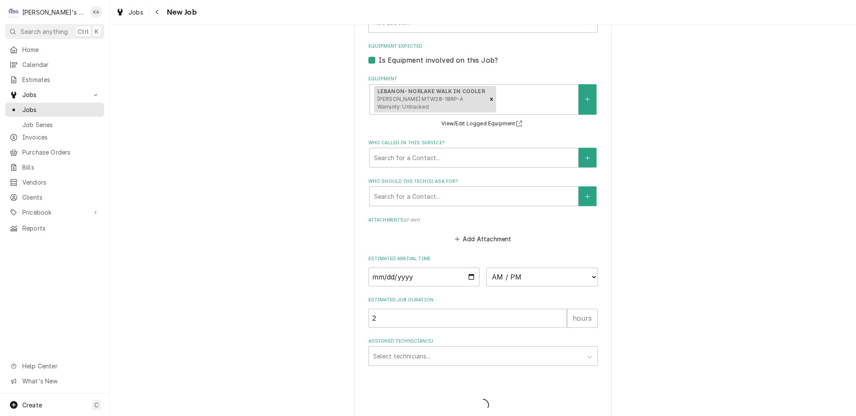
type textarea "x"
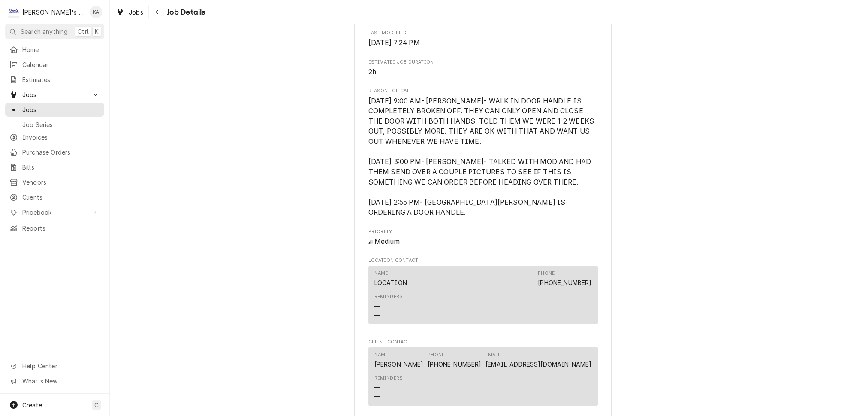
scroll to position [517, 0]
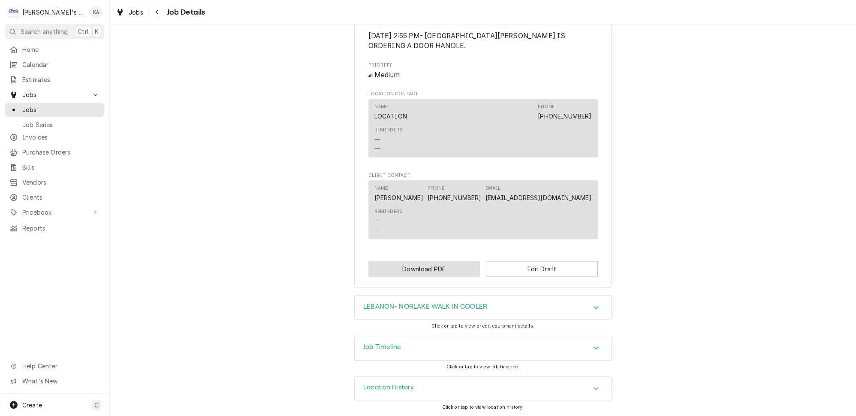
click at [422, 271] on button "Download PDF" at bounding box center [425, 269] width 112 height 16
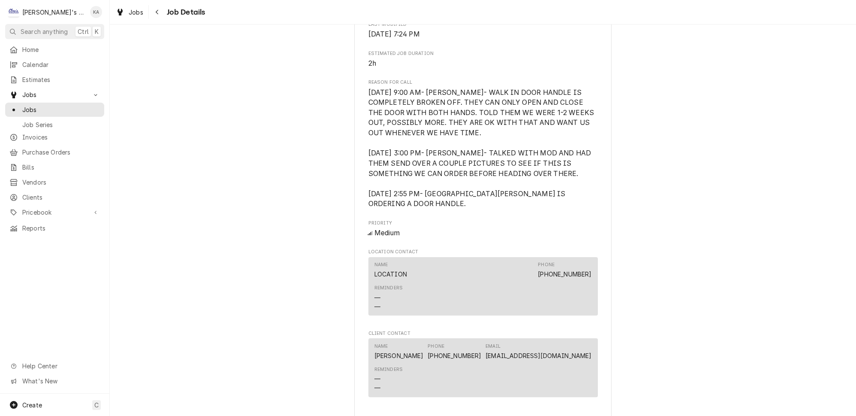
scroll to position [0, 0]
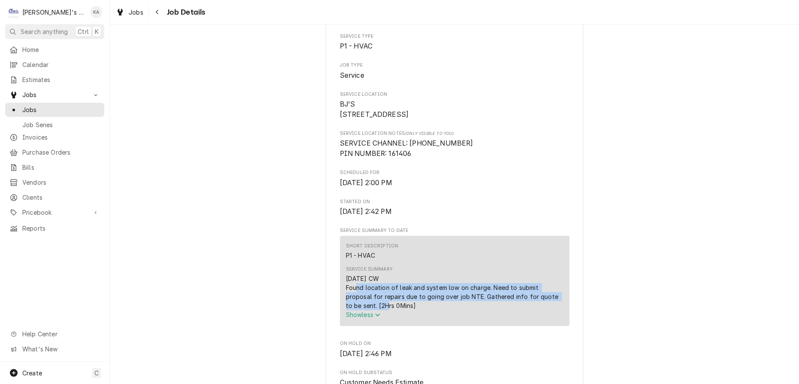
scroll to position [234, 0]
